Goal: Task Accomplishment & Management: Complete application form

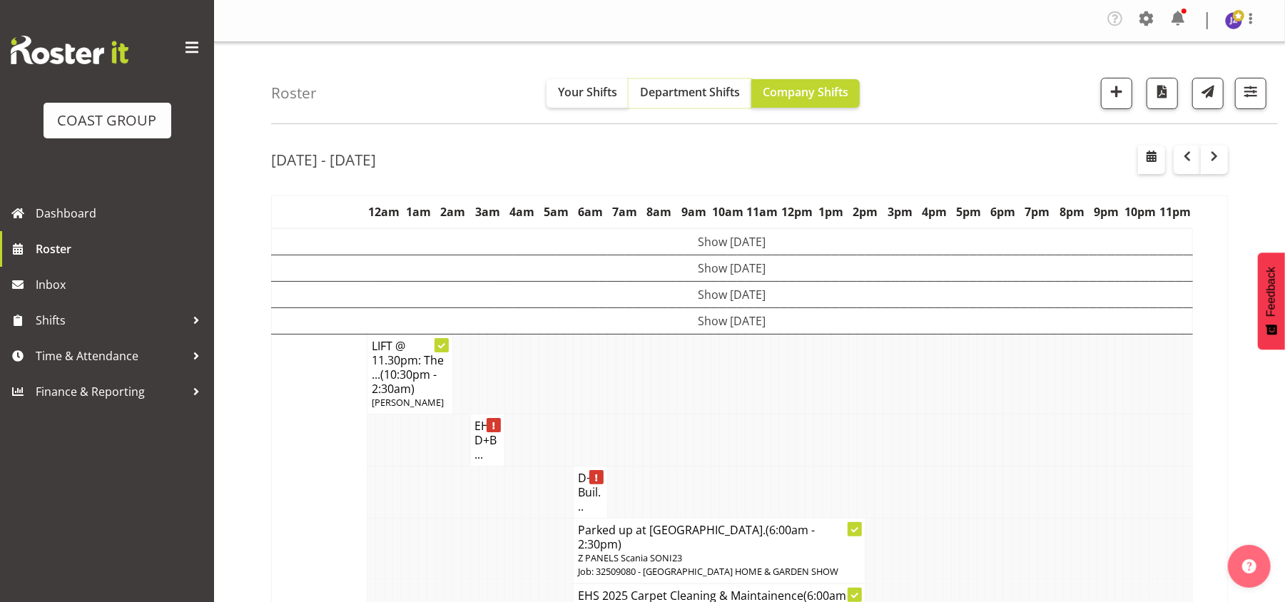
click at [711, 96] on span "Department Shifts" at bounding box center [690, 92] width 100 height 16
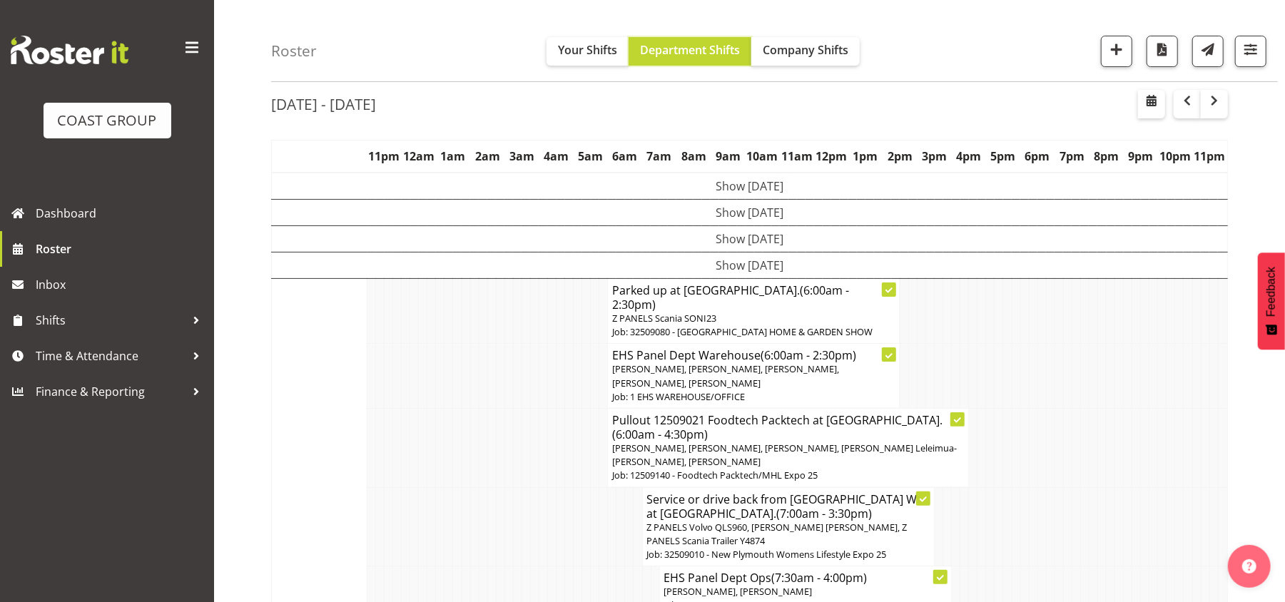
scroll to position [49, 0]
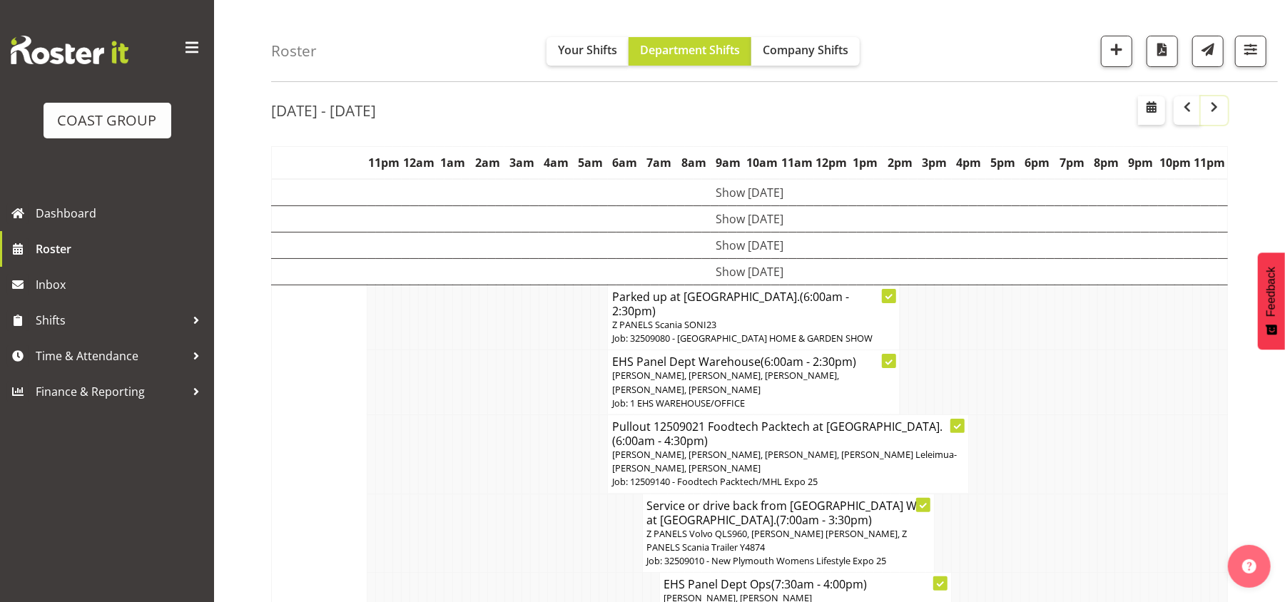
click at [1216, 109] on span "button" at bounding box center [1214, 106] width 17 height 17
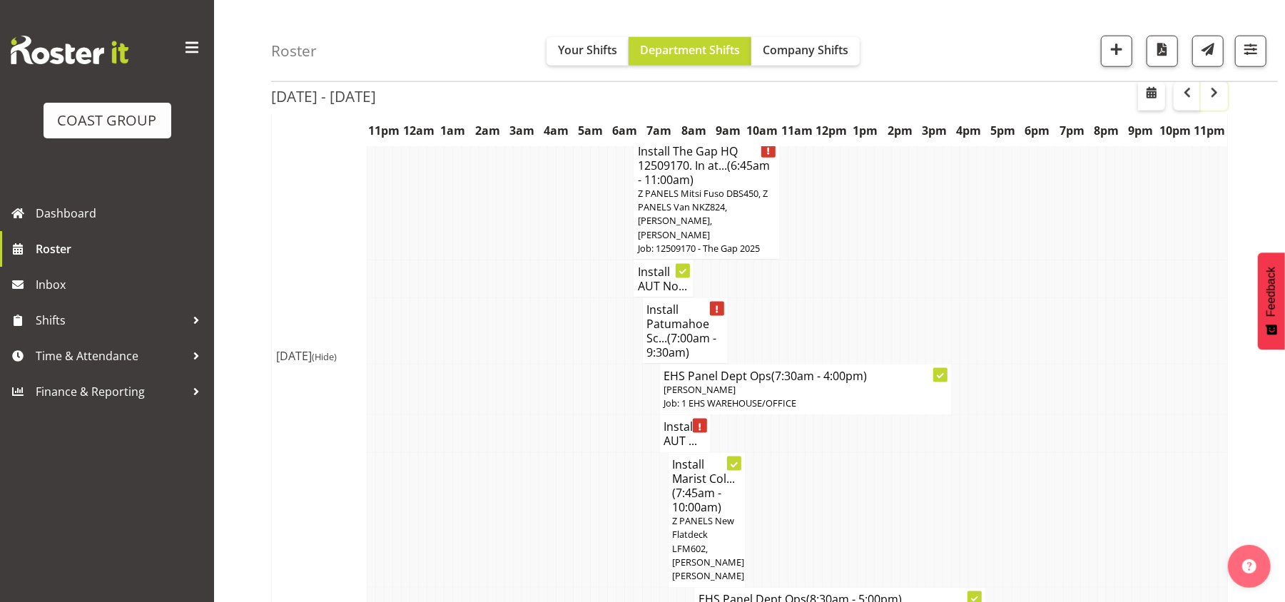
scroll to position [1259, 0]
click at [678, 305] on h4 "Install Patumahoe Sc... (7:00am - 9:30am)" at bounding box center [685, 333] width 76 height 57
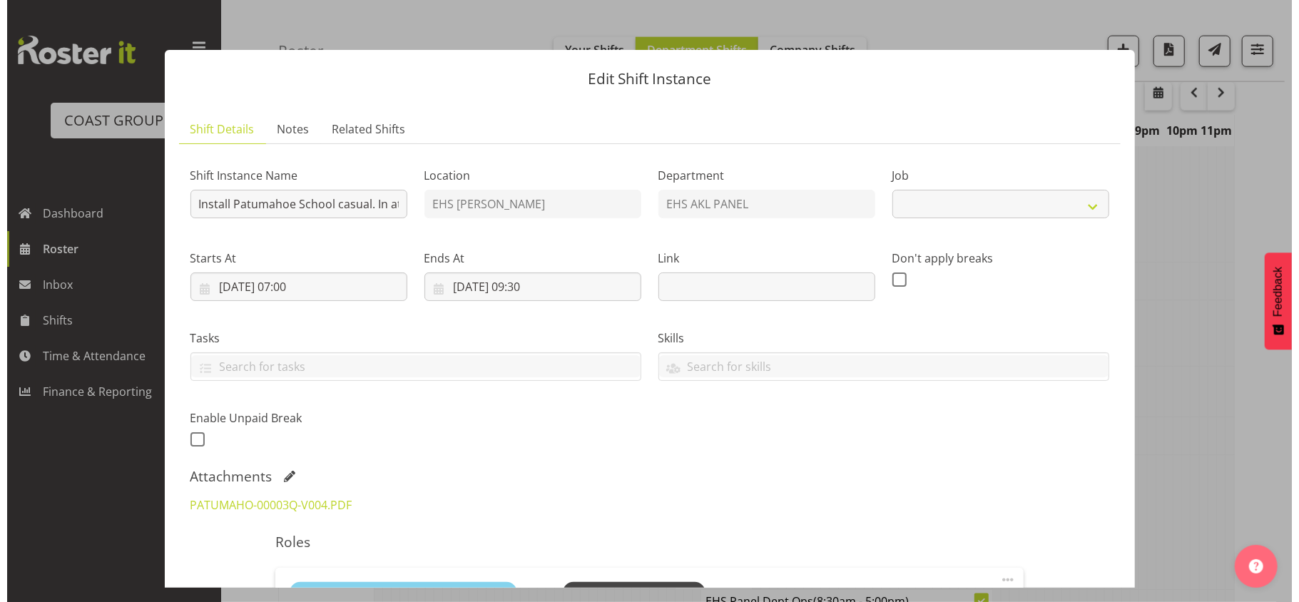
scroll to position [1245, 0]
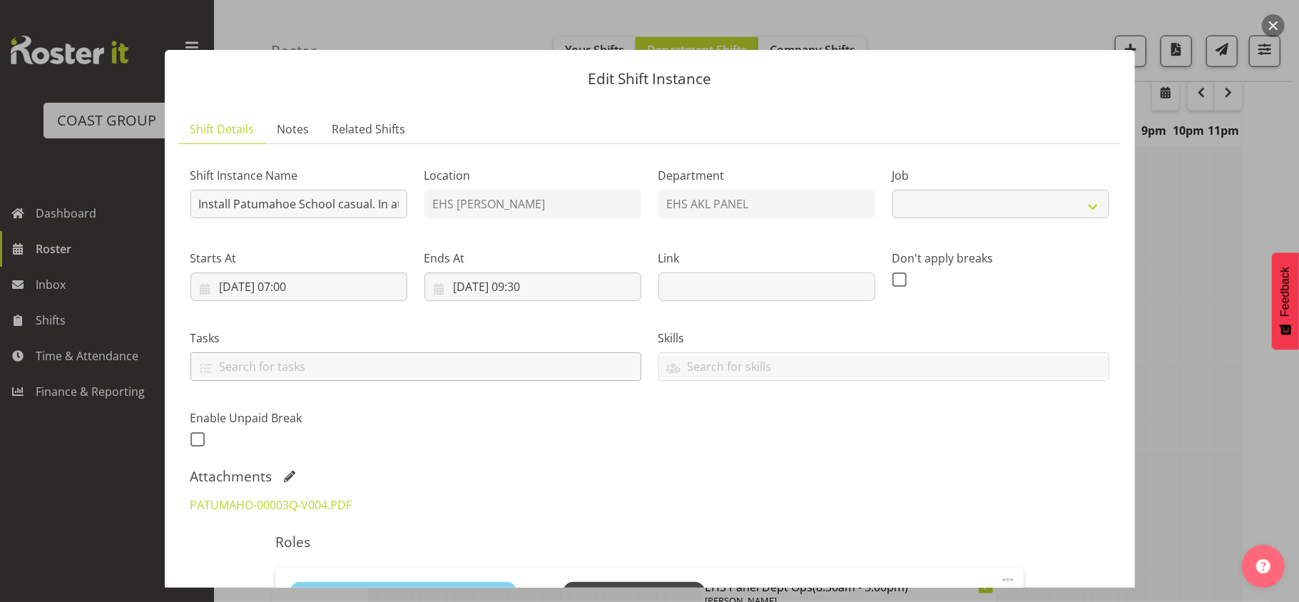
select select "8653"
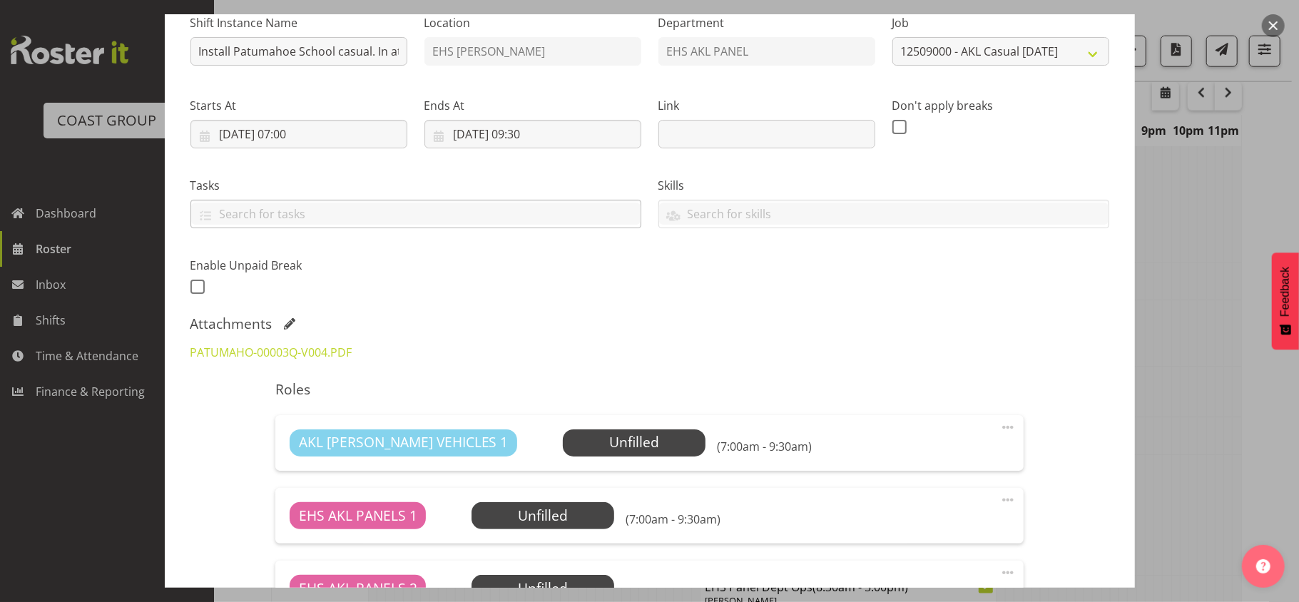
scroll to position [154, 0]
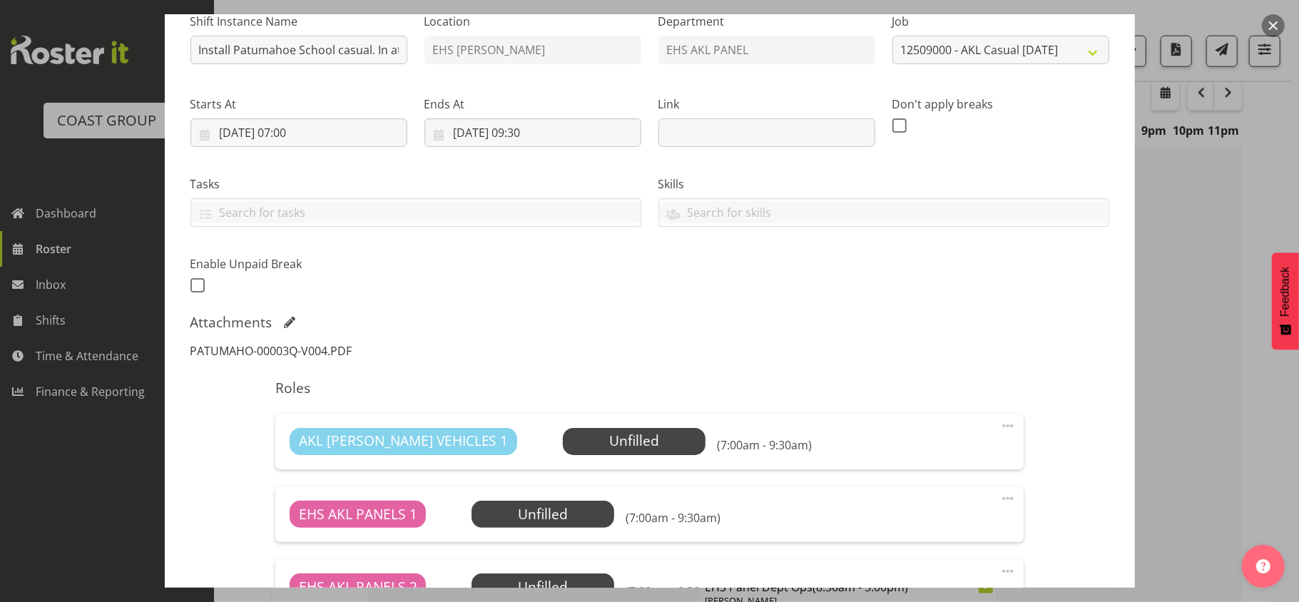
click at [311, 352] on link "PATUMAHO-00003Q-V004.PDF" at bounding box center [272, 351] width 162 height 16
click at [1196, 234] on div at bounding box center [649, 301] width 1299 height 602
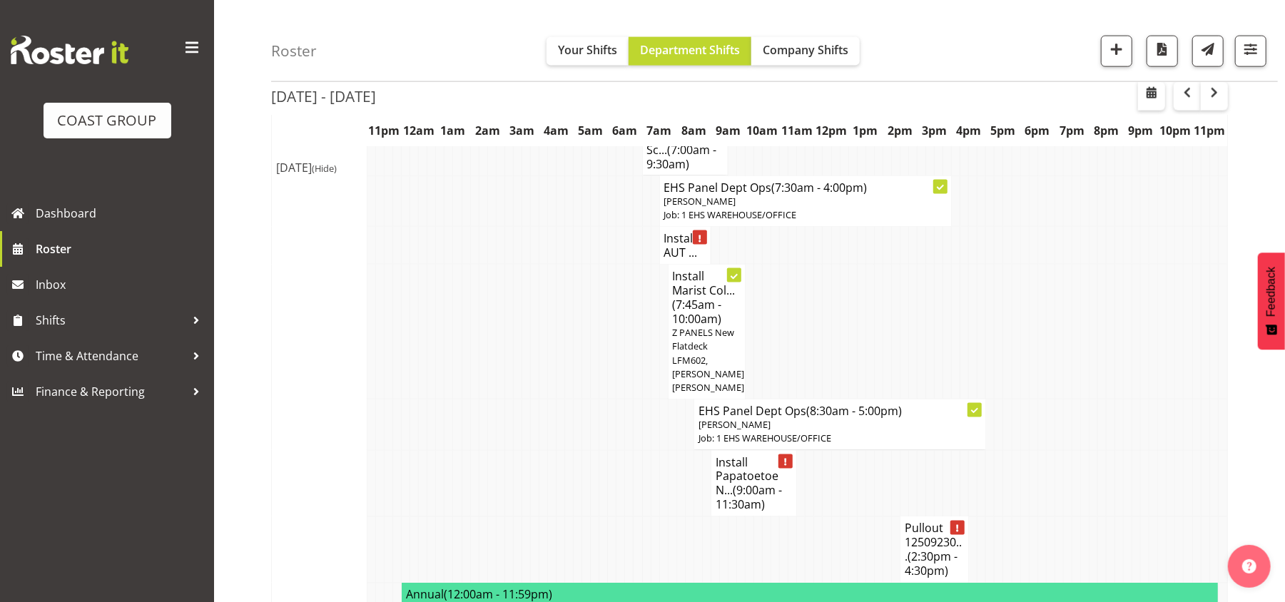
scroll to position [1451, 0]
click at [741, 482] on span "(9:00am - 11:30am)" at bounding box center [749, 497] width 66 height 30
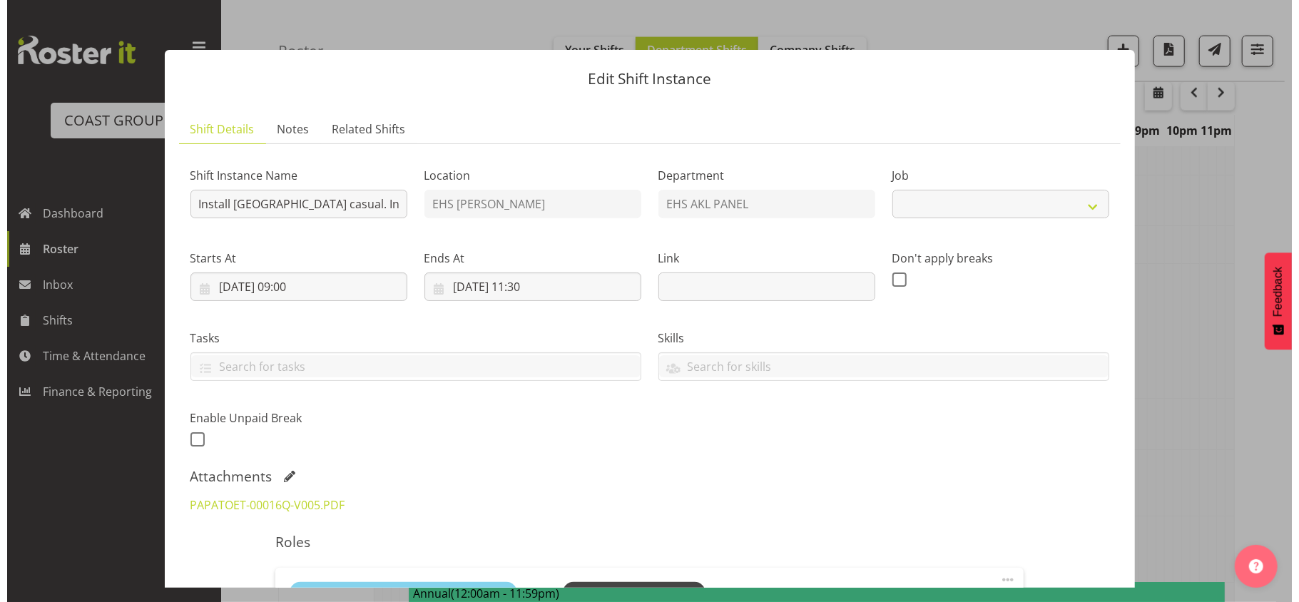
scroll to position [1436, 0]
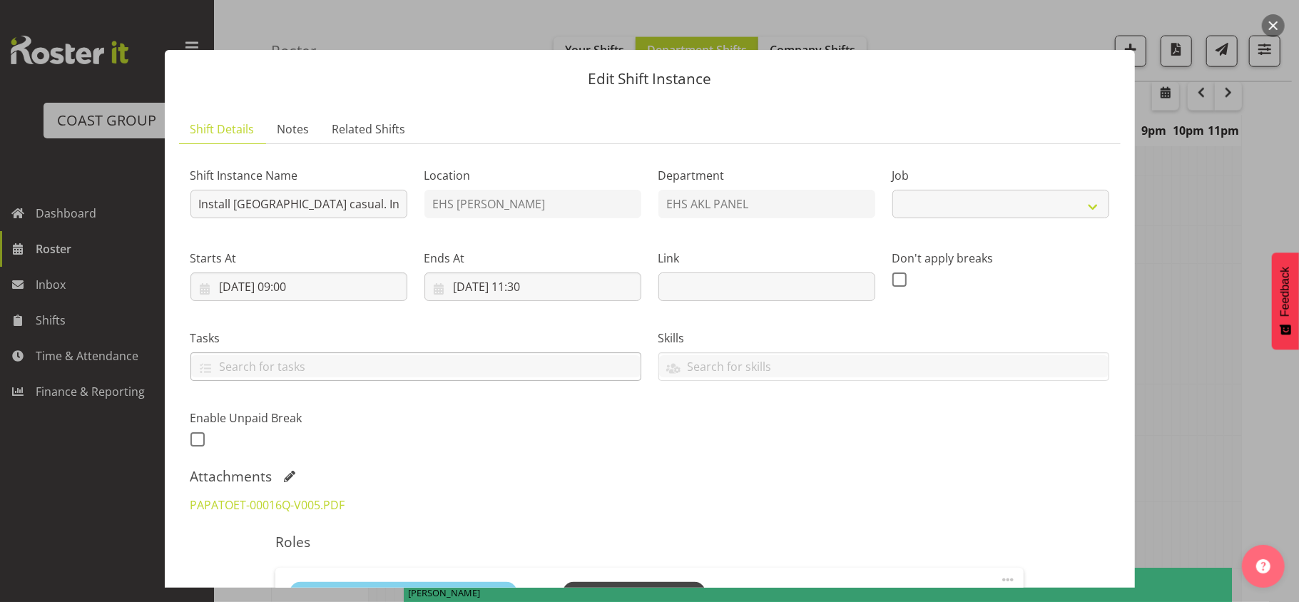
select select "8653"
click at [324, 505] on link "PAPATOET-00016Q-V005.PDF" at bounding box center [268, 505] width 155 height 16
click at [1273, 21] on button "button" at bounding box center [1273, 25] width 23 height 23
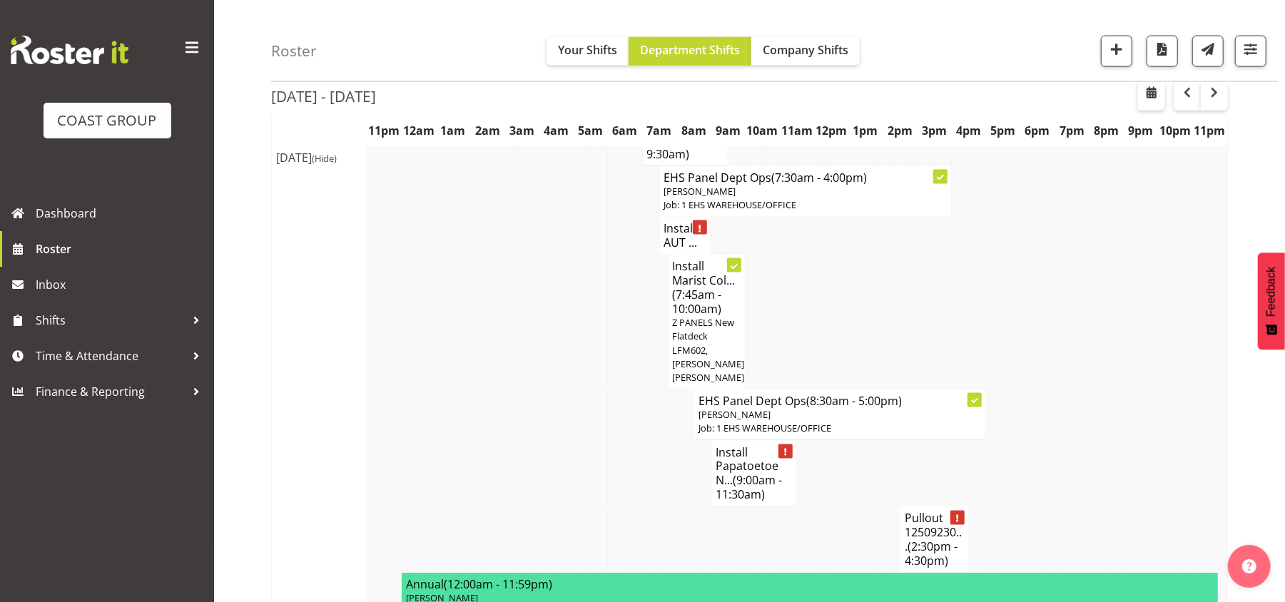
scroll to position [1461, 0]
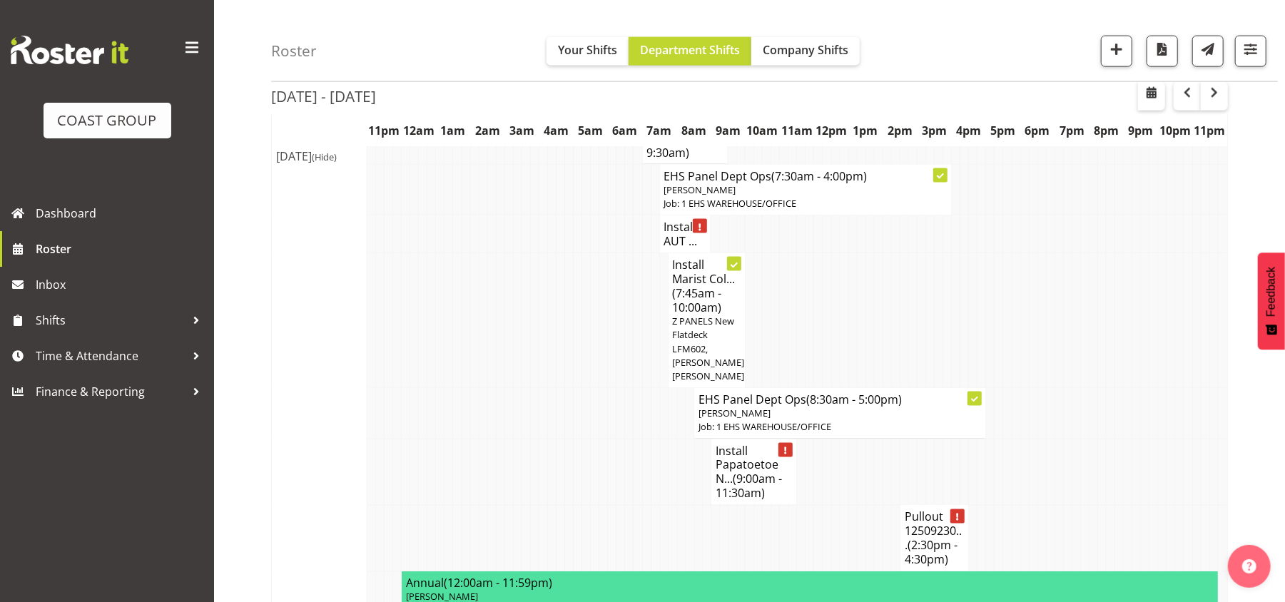
click at [722, 444] on h4 "Install Papatoetoe N... (9:00am - 11:30am)" at bounding box center [754, 472] width 76 height 57
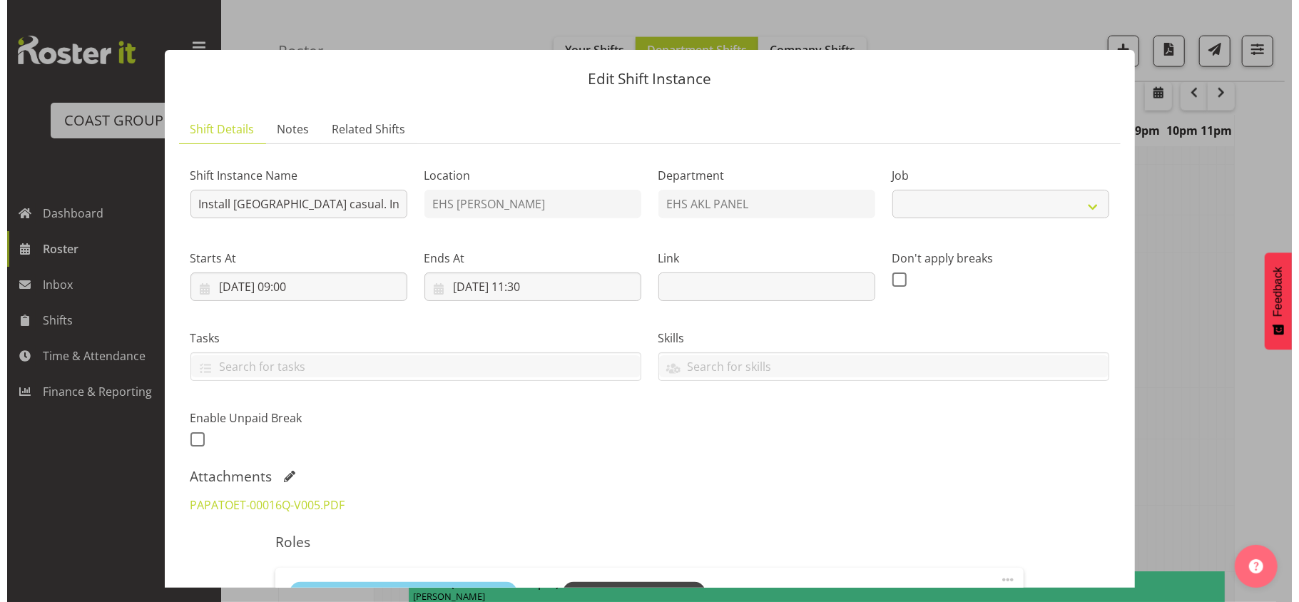
scroll to position [1447, 0]
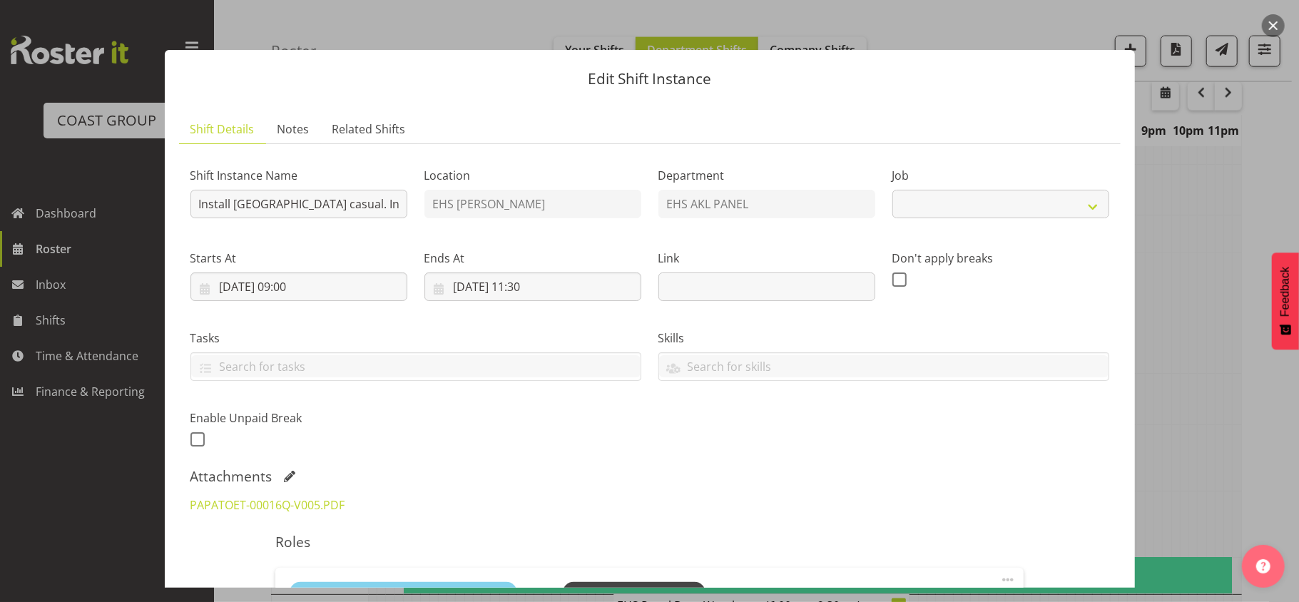
click at [722, 420] on div "Shift Instance Name Install Papatoetoe North School casual. In at 9:30am. Locat…" at bounding box center [650, 303] width 936 height 313
select select "8653"
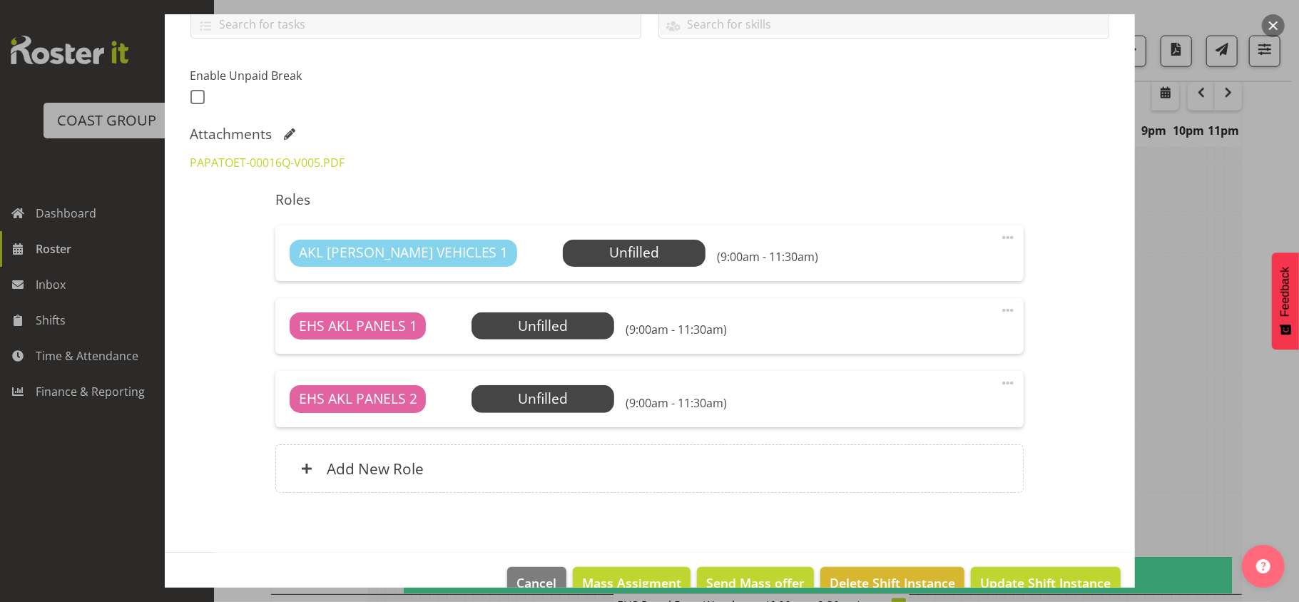
scroll to position [343, 0]
click at [321, 157] on link "PAPATOET-00016Q-V005.PDF" at bounding box center [268, 162] width 155 height 16
click at [1271, 17] on button "button" at bounding box center [1273, 25] width 23 height 23
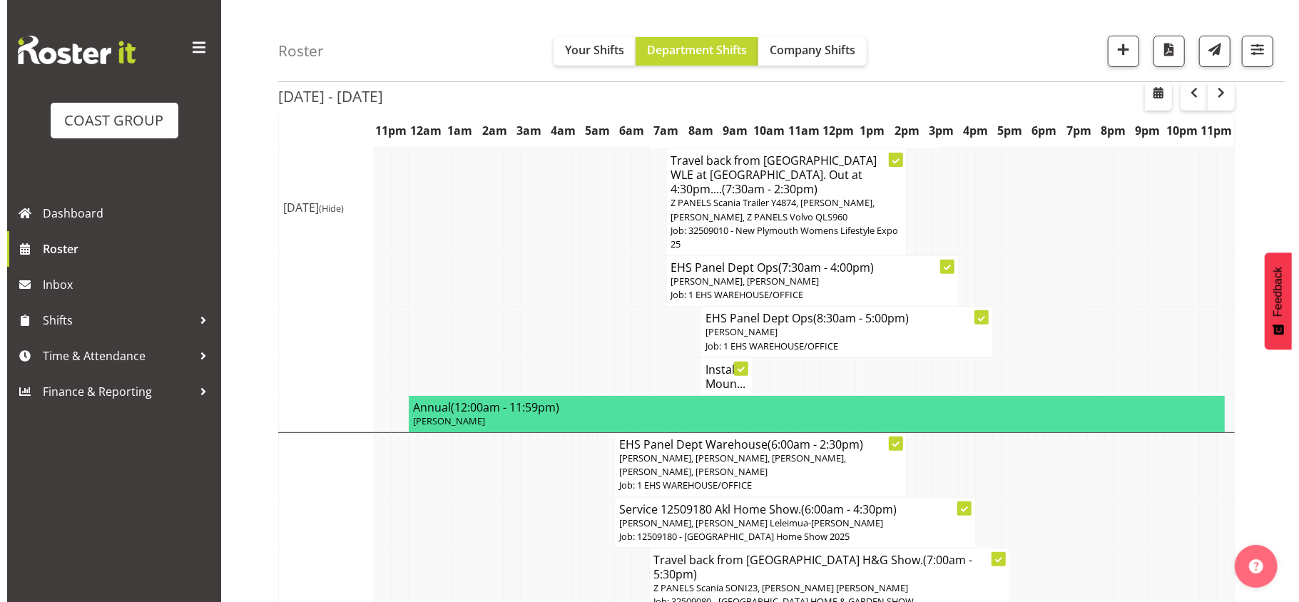
scroll to position [248, 0]
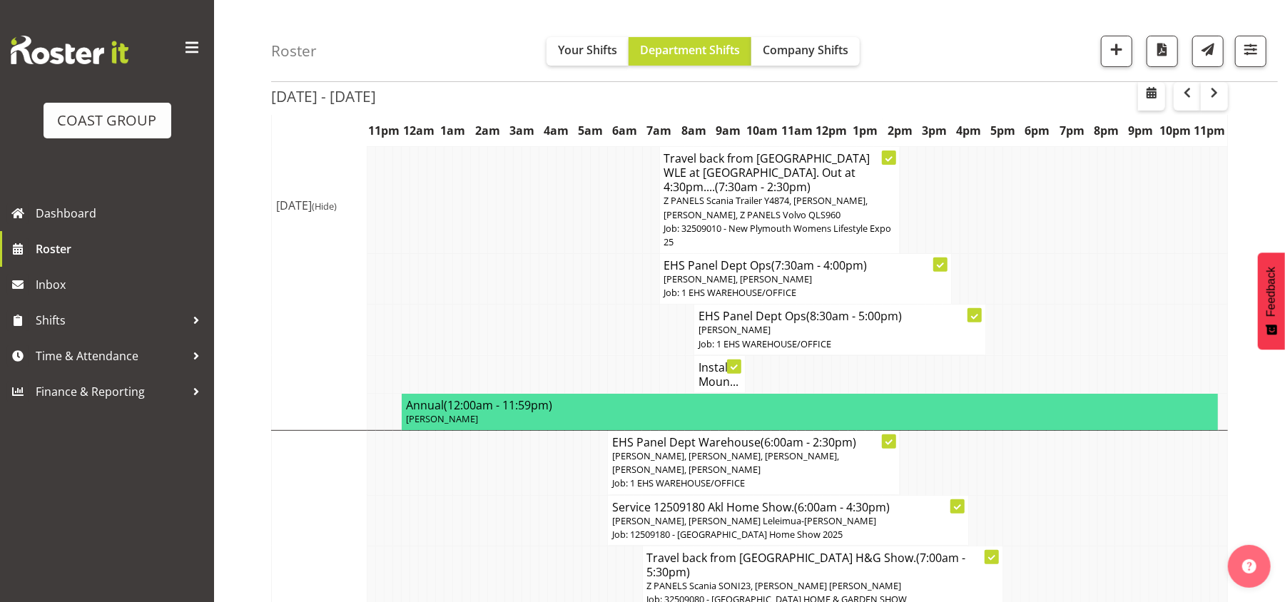
click at [711, 361] on h4 "Install Moun..." at bounding box center [720, 374] width 42 height 29
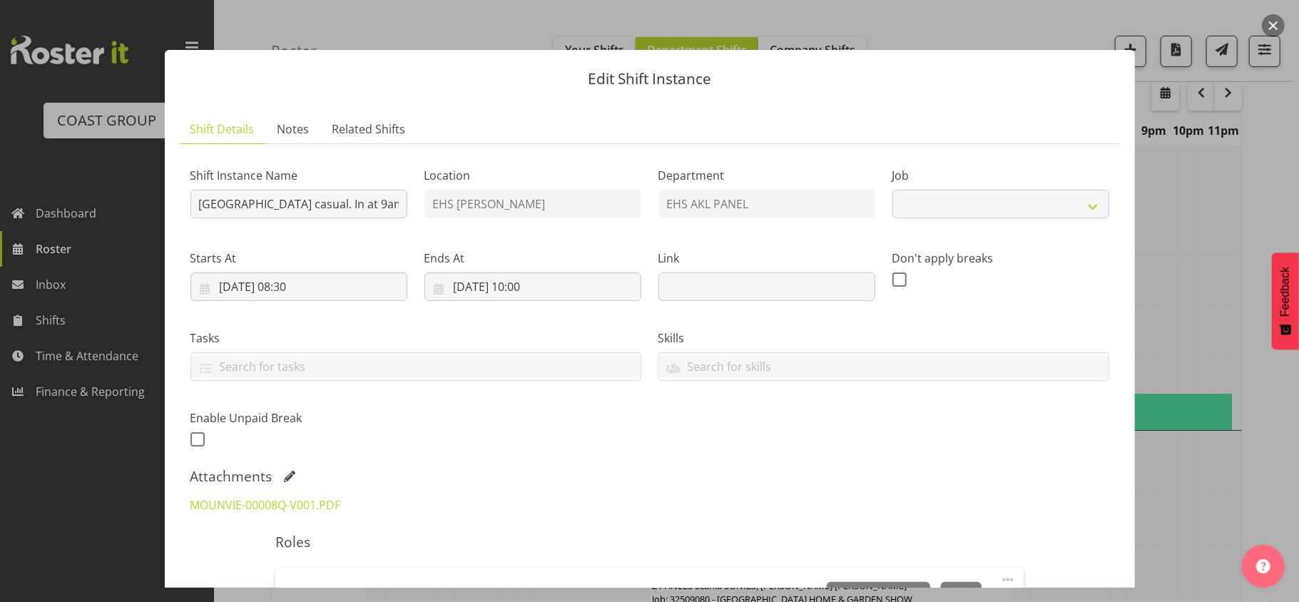
select select "8653"
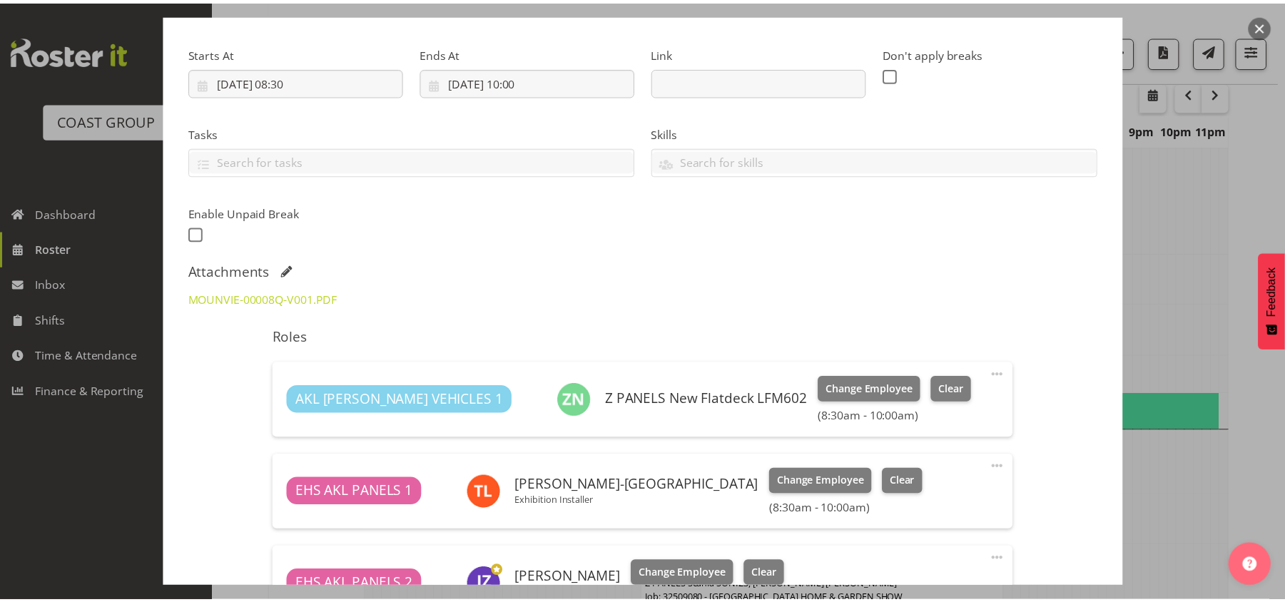
scroll to position [192, 0]
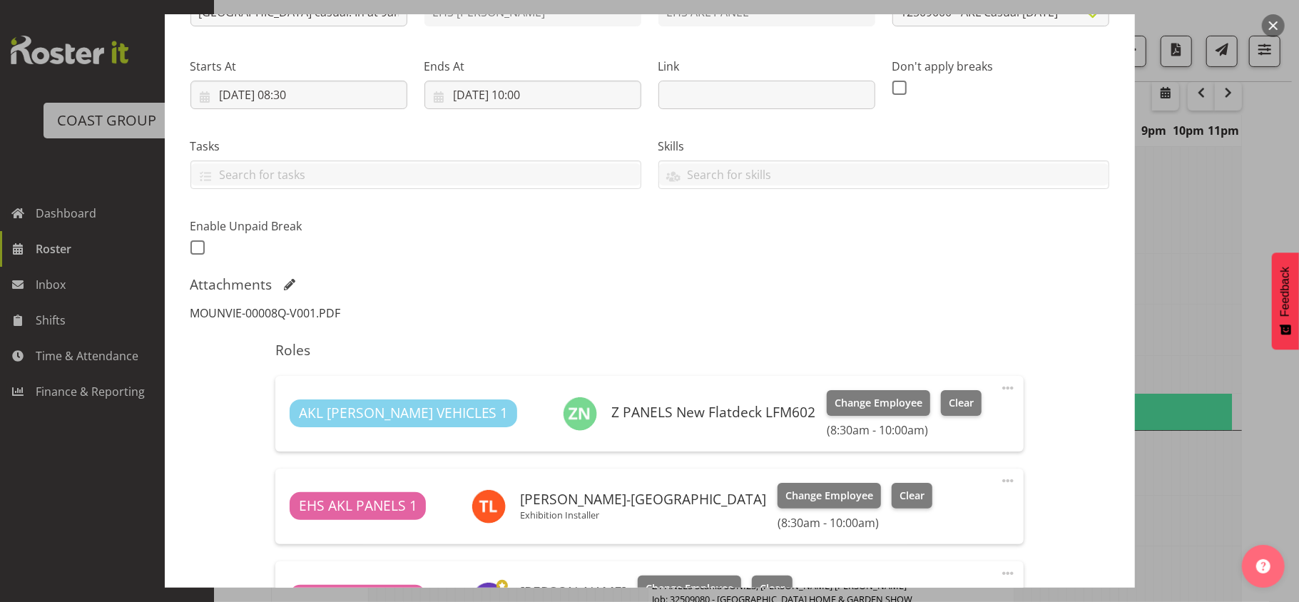
click at [324, 307] on link "MOUNVIE-00008Q-V001.PDF" at bounding box center [266, 313] width 151 height 16
click at [1277, 21] on button "button" at bounding box center [1273, 25] width 23 height 23
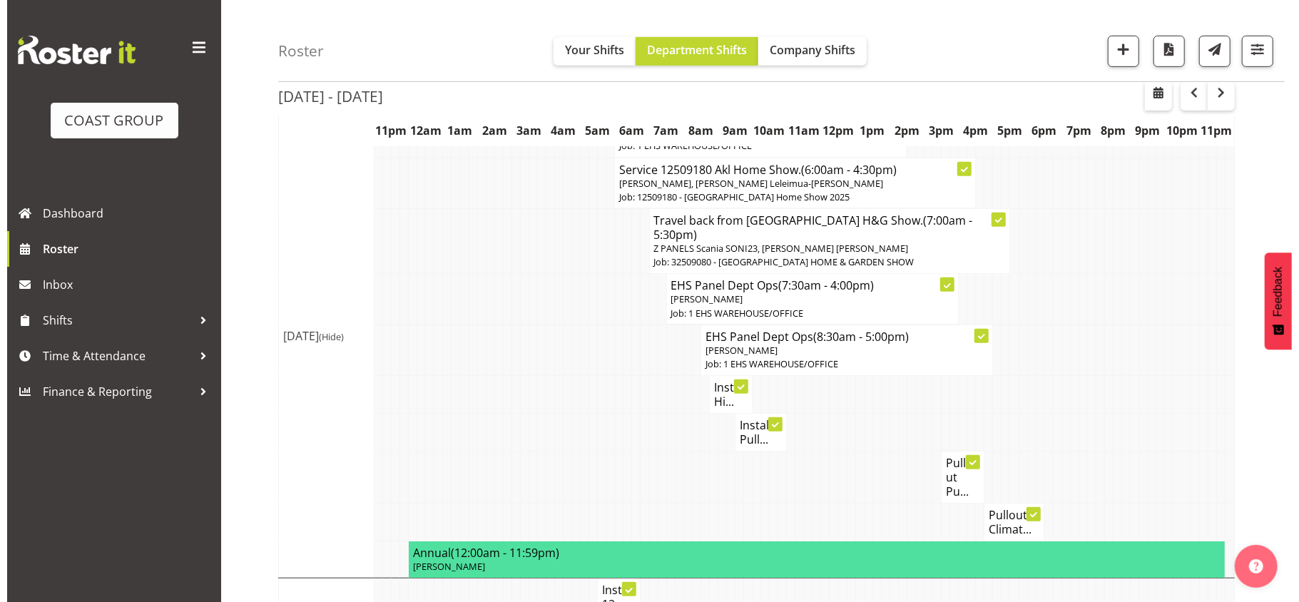
scroll to position [588, 0]
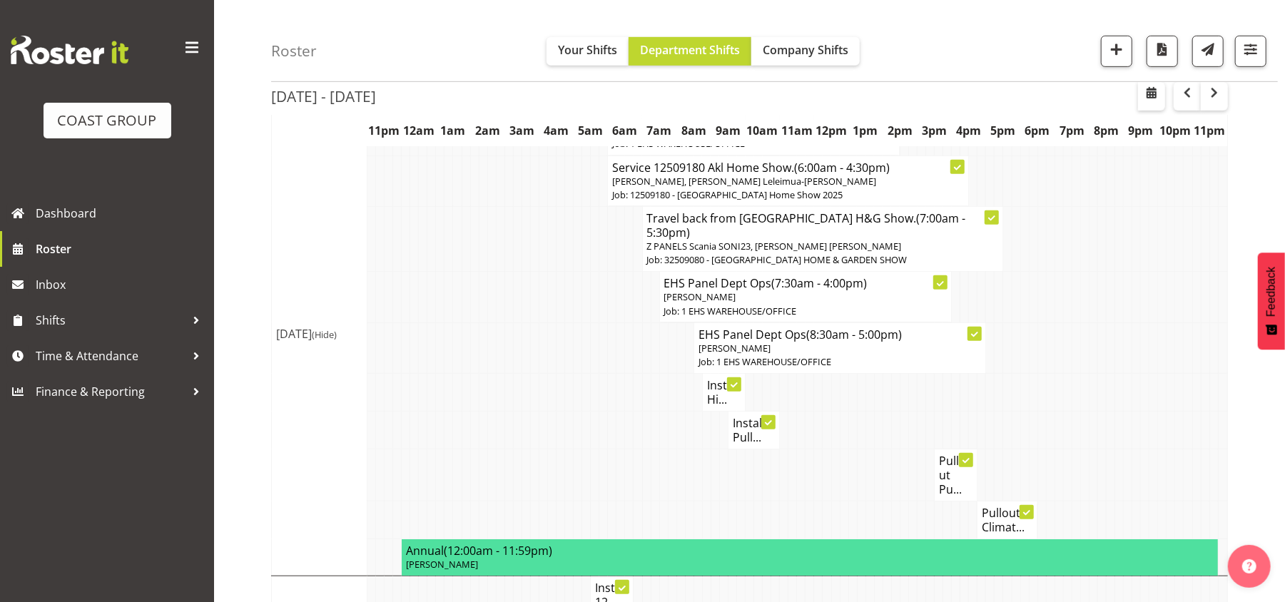
click at [716, 378] on h4 "Install Hi..." at bounding box center [724, 392] width 34 height 29
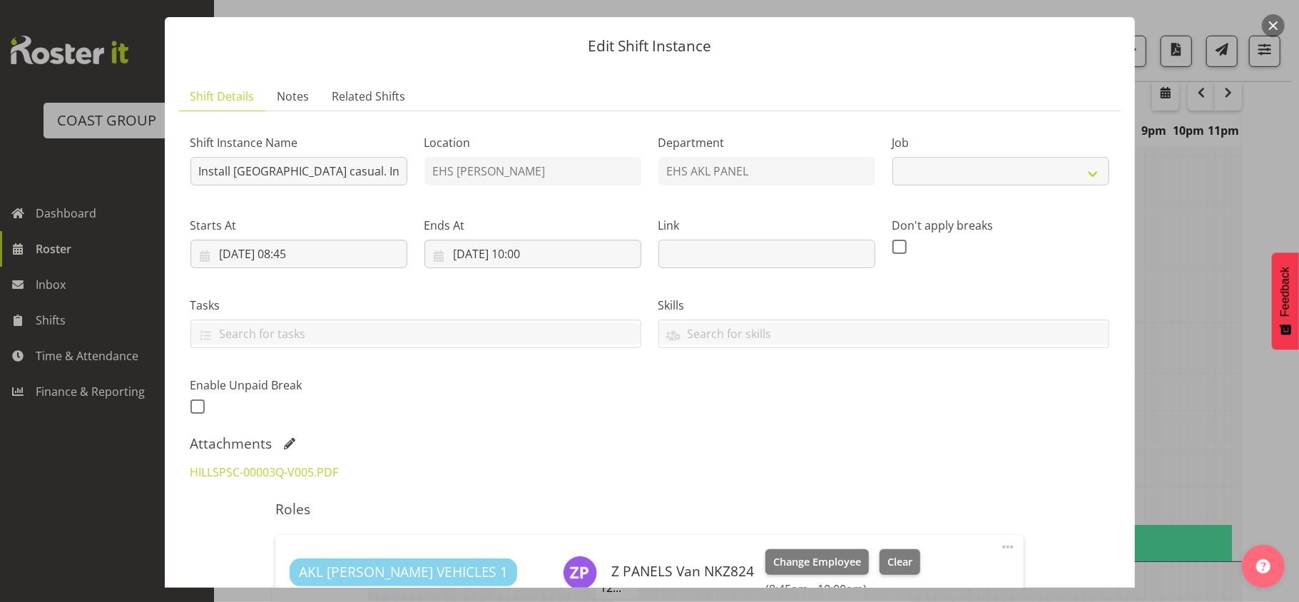
select select "8653"
click at [1273, 21] on button "button" at bounding box center [1273, 25] width 23 height 23
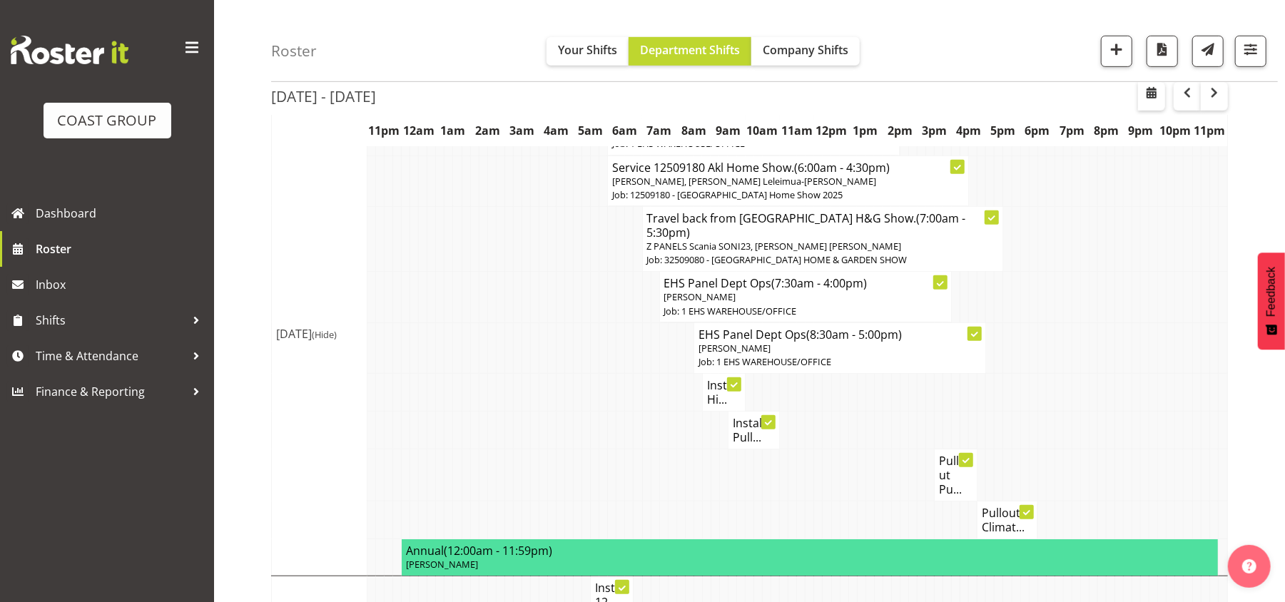
click at [709, 378] on h4 "Install Hi..." at bounding box center [724, 392] width 34 height 29
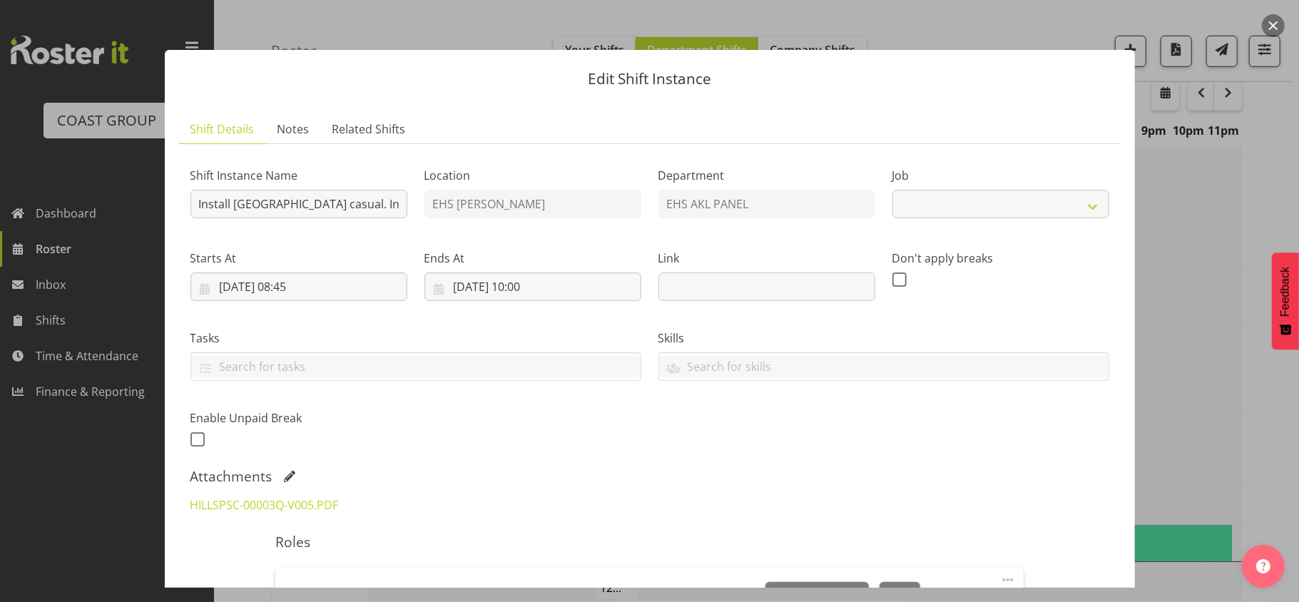
select select "8653"
click at [285, 507] on link "HILLSPSC-00003Q-V005.PDF" at bounding box center [265, 505] width 148 height 16
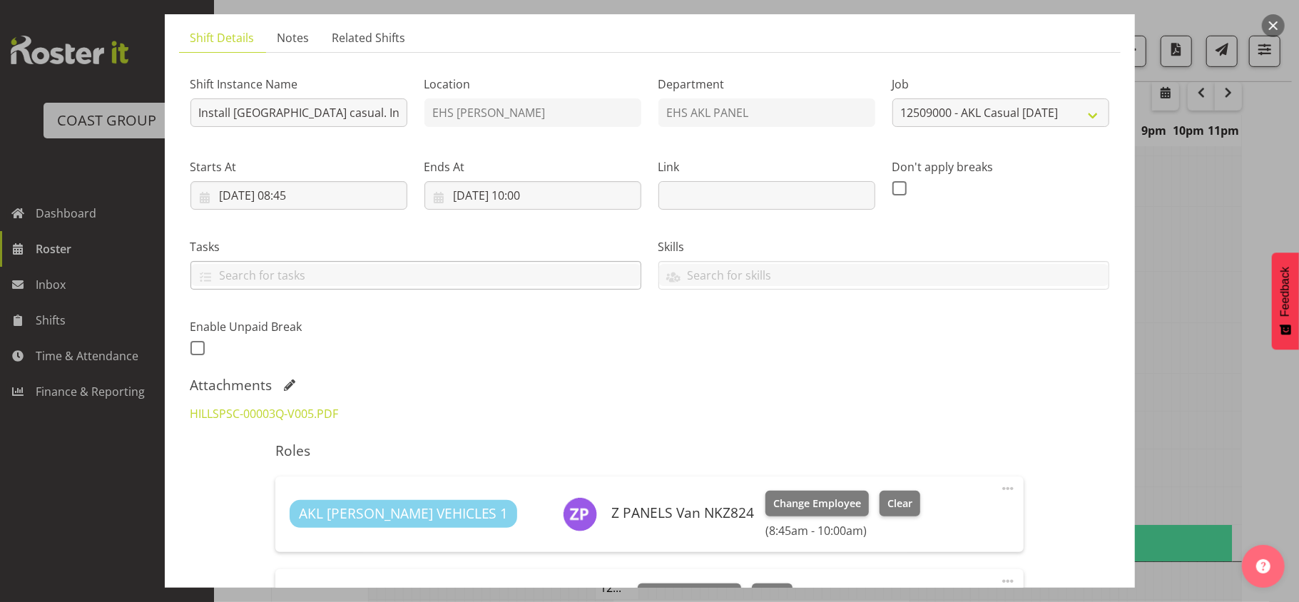
scroll to position [0, 0]
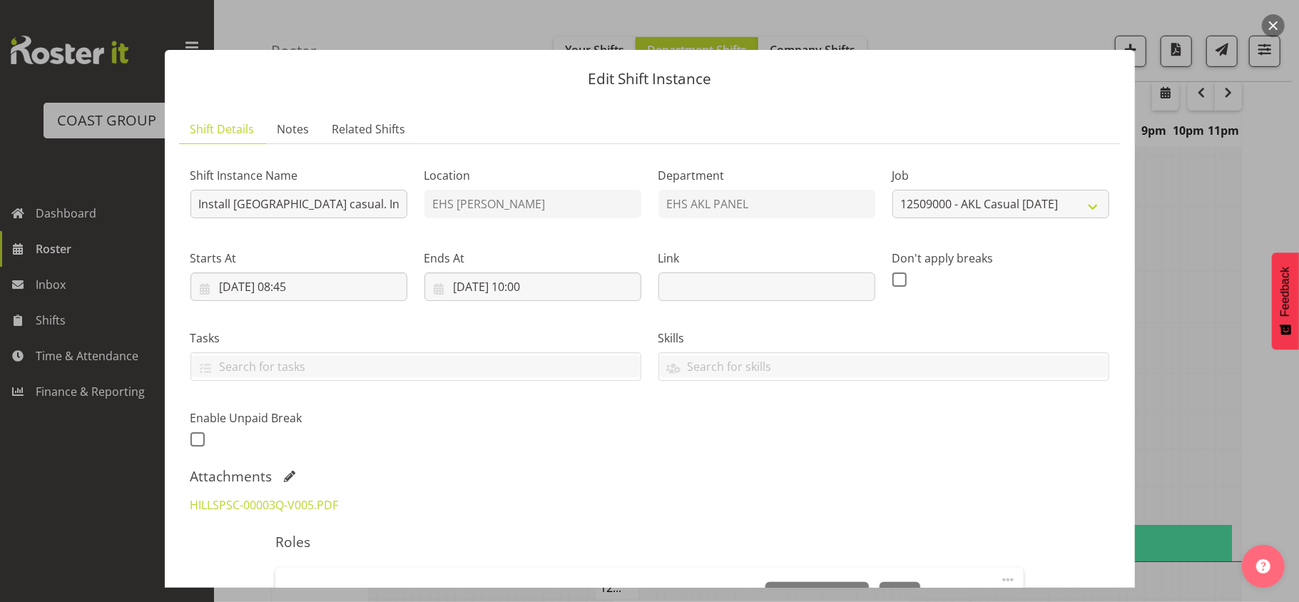
click at [1274, 26] on button "button" at bounding box center [1273, 25] width 23 height 23
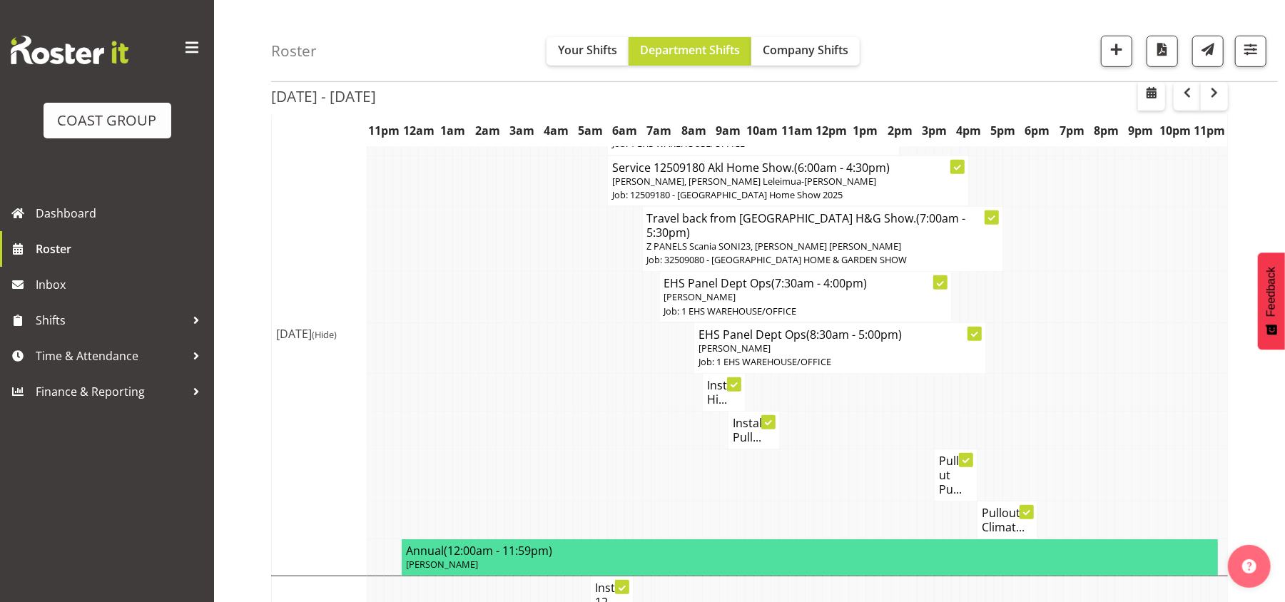
click at [715, 378] on h4 "Install Hi..." at bounding box center [724, 392] width 34 height 29
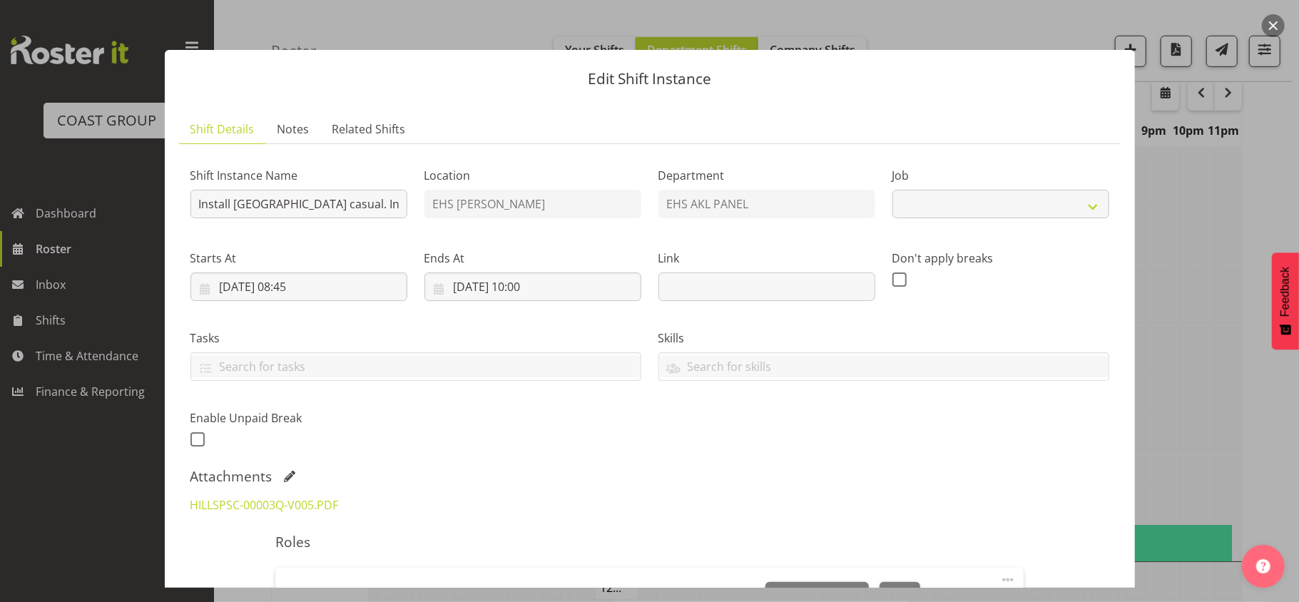
select select "8653"
click at [1273, 20] on button "button" at bounding box center [1273, 25] width 23 height 23
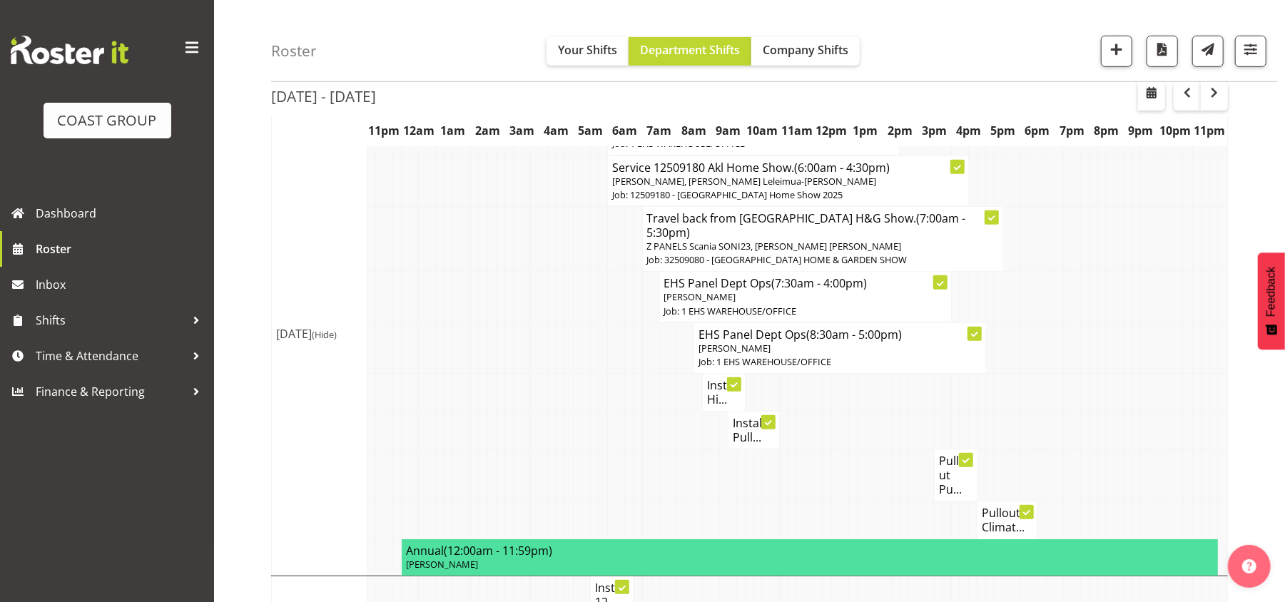
click at [738, 416] on h4 "Install Pull..." at bounding box center [754, 430] width 42 height 29
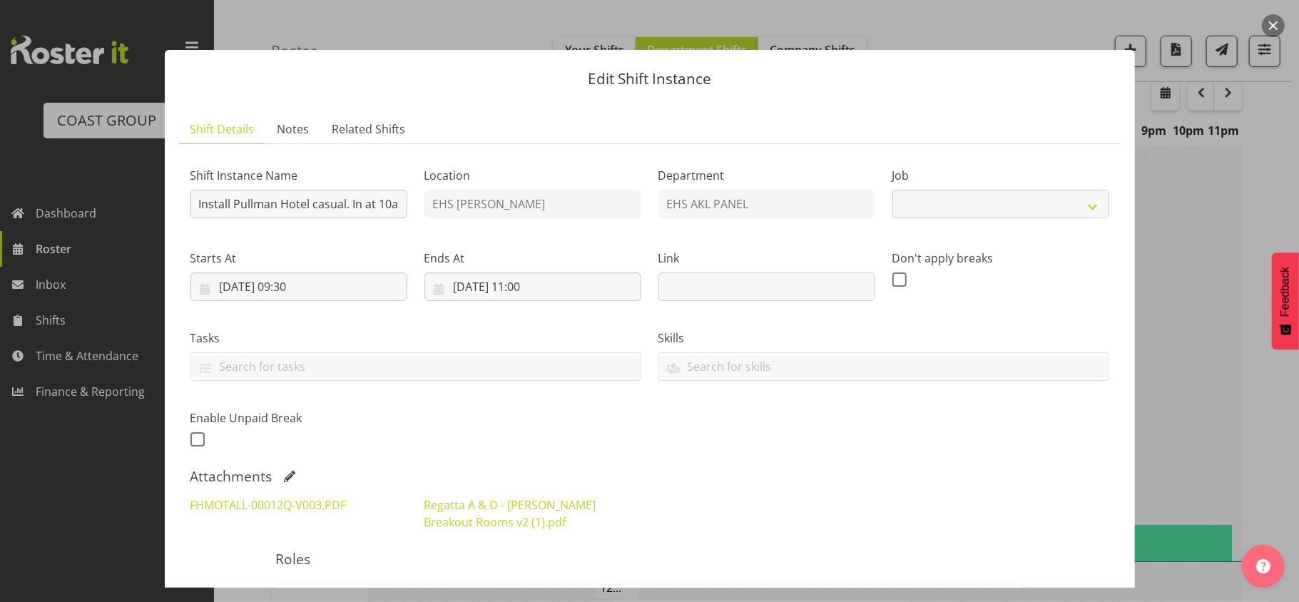
select select "8653"
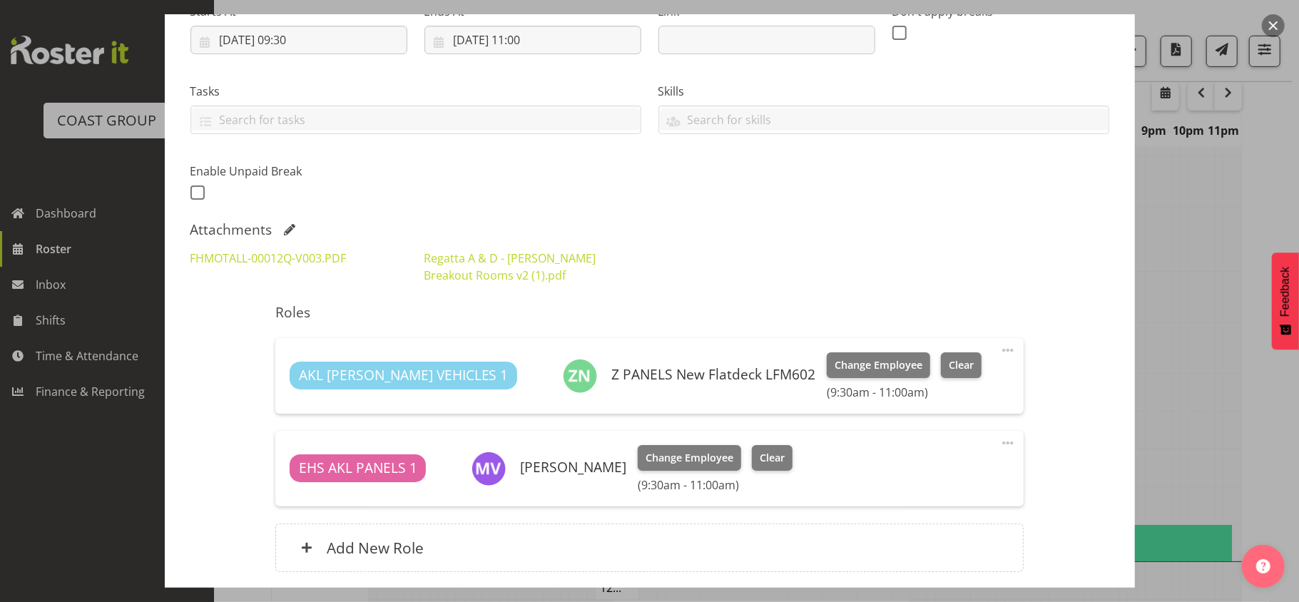
scroll to position [209, 0]
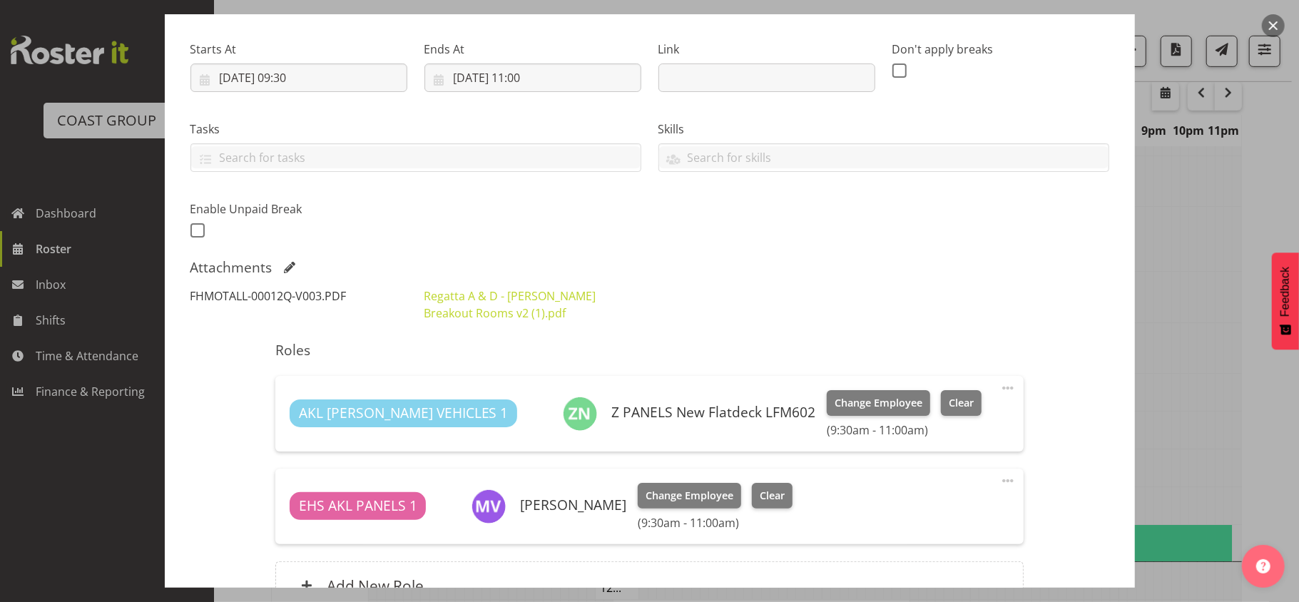
click at [295, 293] on link "FHMOTALL-00012Q-V003.PDF" at bounding box center [269, 296] width 156 height 16
click at [1279, 19] on button "button" at bounding box center [1273, 25] width 23 height 23
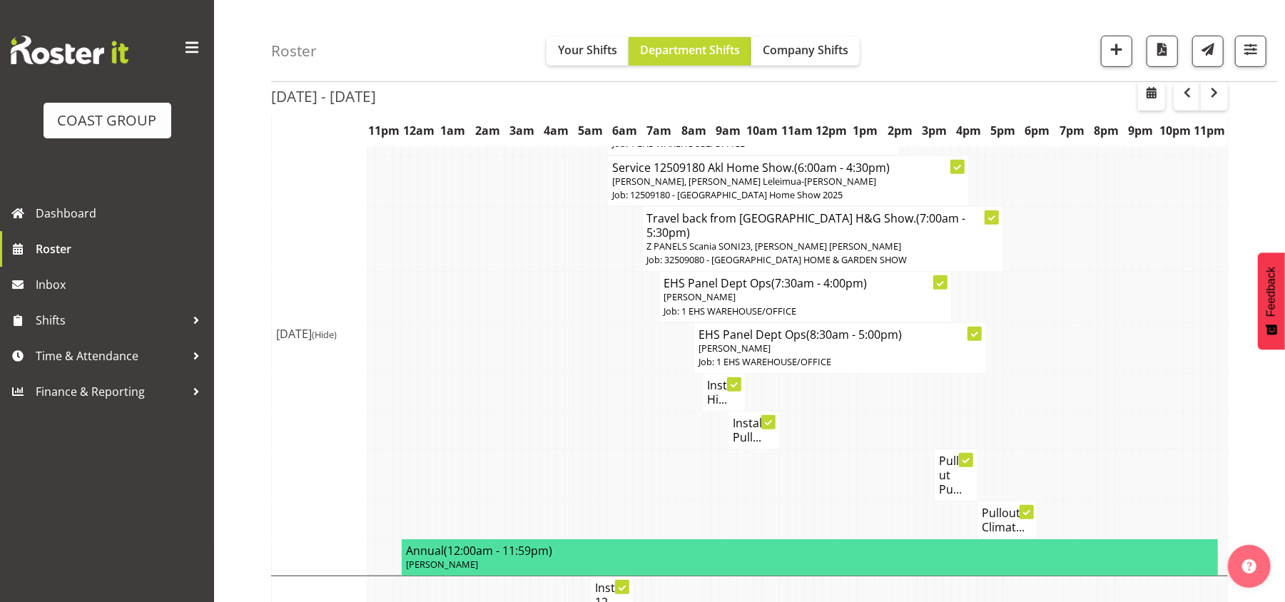
click at [951, 457] on h4 "Pullout Pu..." at bounding box center [956, 475] width 34 height 43
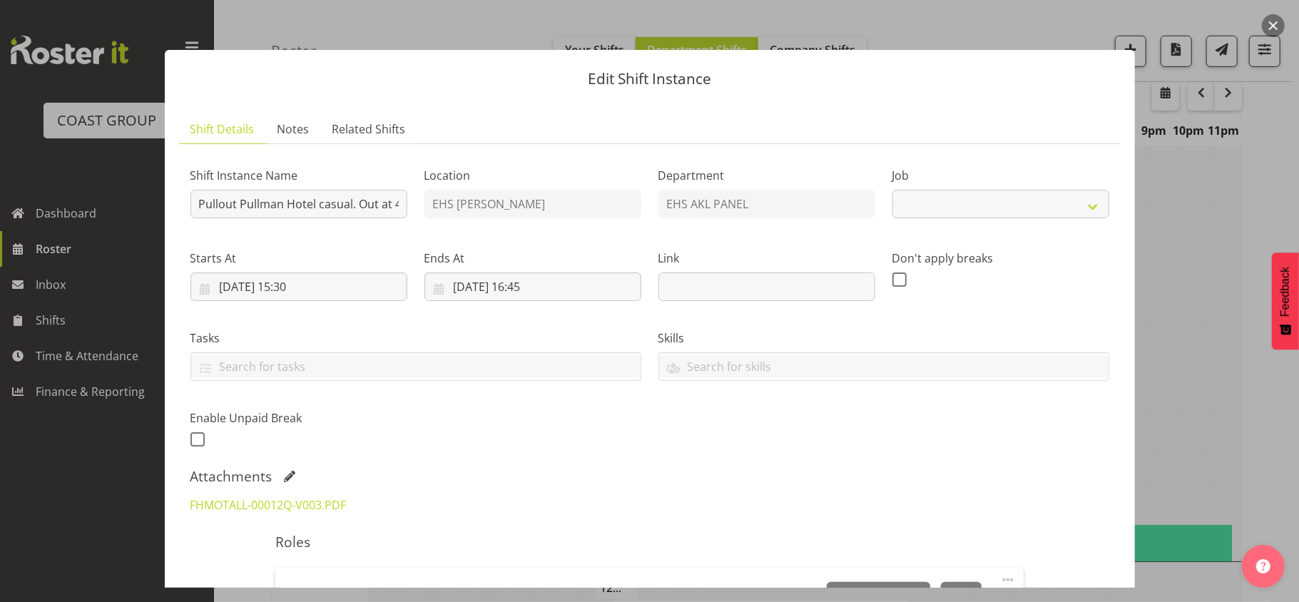
select select "8653"
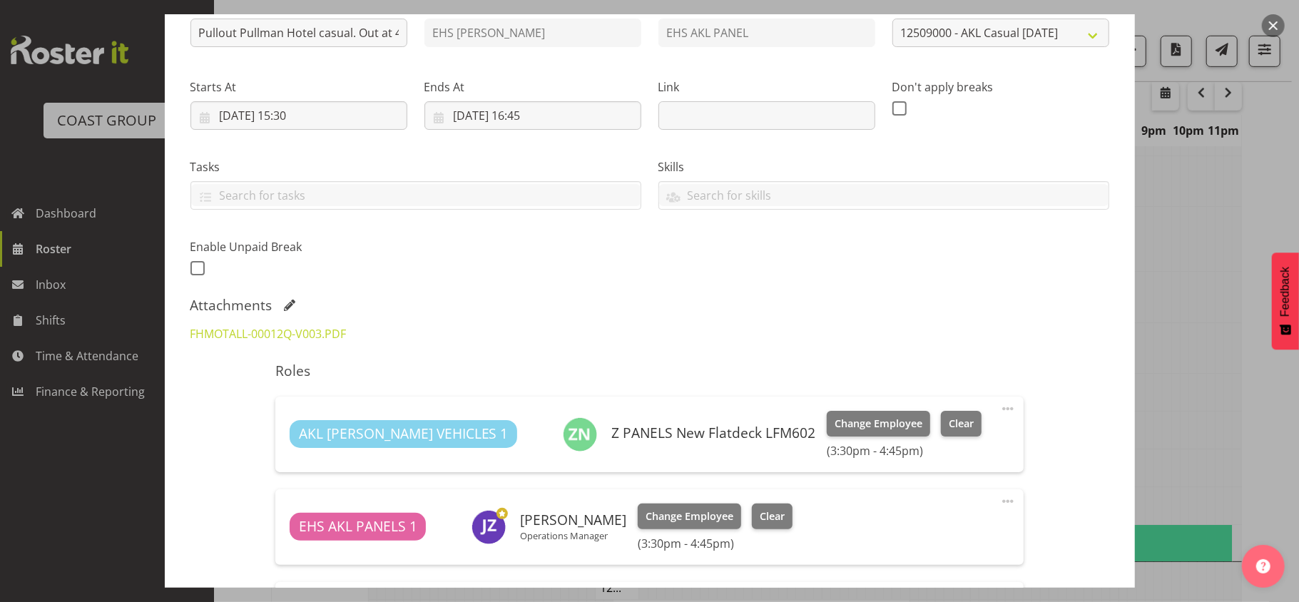
scroll to position [170, 0]
click at [1273, 26] on button "button" at bounding box center [1273, 25] width 23 height 23
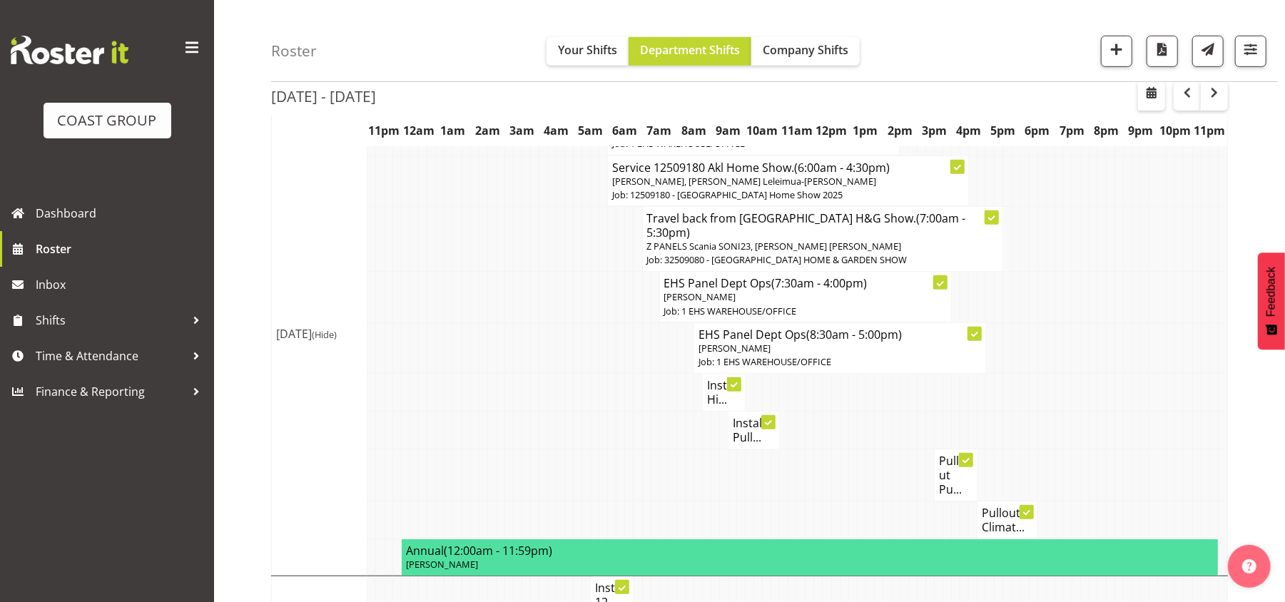
click at [994, 506] on h4 "Pullout Climat..." at bounding box center [1007, 520] width 51 height 29
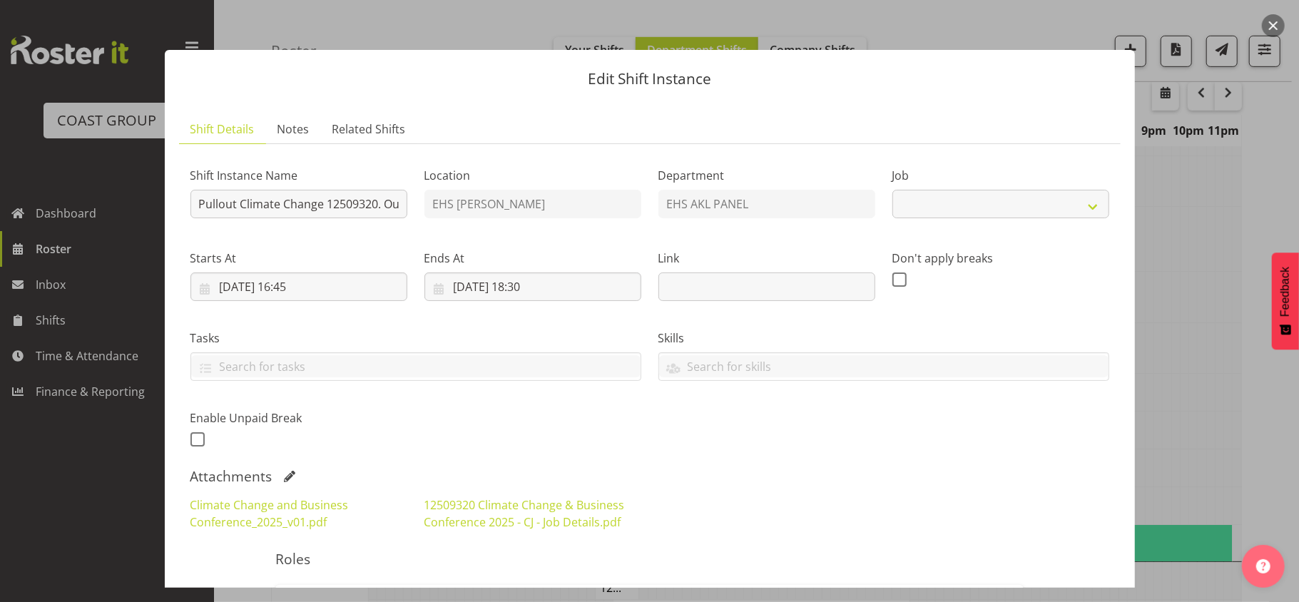
select select "10460"
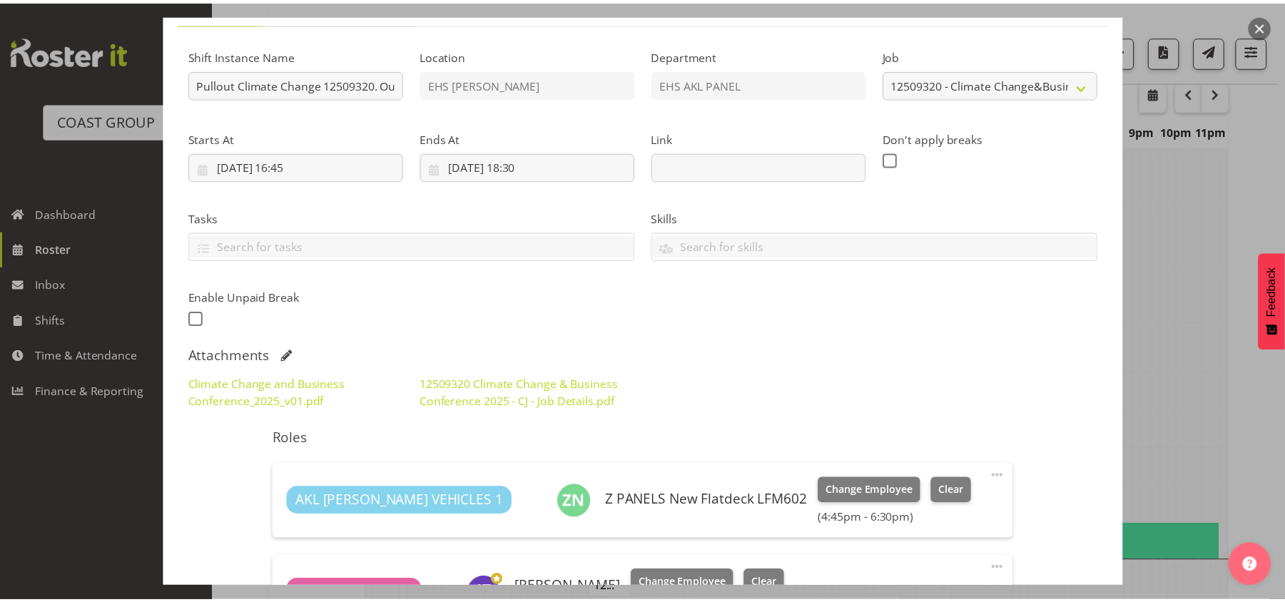
scroll to position [69, 0]
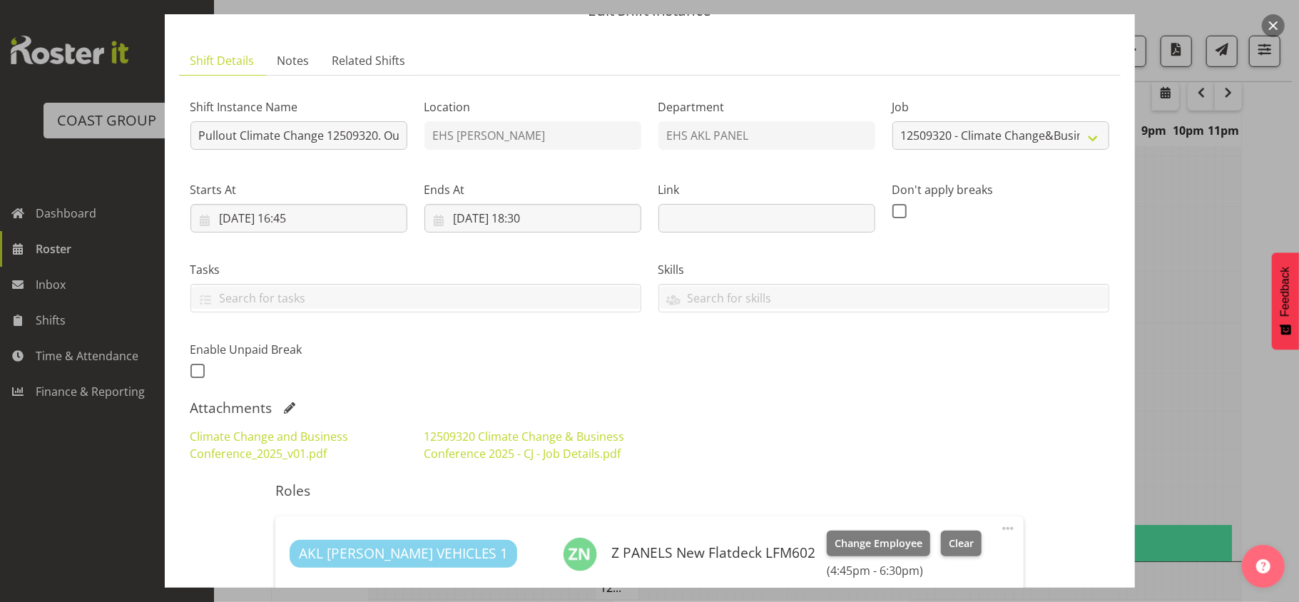
click at [1269, 24] on button "button" at bounding box center [1273, 25] width 23 height 23
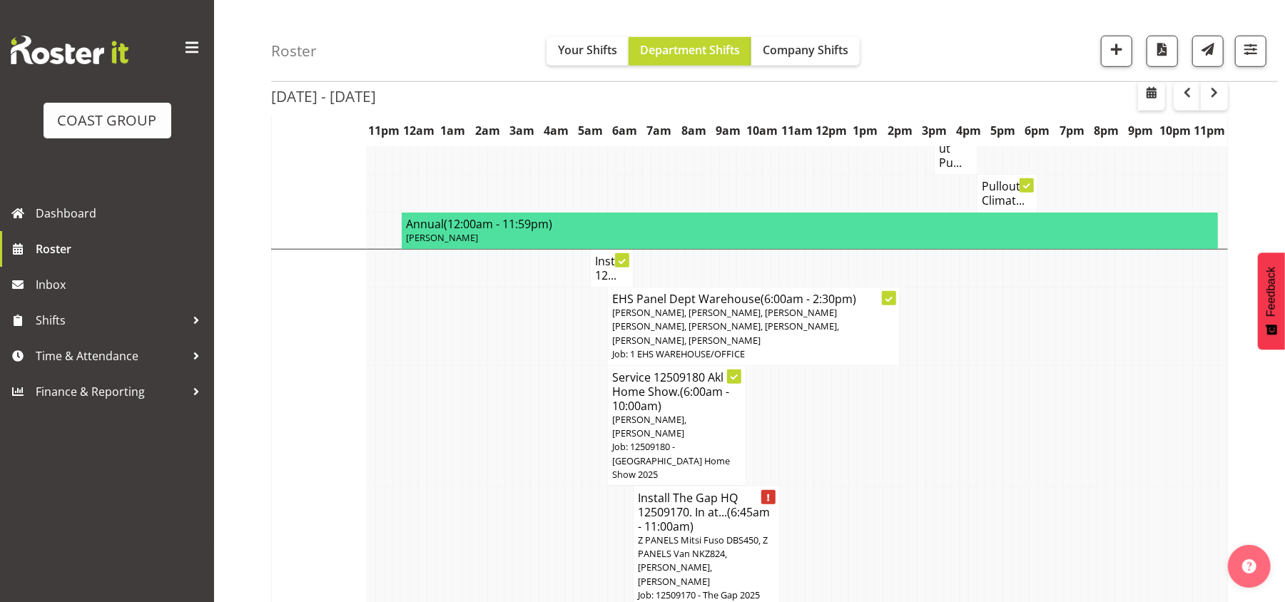
scroll to position [916, 0]
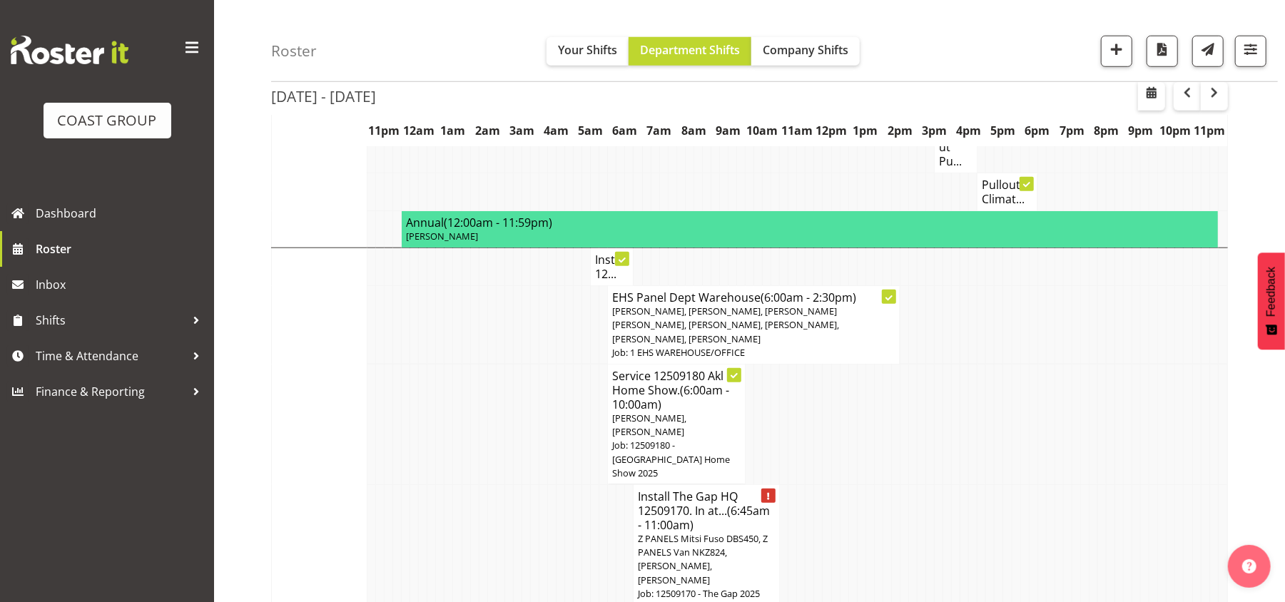
click at [605, 253] on h4 "Install 12..." at bounding box center [612, 267] width 34 height 29
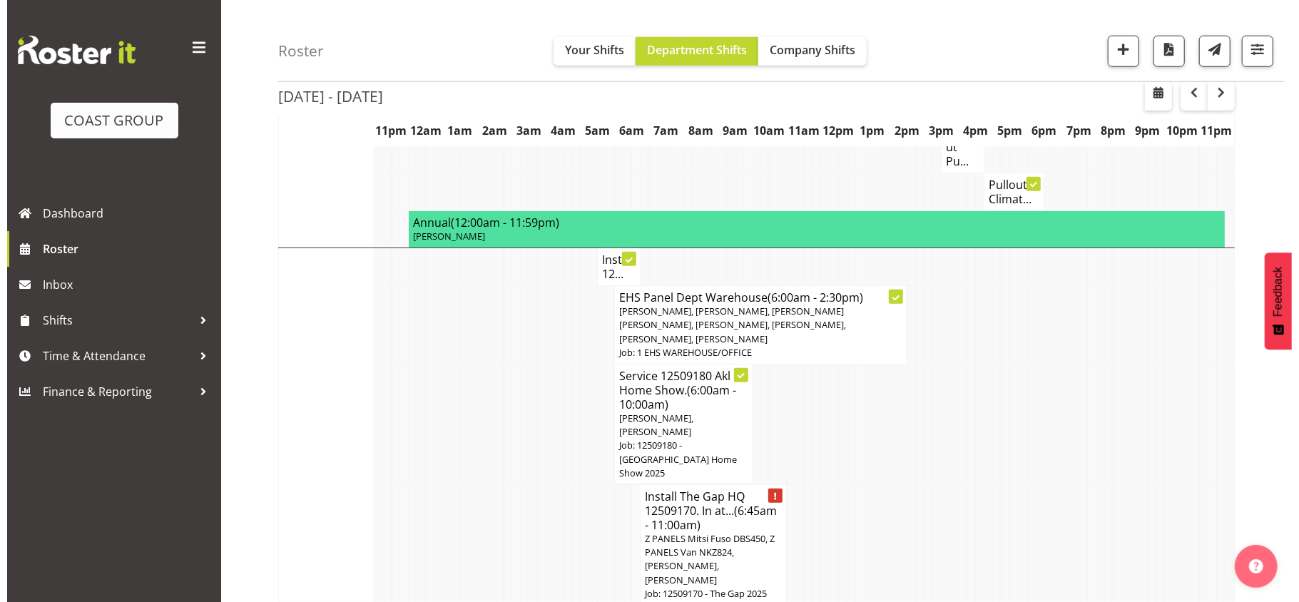
scroll to position [909, 0]
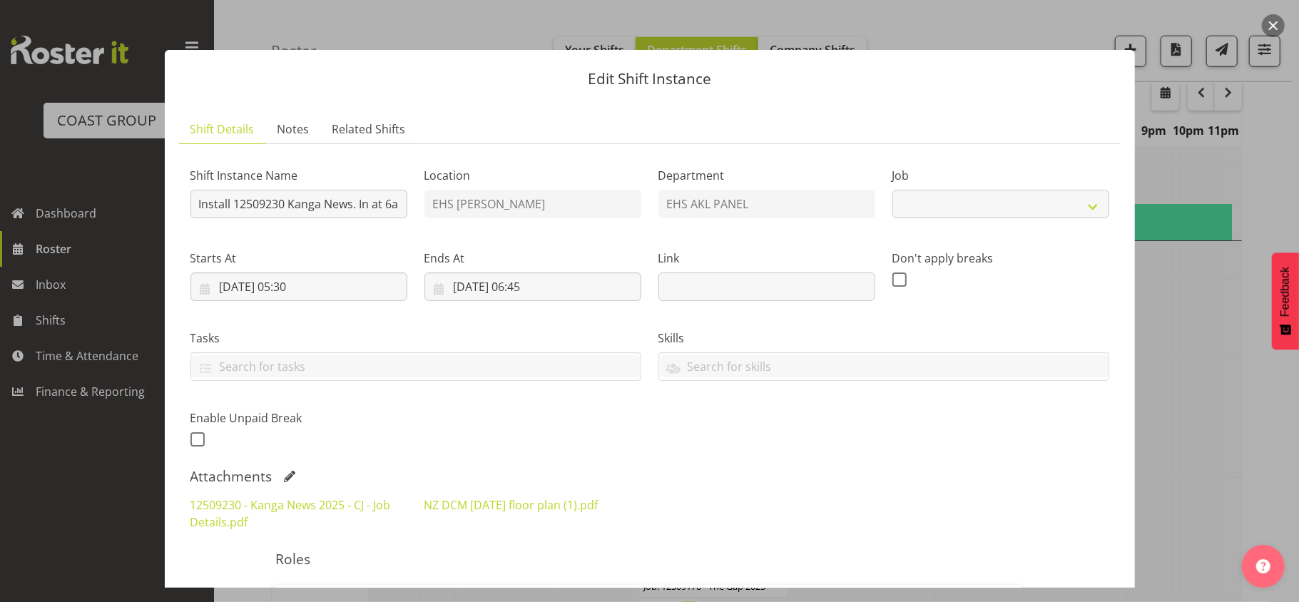
select select "10228"
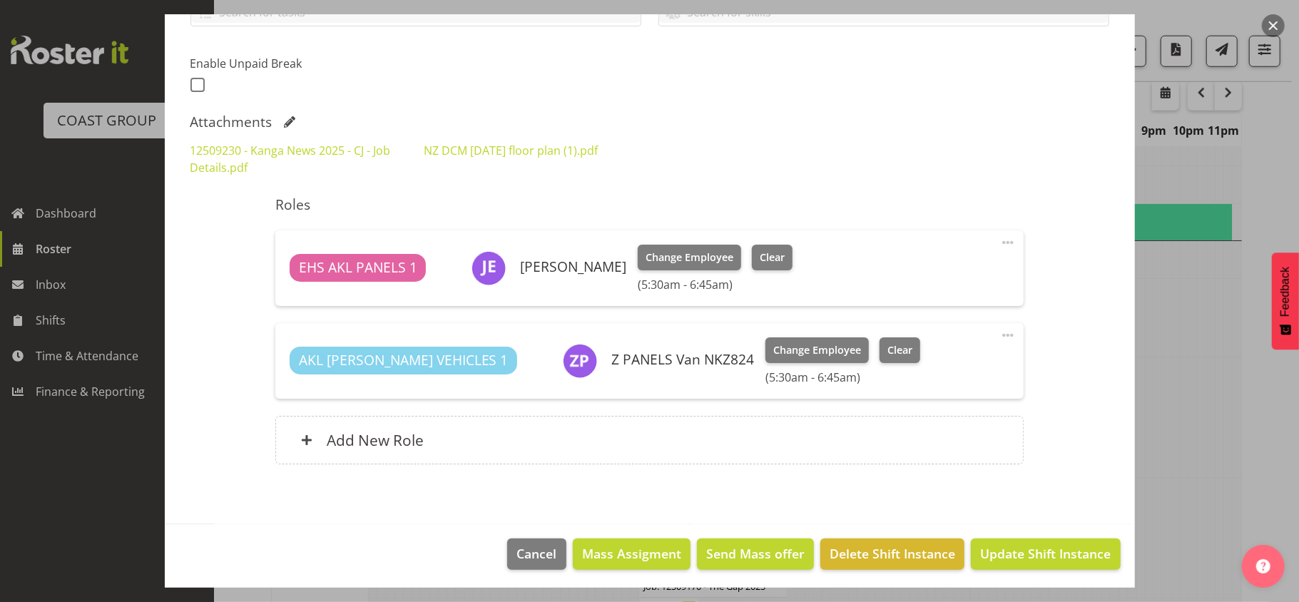
scroll to position [358, 0]
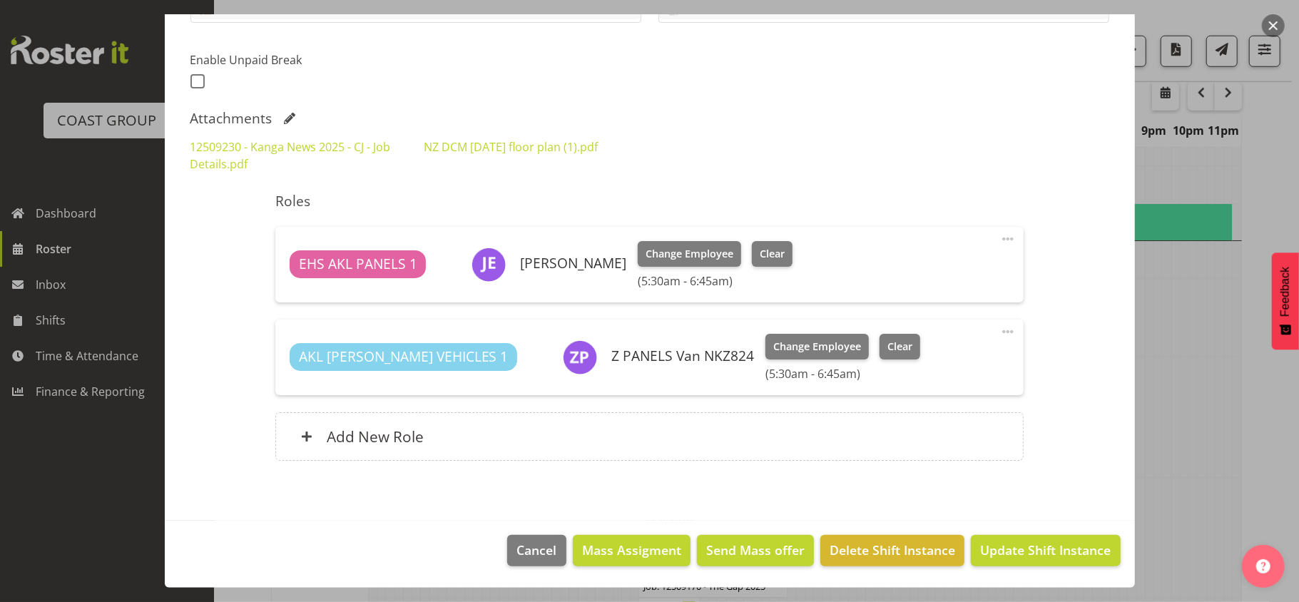
click at [1279, 21] on button "button" at bounding box center [1273, 25] width 23 height 23
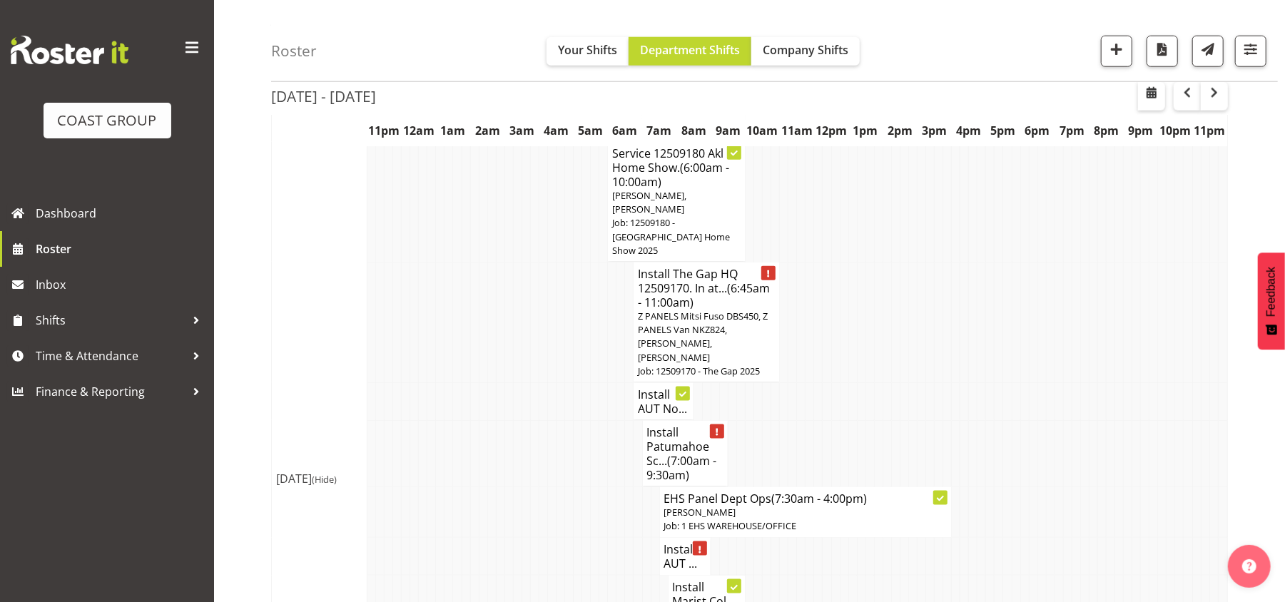
scroll to position [1142, 0]
click at [644, 385] on h4 "Install AUT No..." at bounding box center [663, 399] width 51 height 29
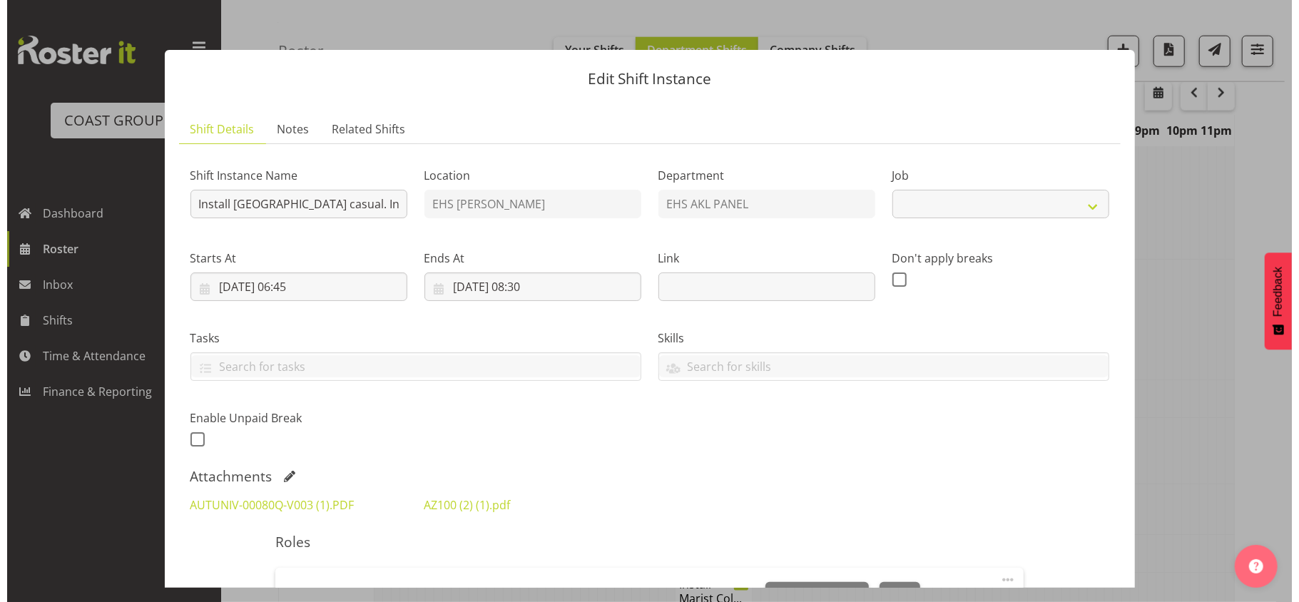
scroll to position [1127, 0]
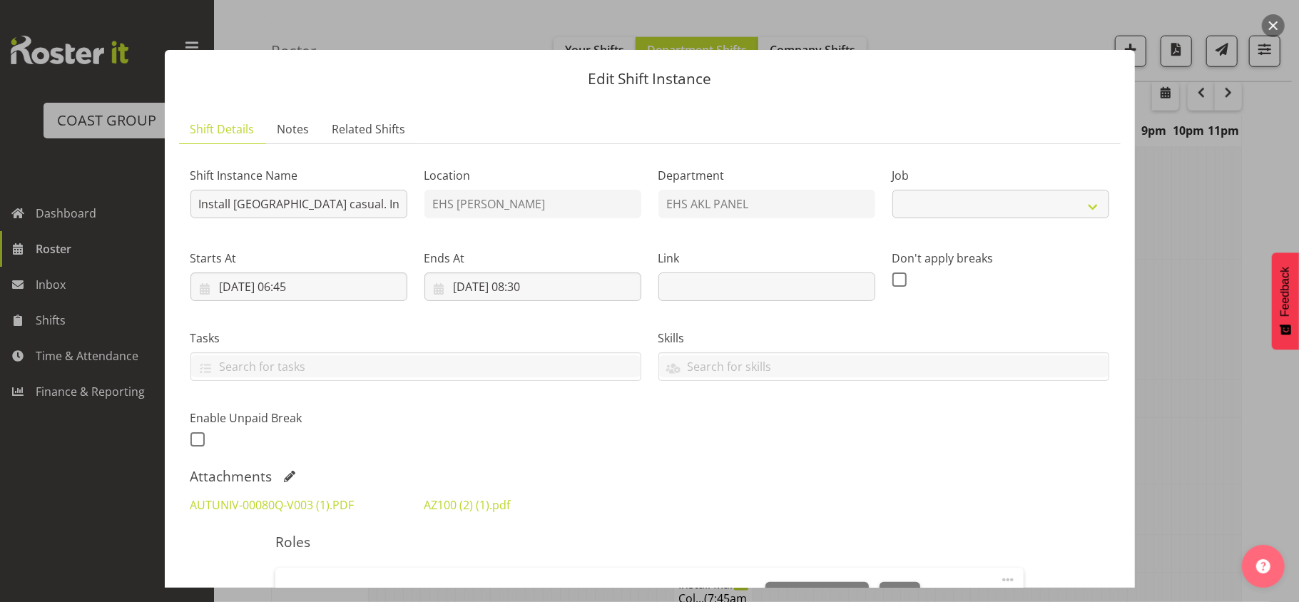
select select "8653"
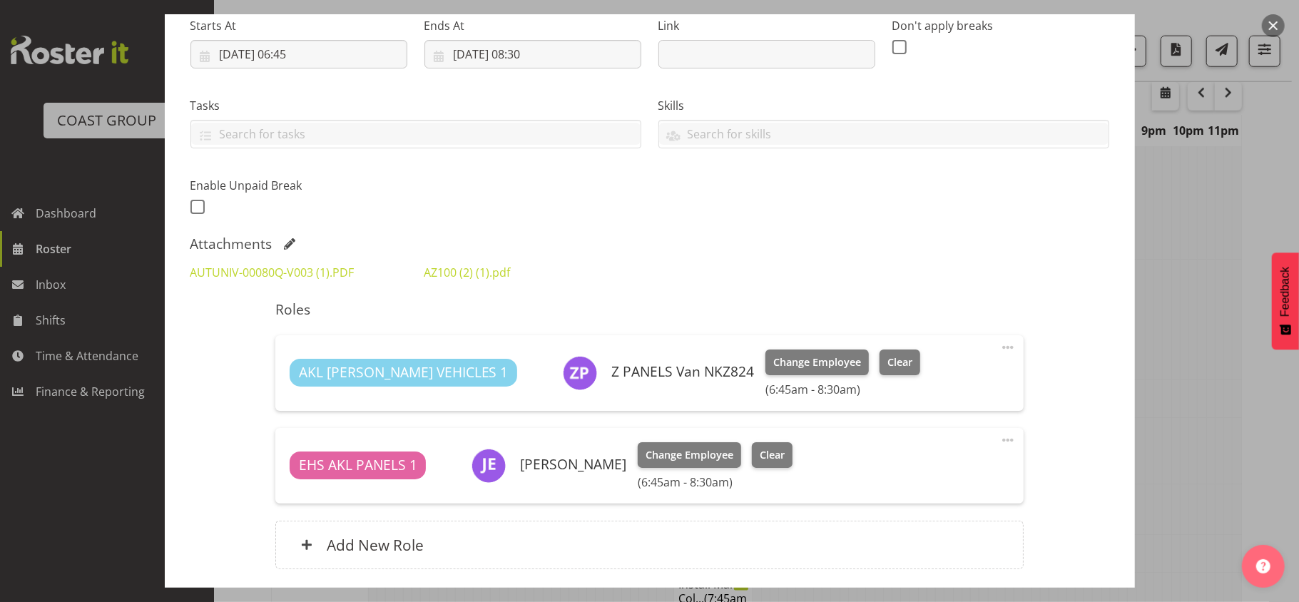
scroll to position [234, 0]
click at [309, 269] on link "AUTUNIV-00080Q-V003 (1).PDF" at bounding box center [273, 271] width 164 height 16
click at [1200, 273] on div at bounding box center [649, 301] width 1299 height 602
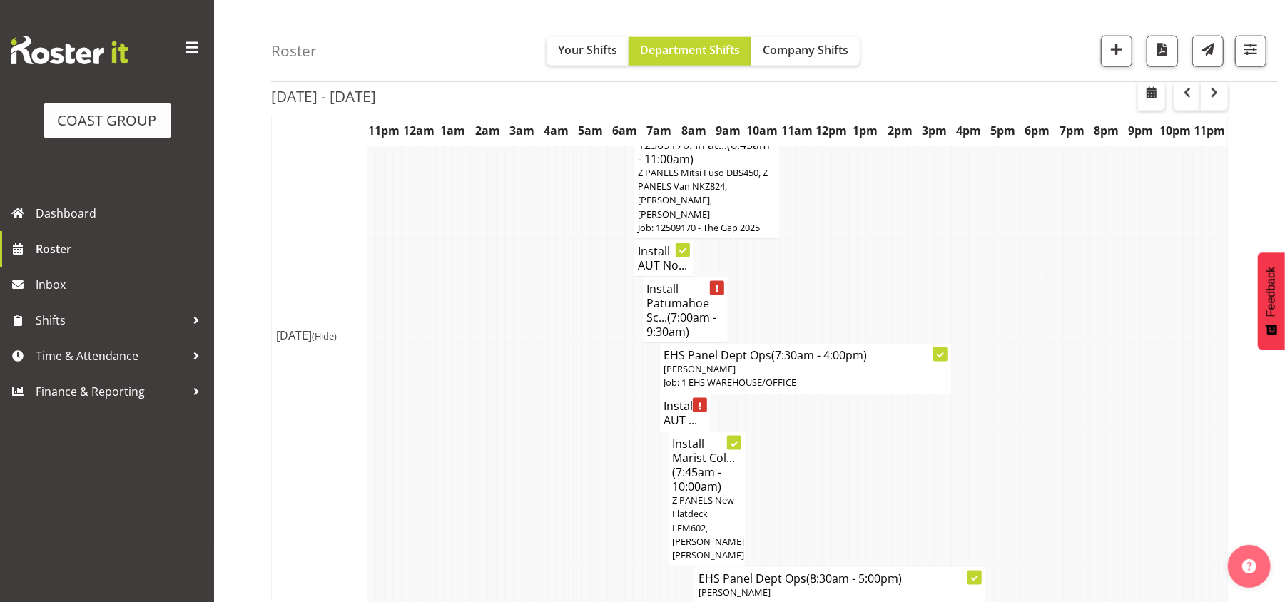
scroll to position [1285, 0]
click at [669, 396] on h4 "Install AUT ..." at bounding box center [685, 410] width 42 height 29
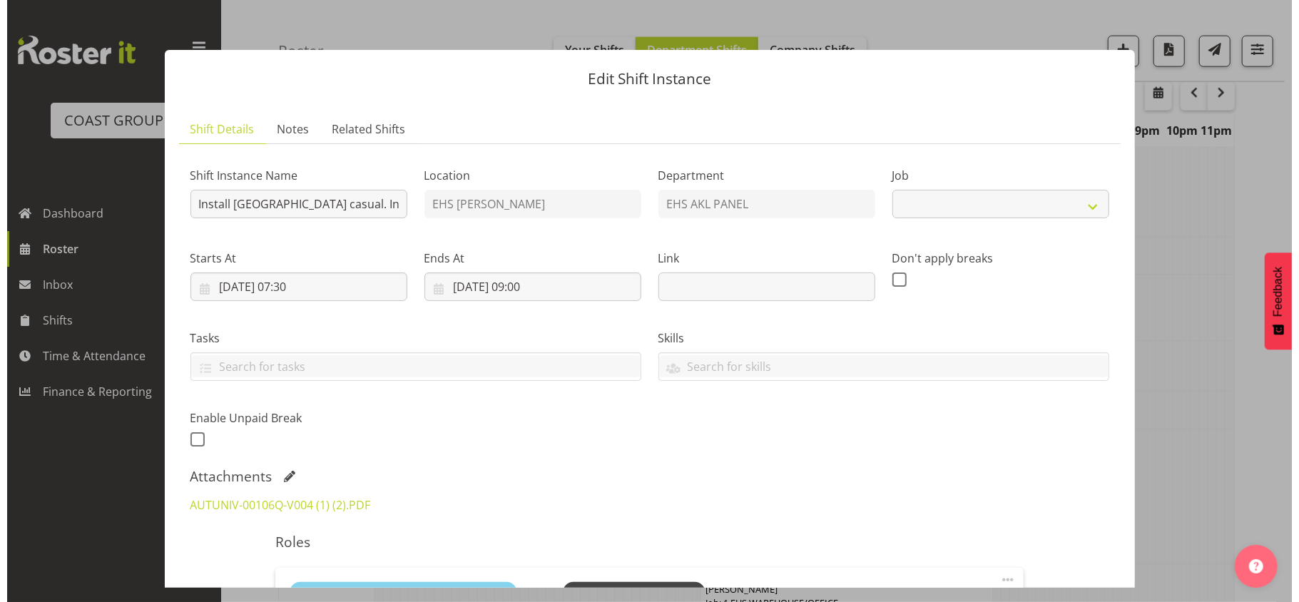
scroll to position [1271, 0]
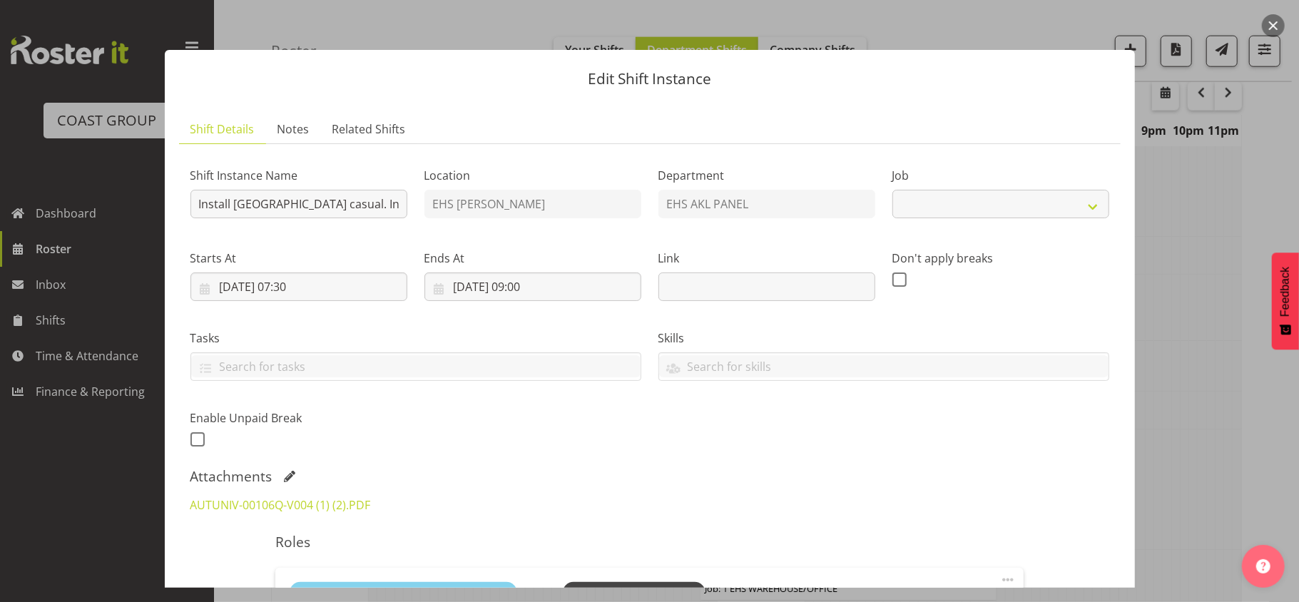
select select "8653"
click at [1166, 261] on div at bounding box center [649, 301] width 1299 height 602
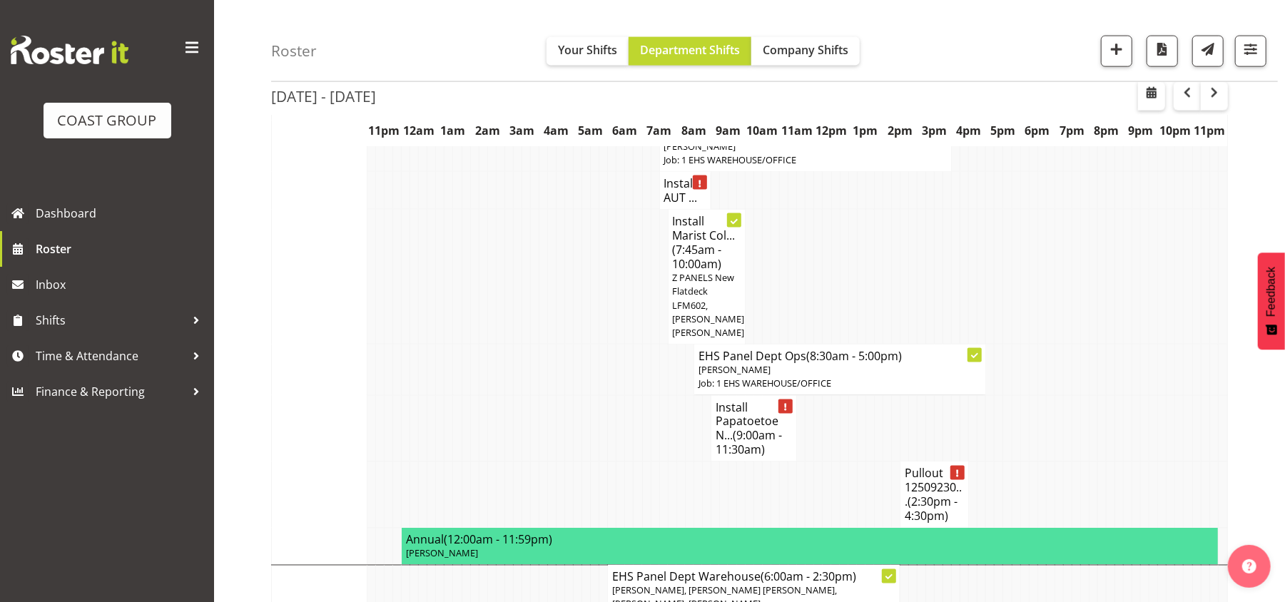
scroll to position [1506, 0]
click at [743, 427] on span "(9:00am - 11:30am)" at bounding box center [749, 442] width 66 height 30
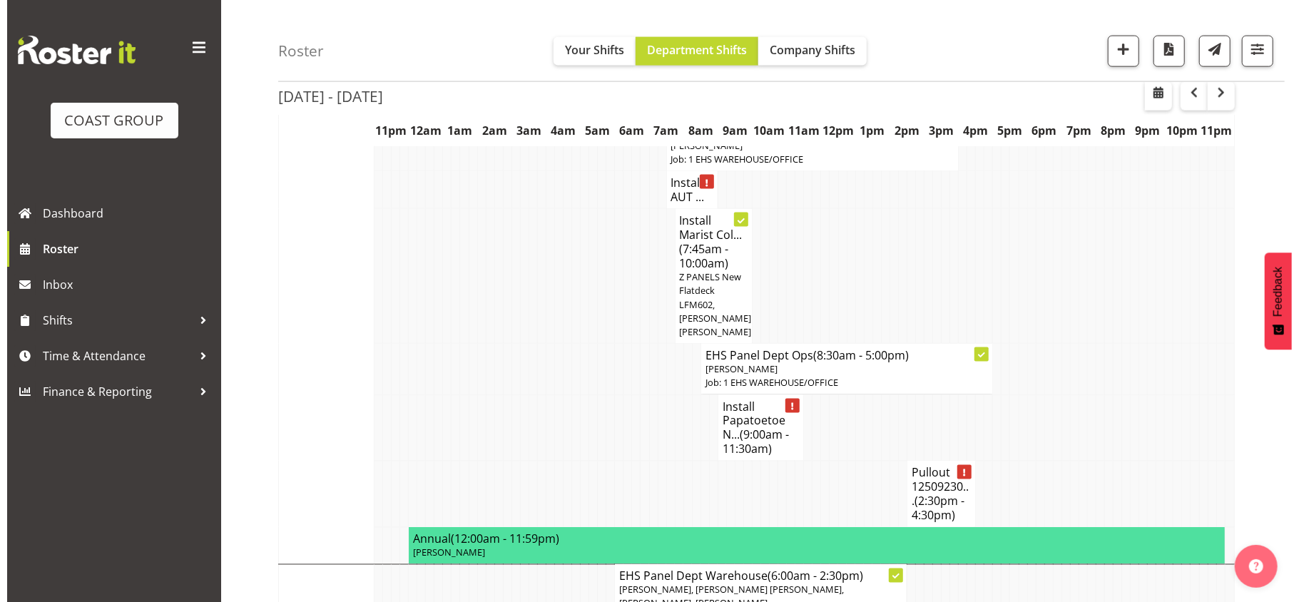
scroll to position [1491, 0]
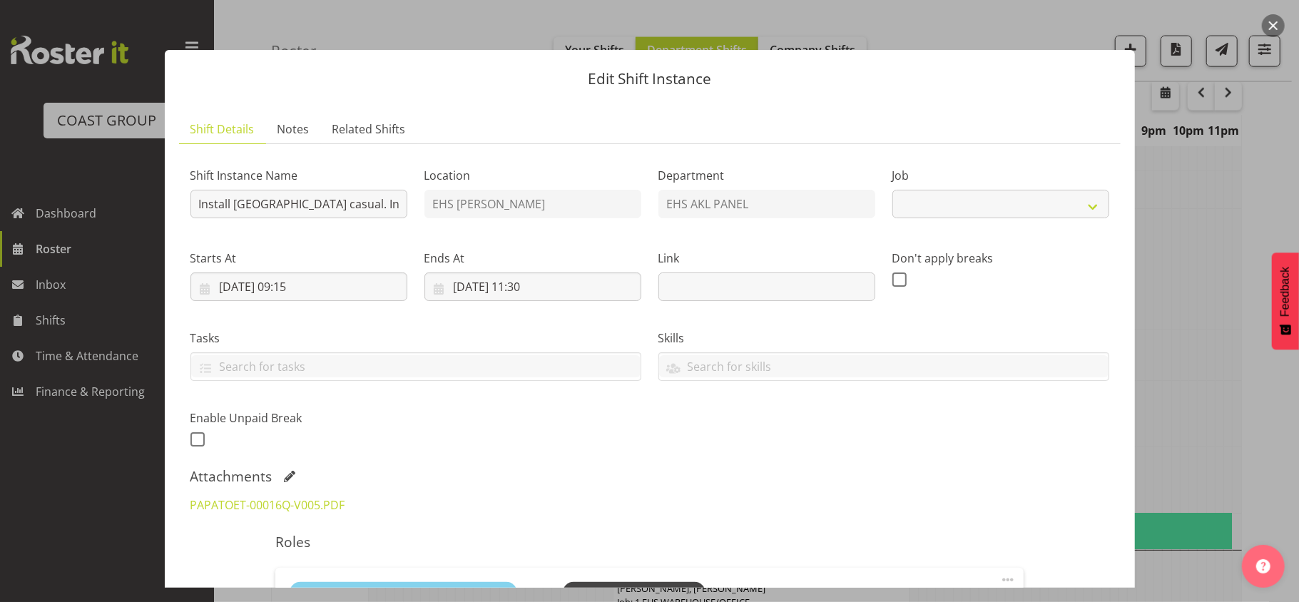
select select "8653"
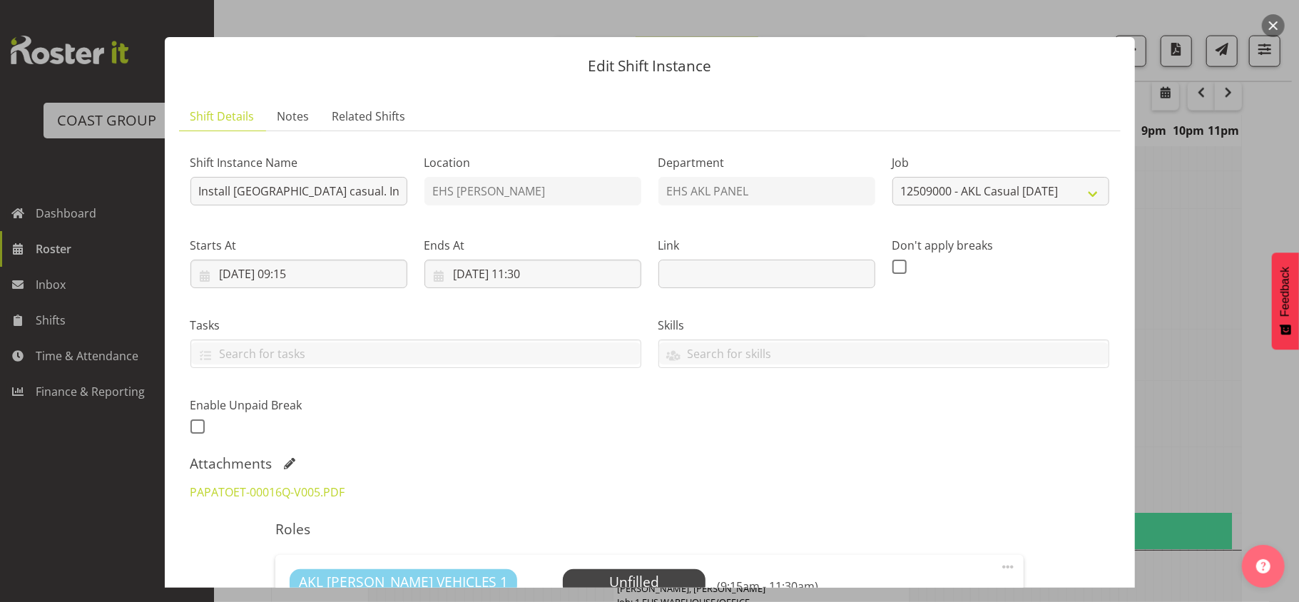
scroll to position [0, 0]
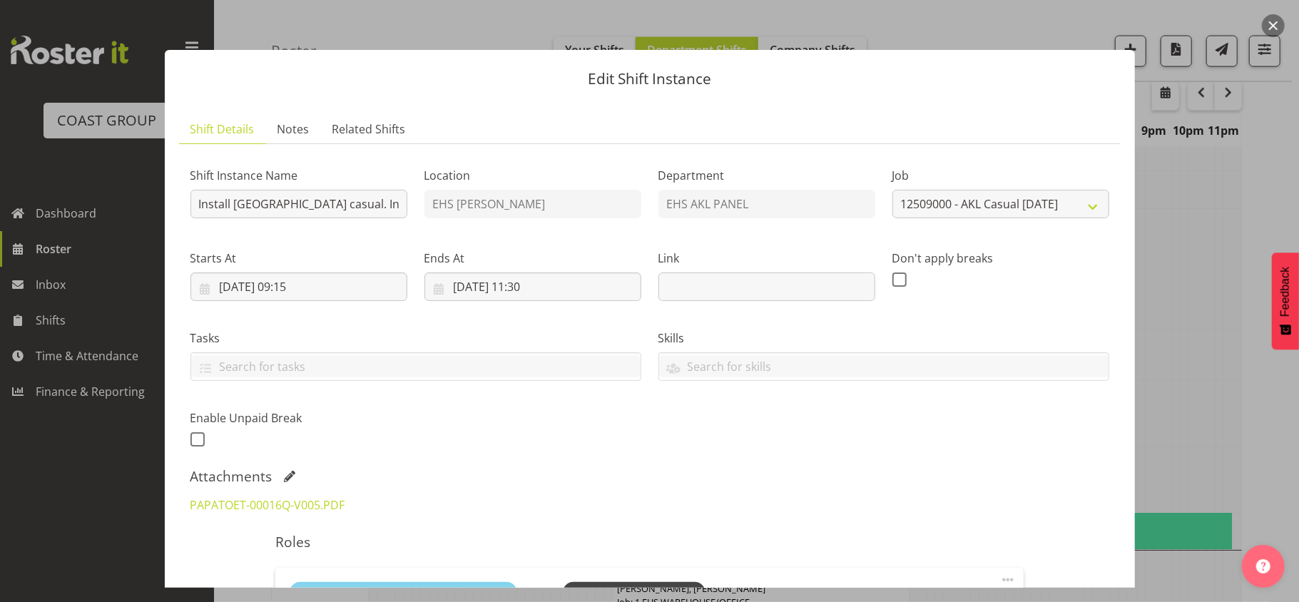
click at [1273, 21] on button "button" at bounding box center [1273, 25] width 23 height 23
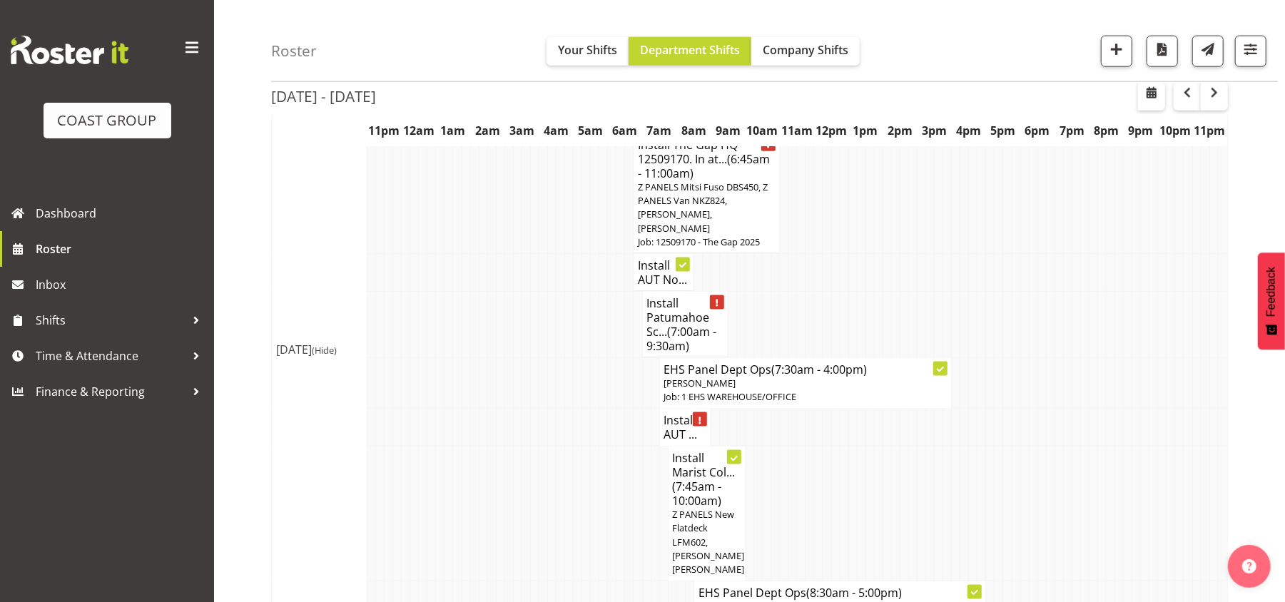
scroll to position [1264, 0]
click at [672, 328] on span "(7:00am - 9:30am)" at bounding box center [682, 343] width 70 height 30
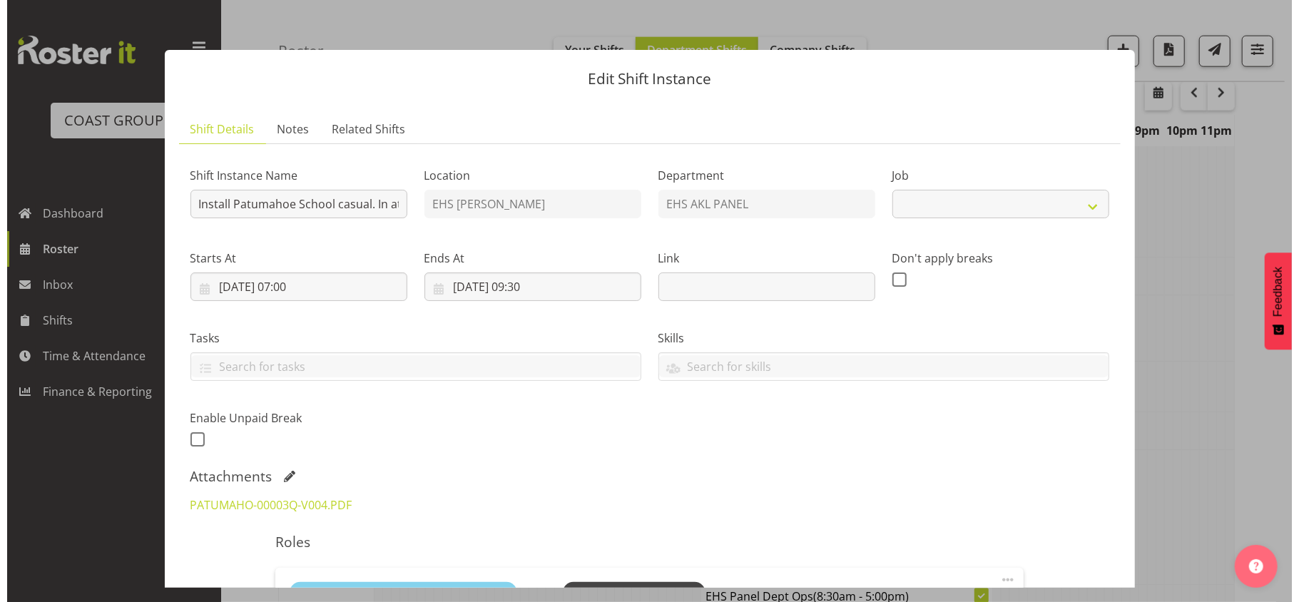
scroll to position [1250, 0]
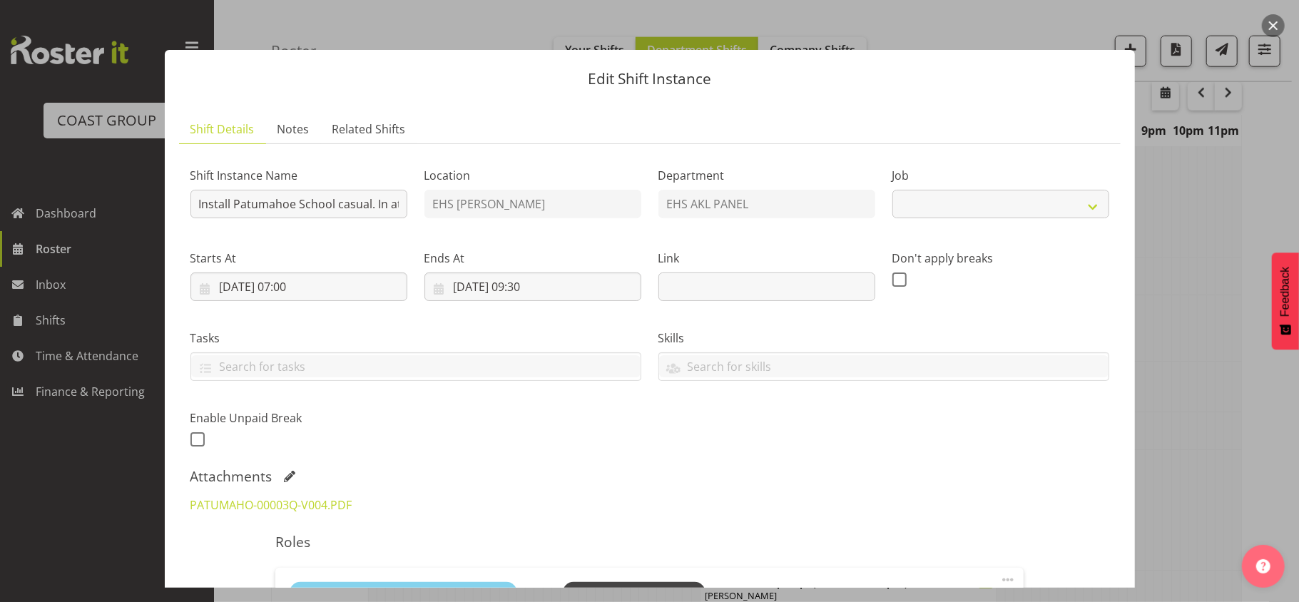
select select "8653"
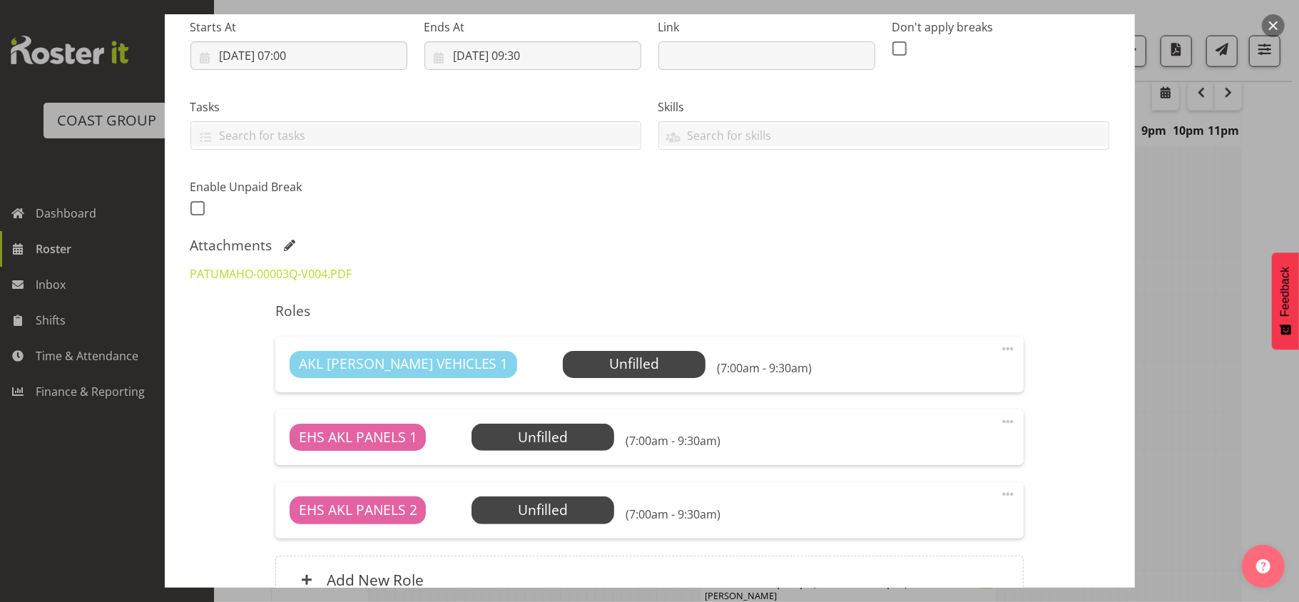
scroll to position [233, 0]
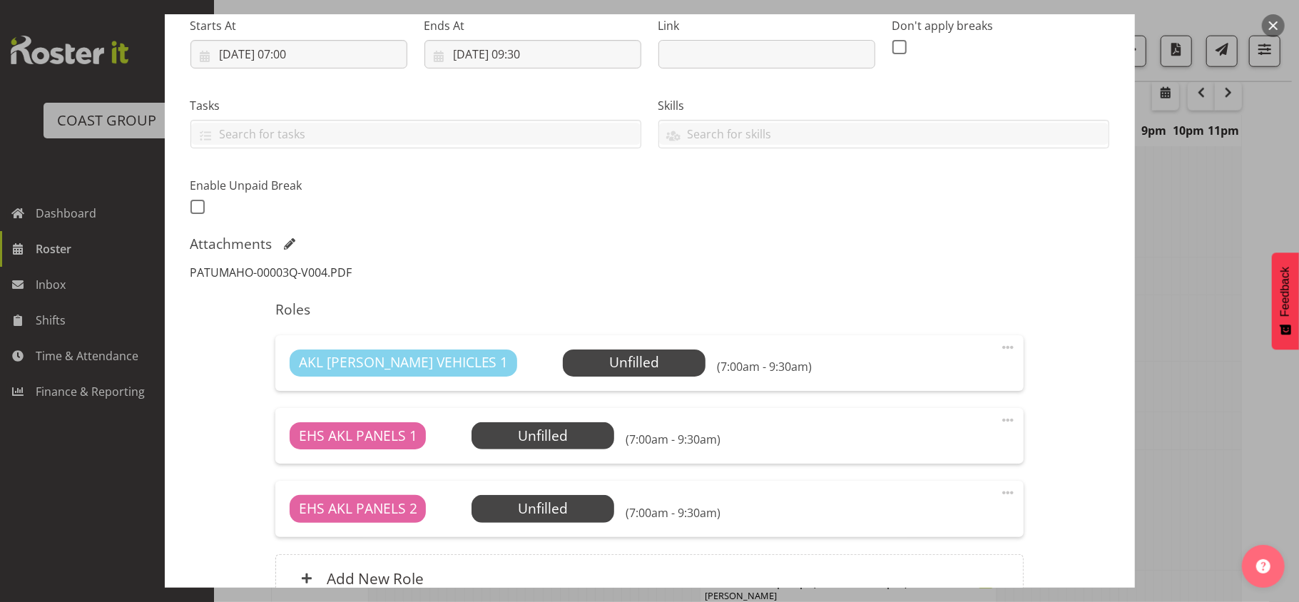
click at [315, 272] on link "PATUMAHO-00003Q-V004.PDF" at bounding box center [272, 273] width 162 height 16
click at [1274, 24] on button "button" at bounding box center [1273, 25] width 23 height 23
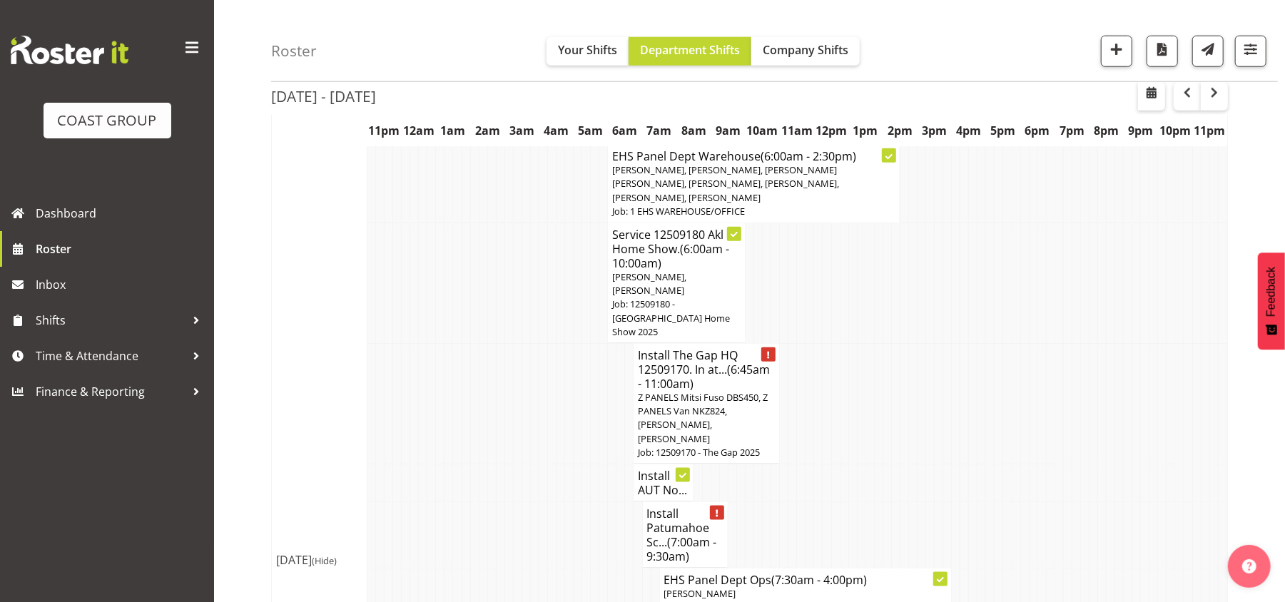
scroll to position [1057, 0]
click at [178, 354] on span "Time & Attendance" at bounding box center [111, 355] width 150 height 21
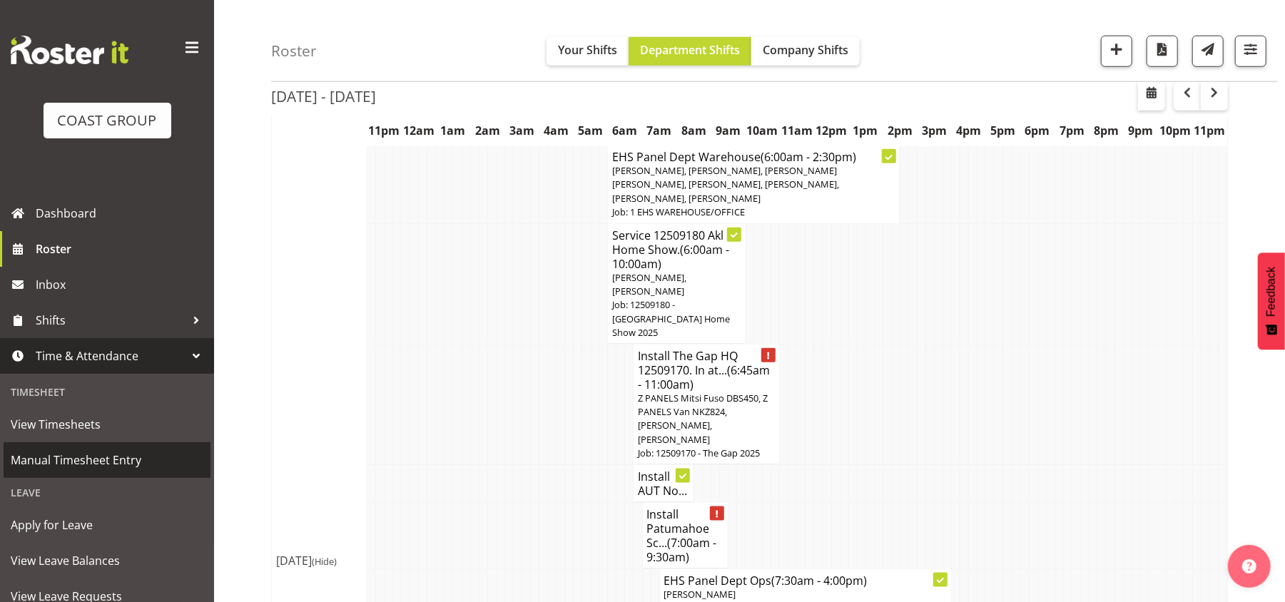
click at [113, 457] on span "Manual Timesheet Entry" at bounding box center [107, 460] width 193 height 21
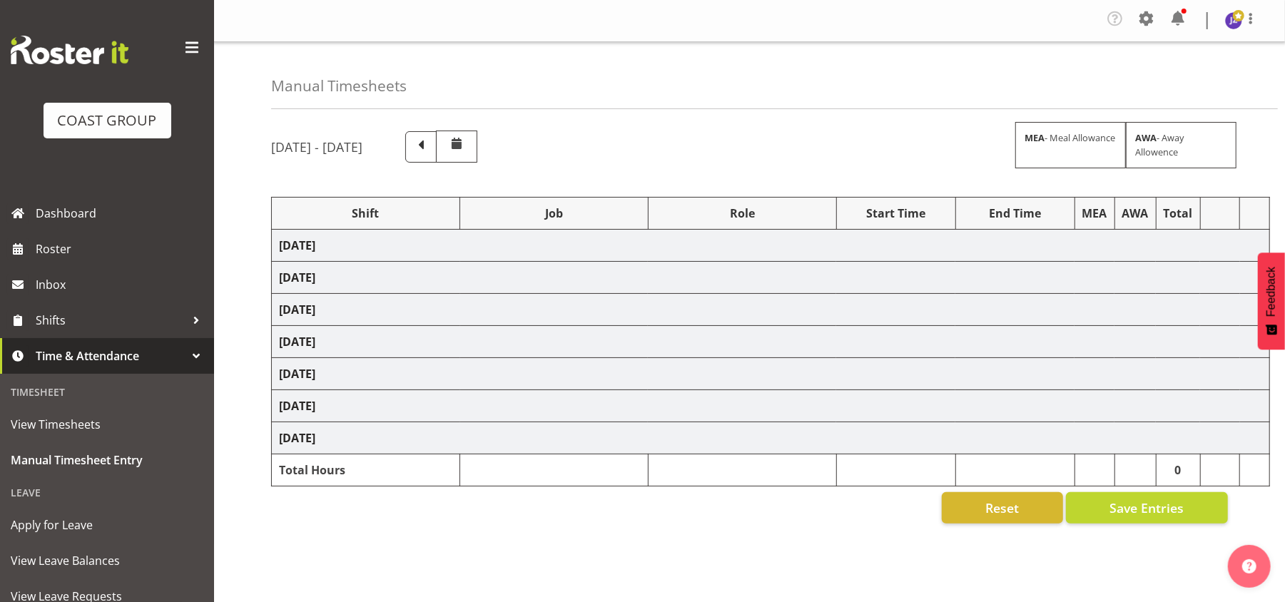
select select "81338"
select select "10496"
select select "80852"
select select "10275"
select select "68034"
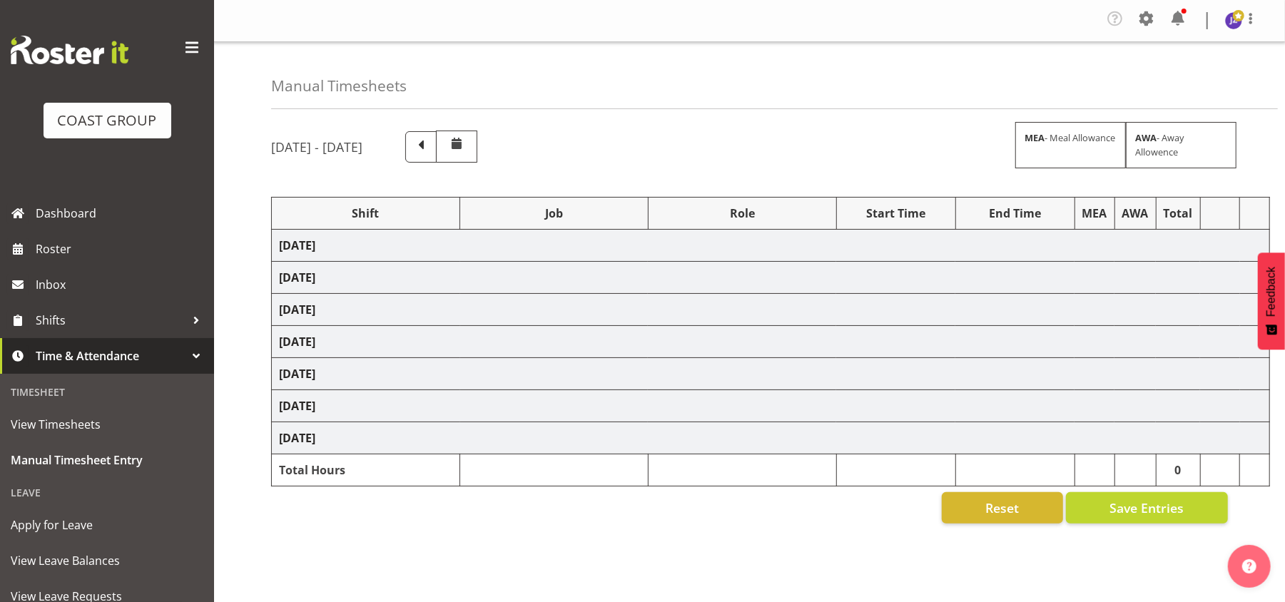
select select "69"
select select "198"
select select "80396"
select select "8653"
select select "81338"
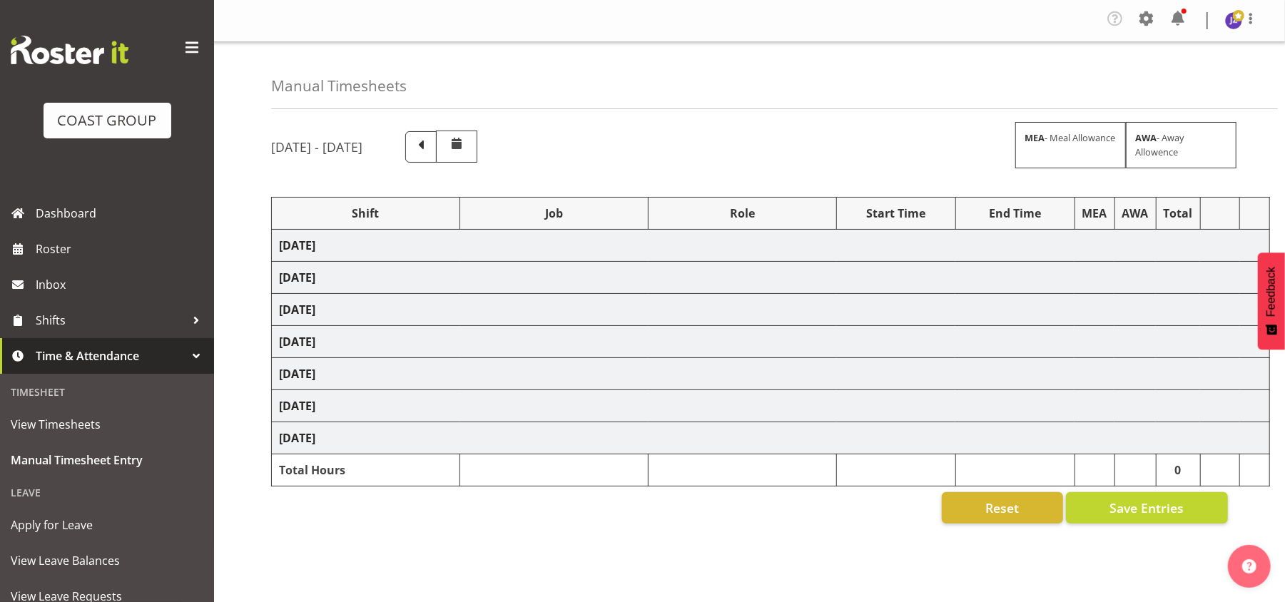
select select "10496"
select select "68034"
select select "69"
select select "198"
select select "79639"
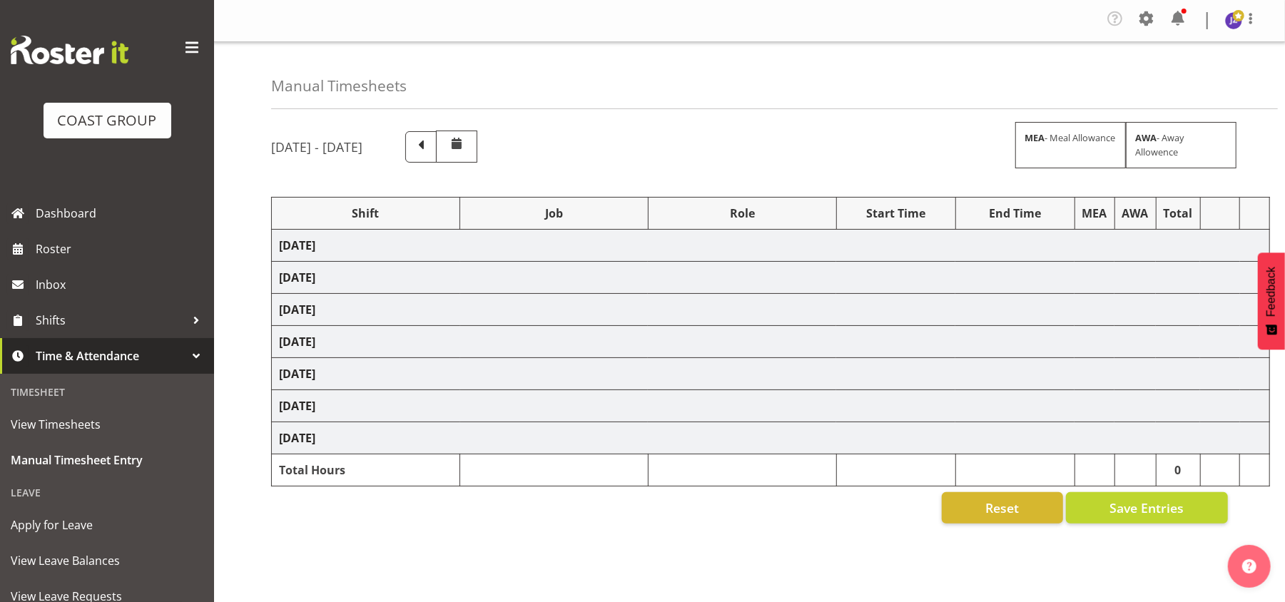
select select "8653"
select select "77523"
select select "8652"
select select "78923"
select select "8653"
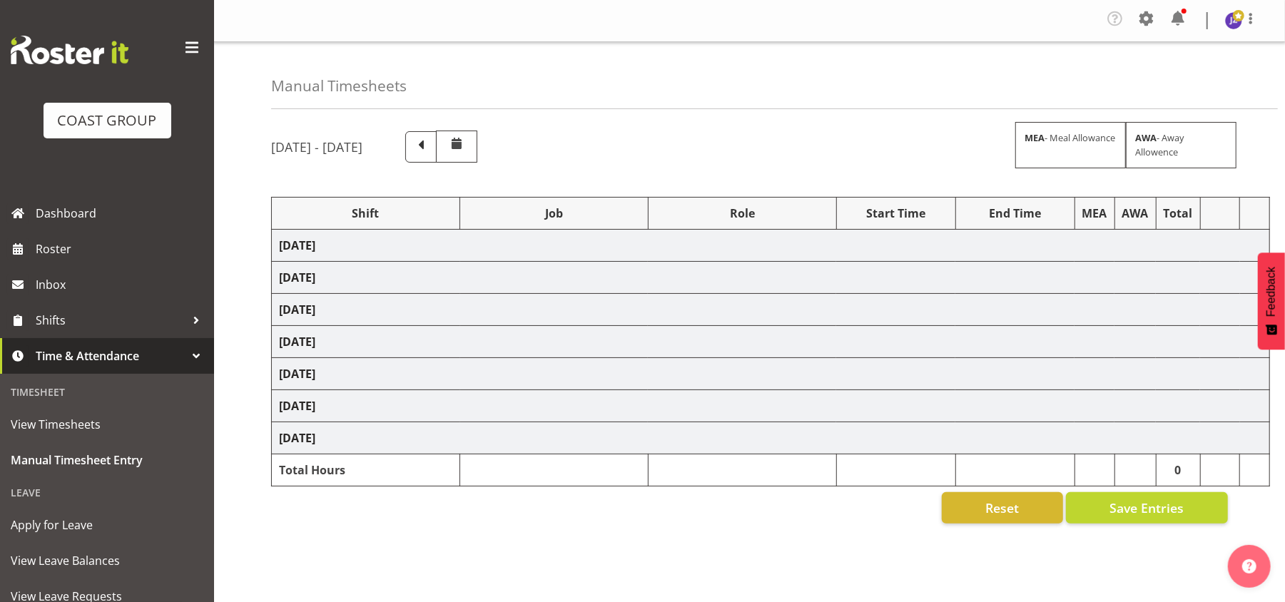
select select "68034"
select select "69"
select select "198"
select select "68034"
select select "69"
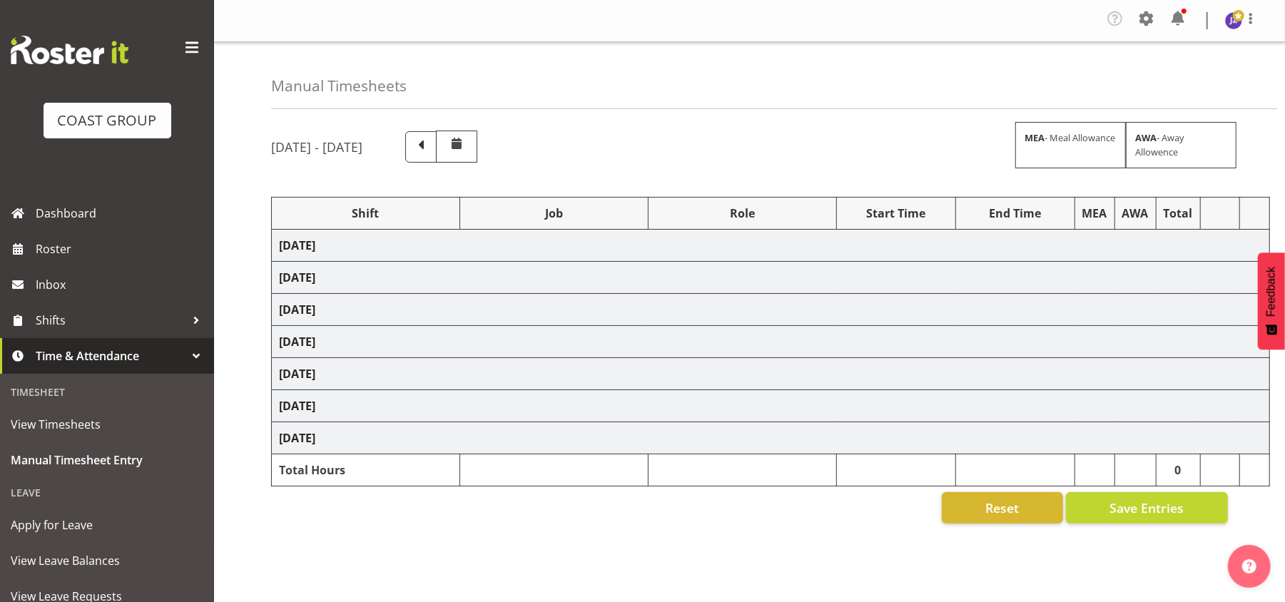
select select "198"
select select "50787"
select select "69"
select select "198"
select select "81338"
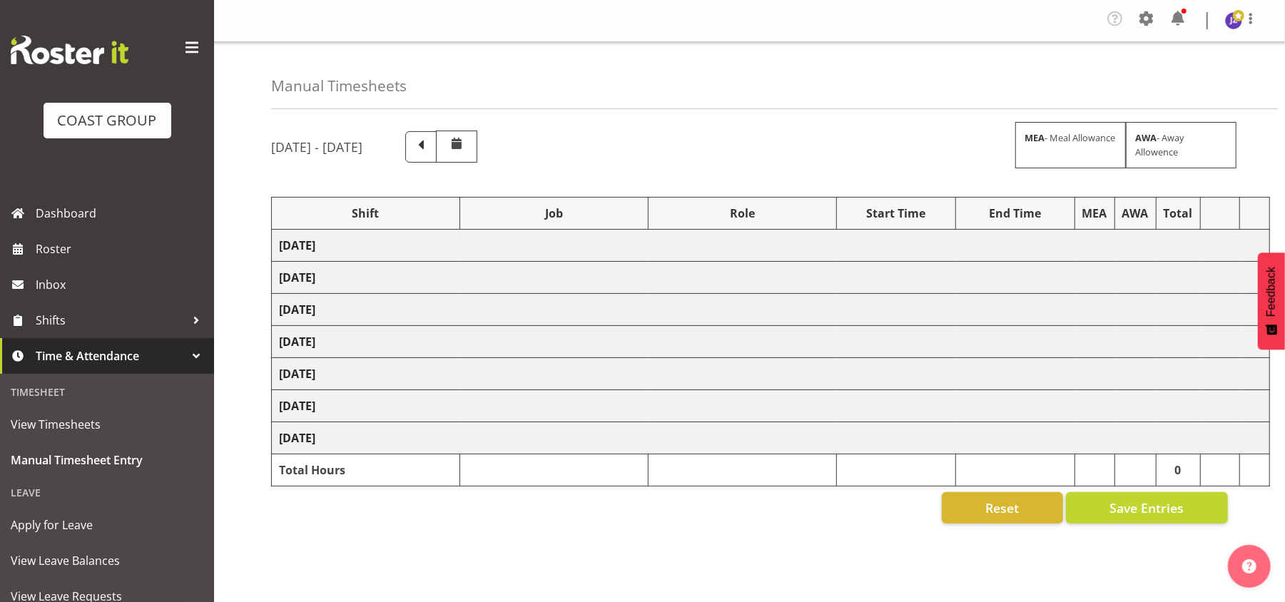
select select "10496"
select select "68034"
select select "69"
select select "198"
select select "79676"
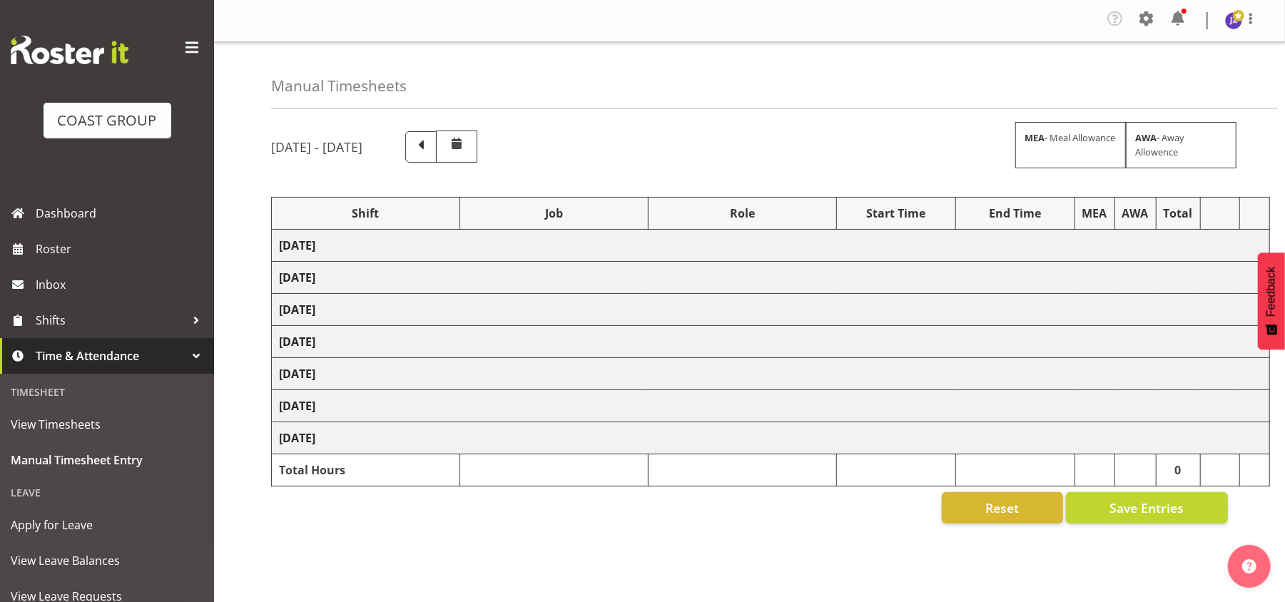
select select "8653"
select select "68034"
select select "69"
select select "198"
select select "68034"
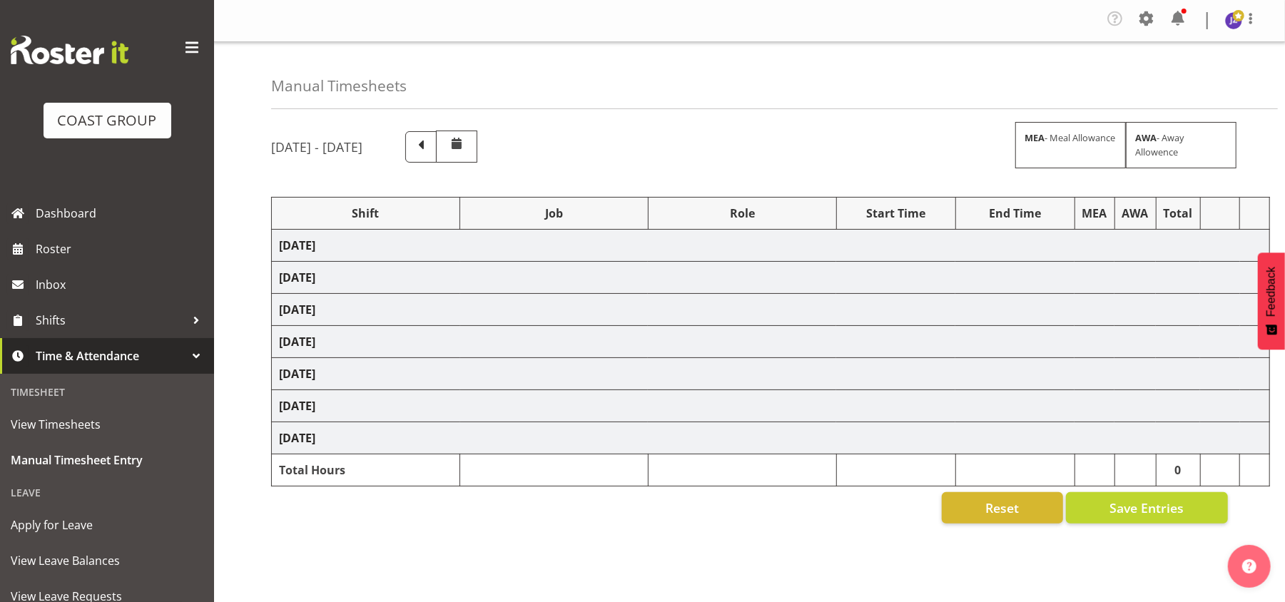
select select "69"
select select "198"
select select "81714"
select select "8653"
select select "81240"
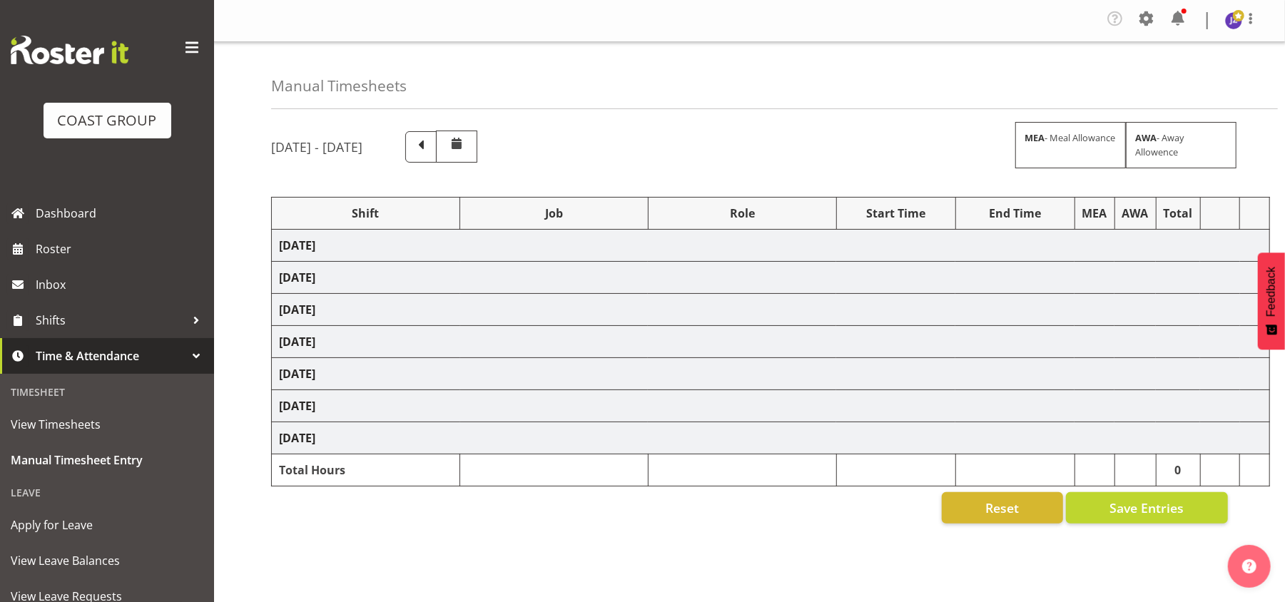
select select "10460"
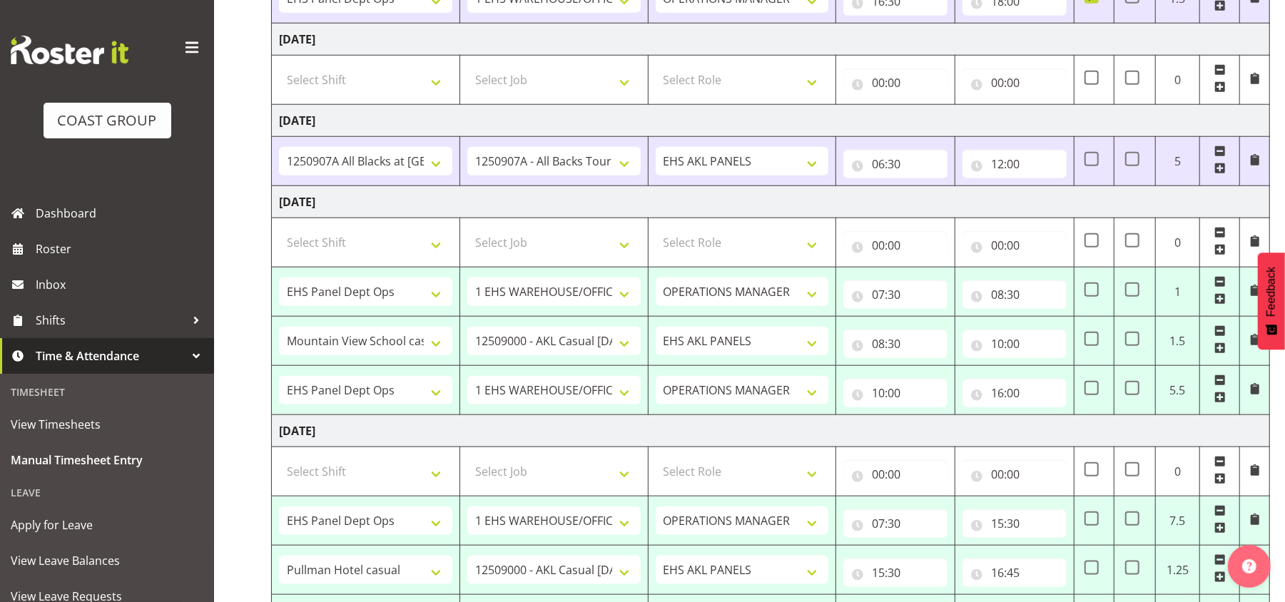
scroll to position [1039, 0]
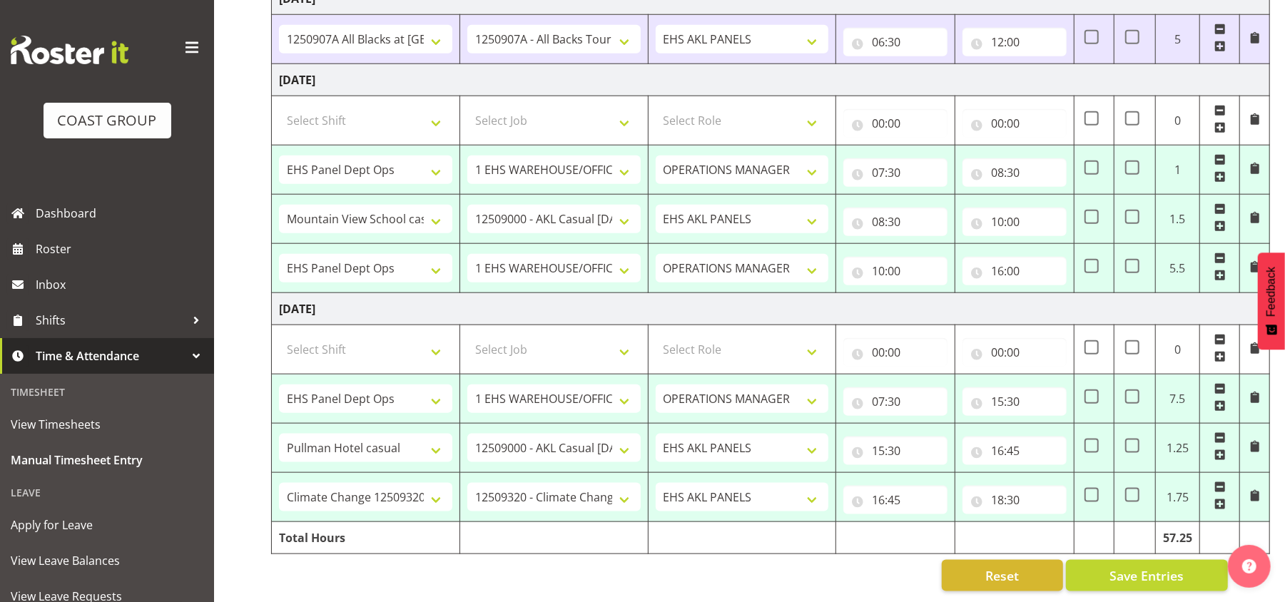
click at [766, 177] on td "EHS AKL PANELS OPERATIONS MANAGER" at bounding box center [742, 170] width 188 height 49
click at [1180, 567] on span "Save Entries" at bounding box center [1147, 576] width 74 height 19
select select "68034"
select select "69"
select select "198"
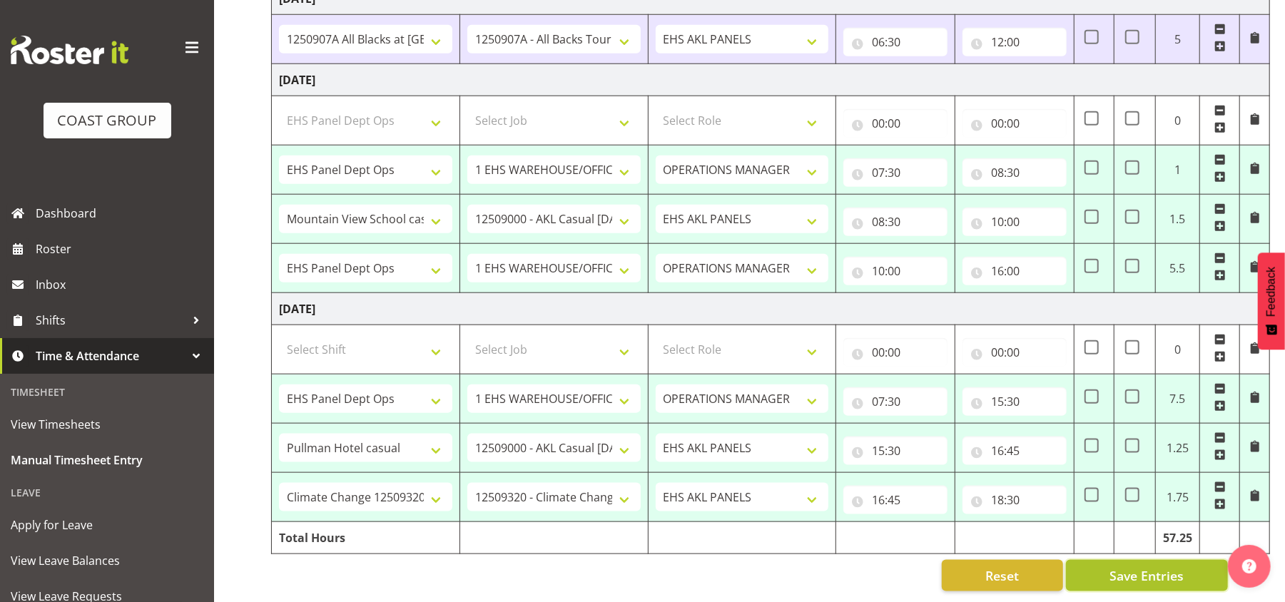
type input "07:30"
type input "08:30"
select select "79676"
select select "8653"
select select "188"
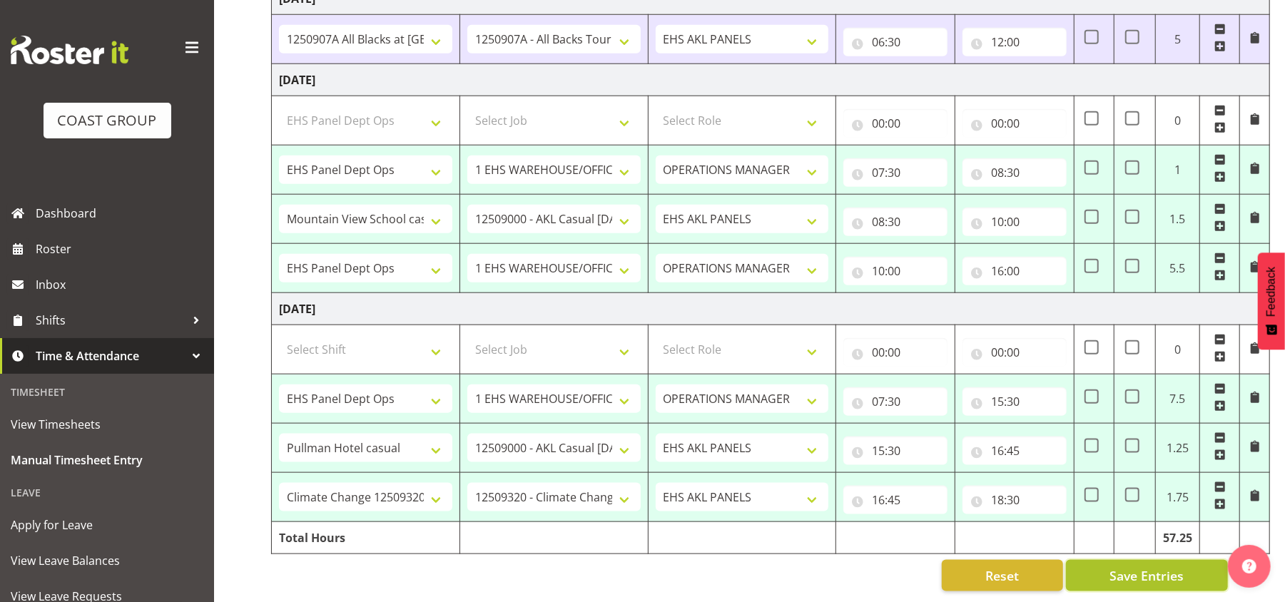
type input "08:30"
type input "10:00"
select select "68034"
select select "69"
select select "198"
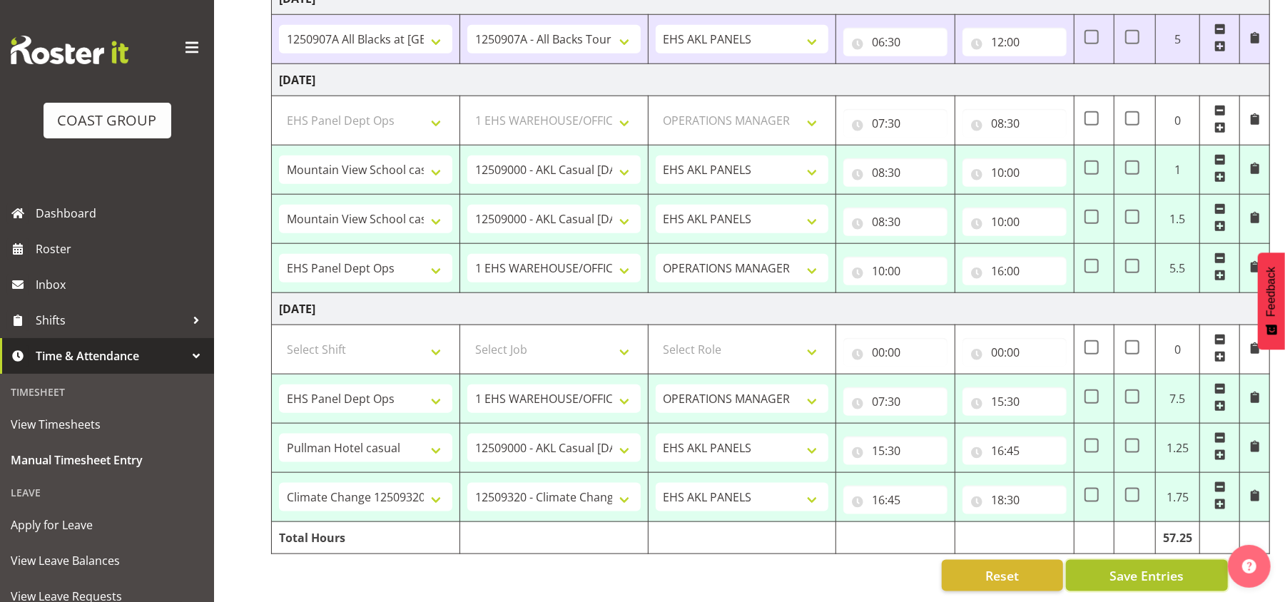
type input "10:00"
type input "16:00"
select select "68034"
select select "69"
select select "198"
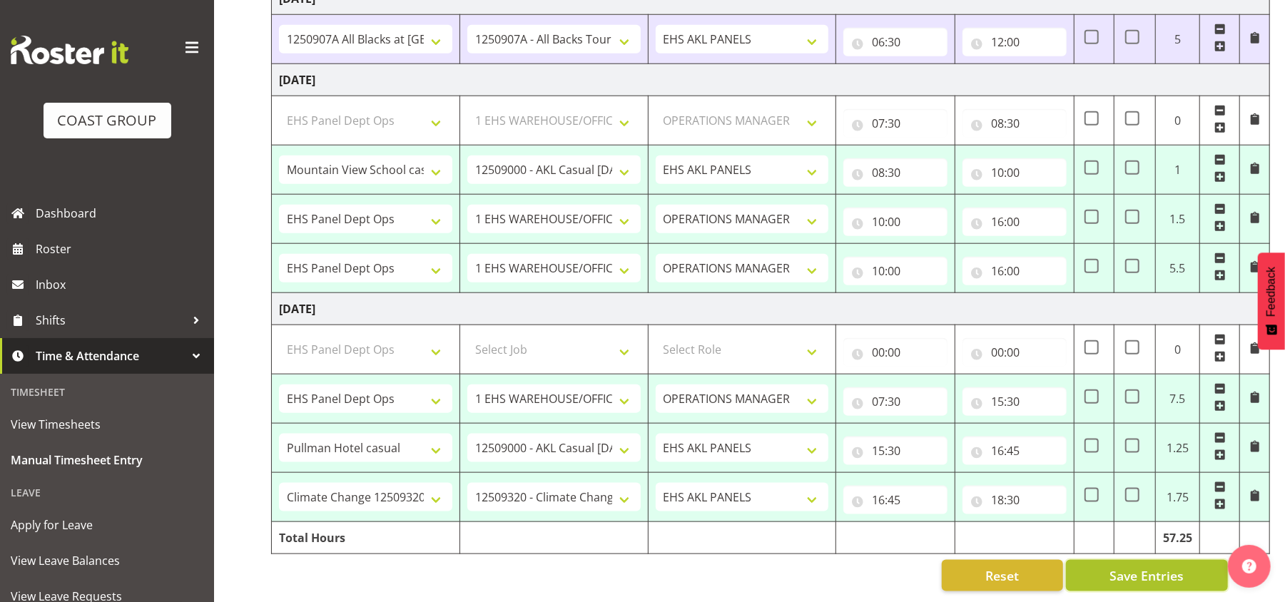
type input "07:30"
type input "15:30"
select select "81714"
select select "8653"
select select "188"
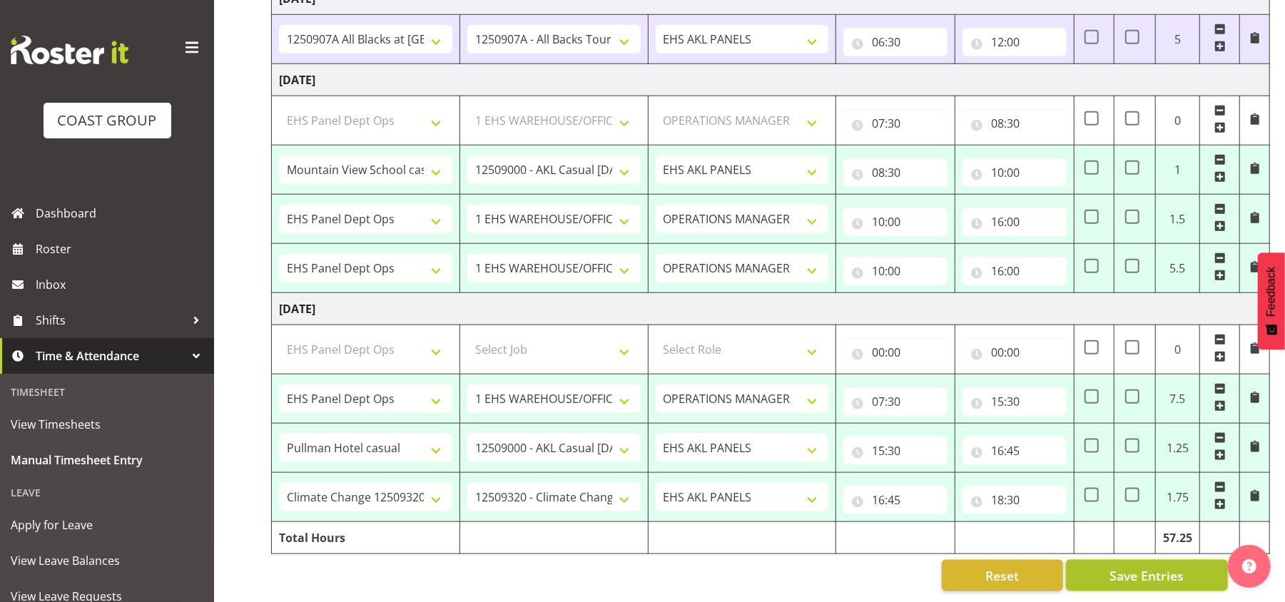
type input "15:30"
type input "16:45"
select select "81240"
select select "10460"
type input "16:45"
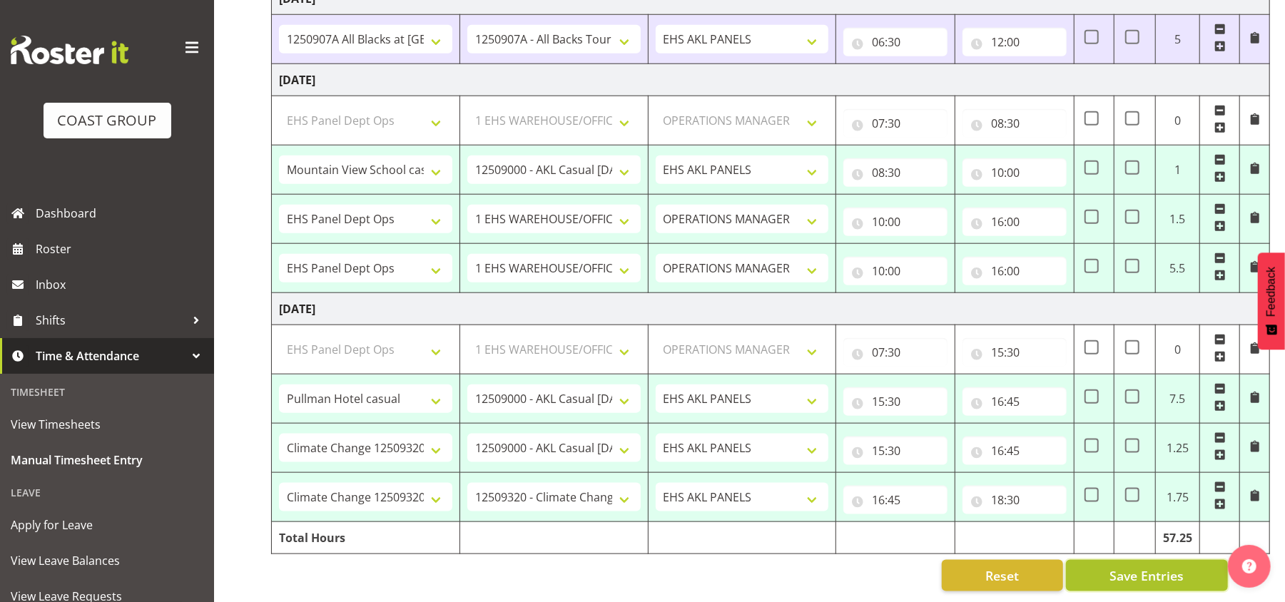
type input "18:30"
select select "68034"
select select "69"
select select "198"
select select "81714"
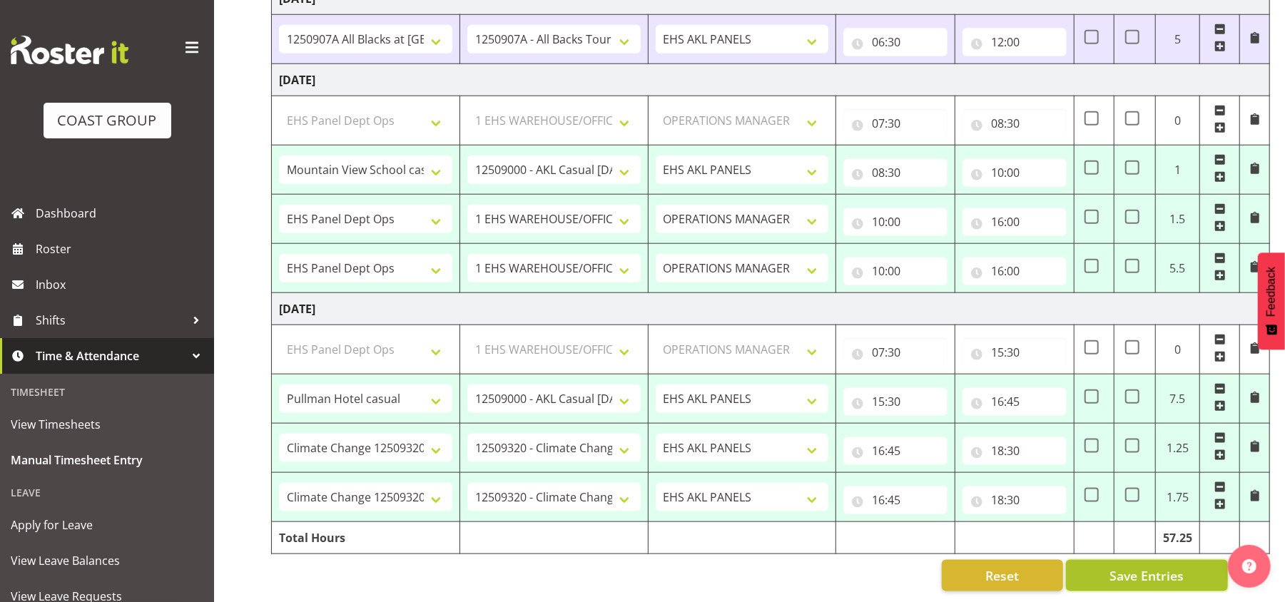
select select "8653"
select select "81240"
select select "10460"
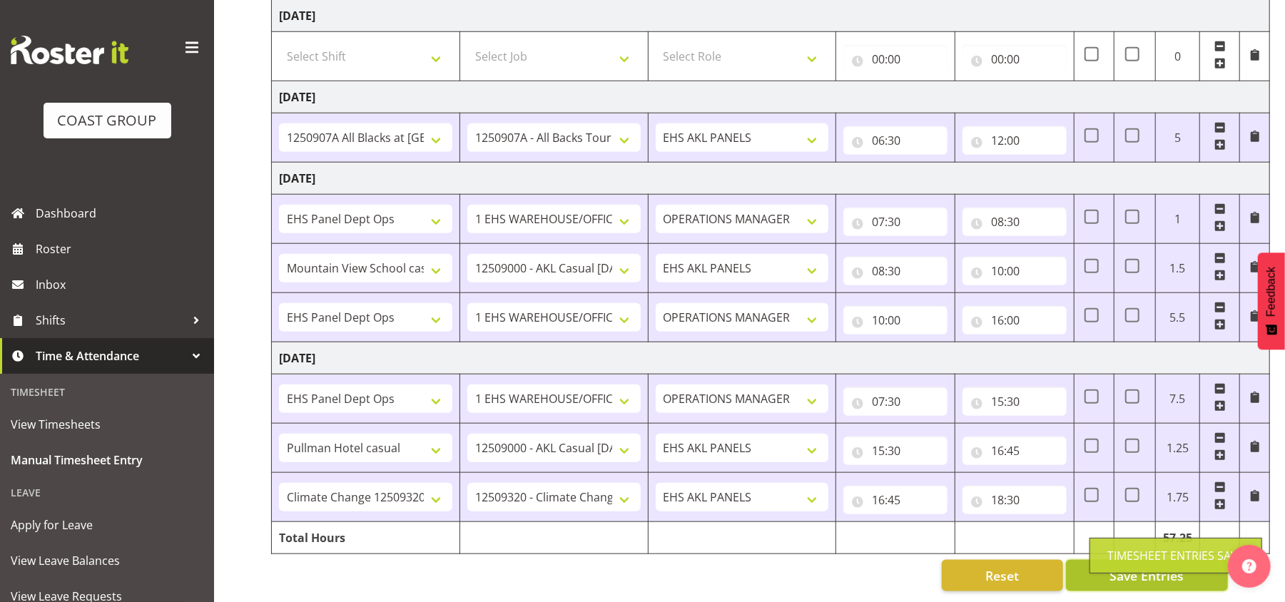
scroll to position [940, 0]
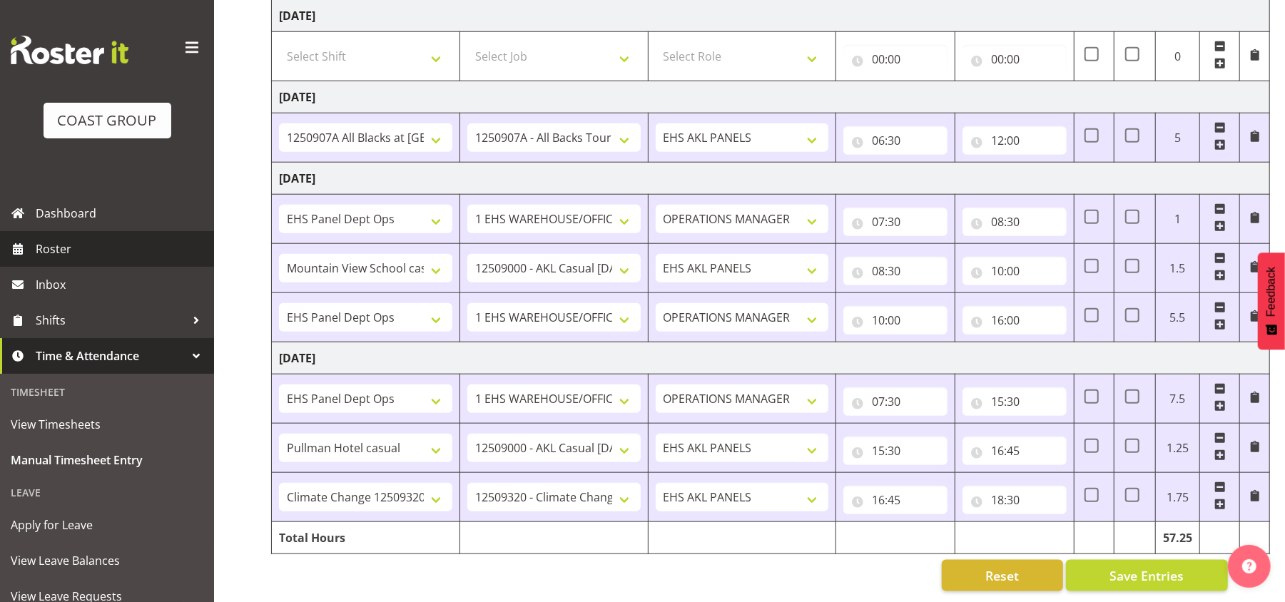
click at [75, 243] on span "Roster" at bounding box center [121, 248] width 171 height 21
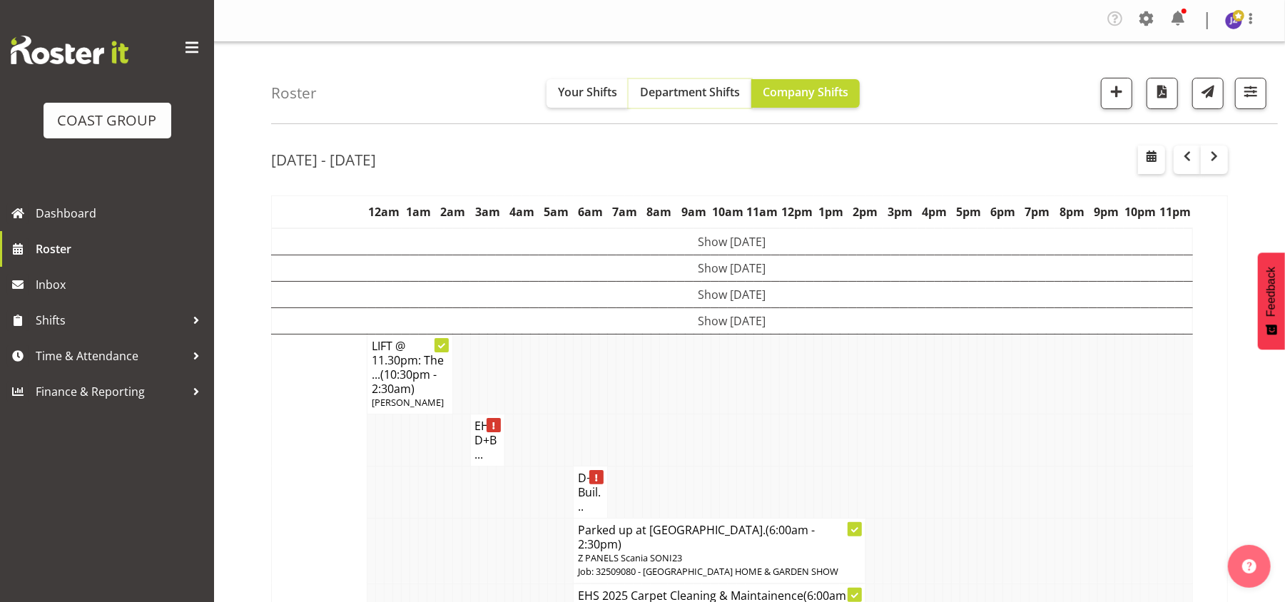
click at [706, 103] on button "Department Shifts" at bounding box center [690, 93] width 123 height 29
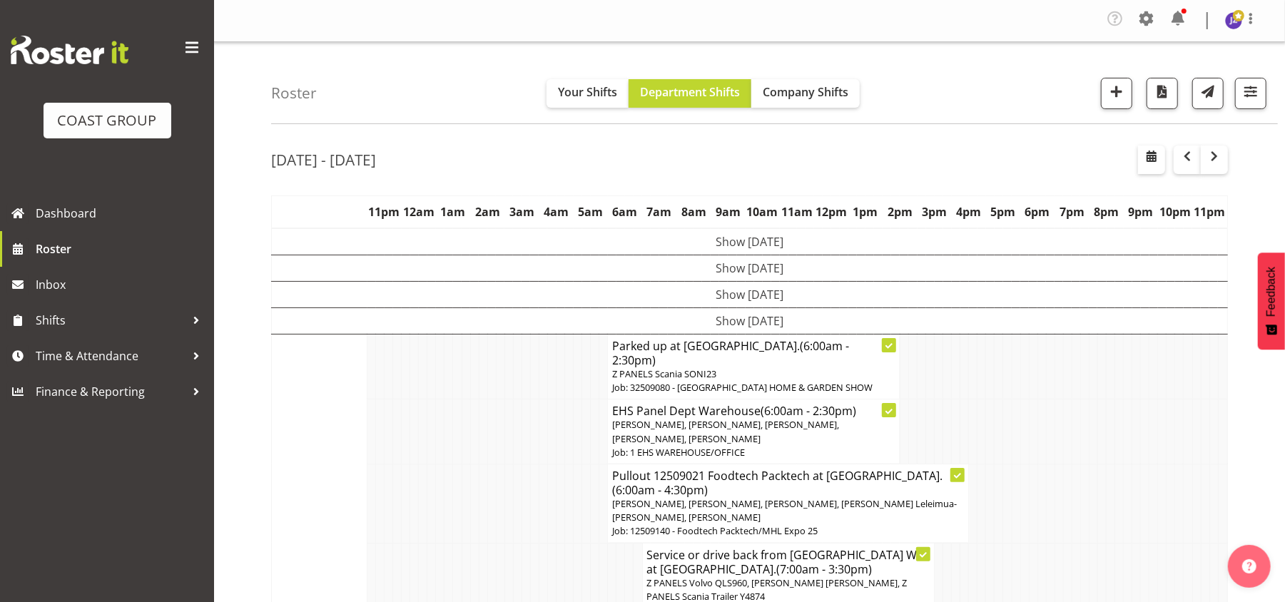
click at [438, 34] on nav "Tasks Jobs Employees Profile Log Out" at bounding box center [749, 20] width 1043 height 27
